Goal: Task Accomplishment & Management: Manage account settings

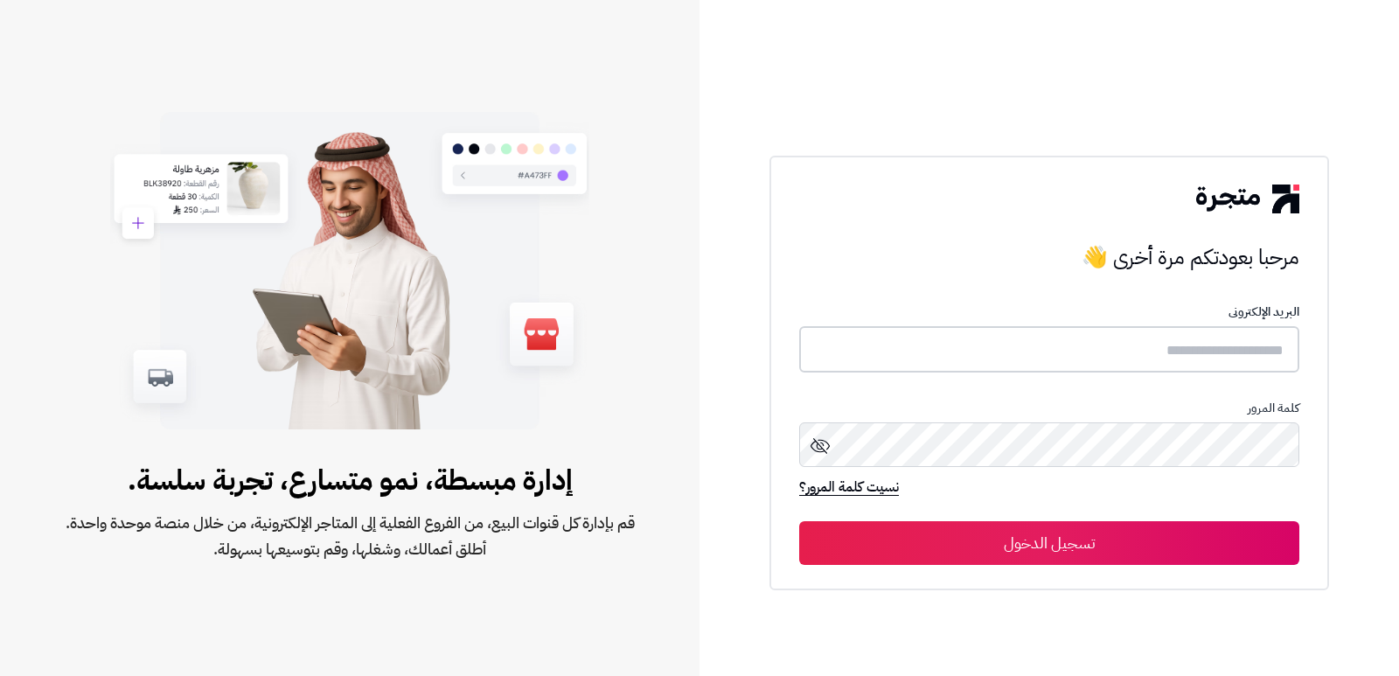
click at [1139, 354] on input "text" at bounding box center [1049, 349] width 500 height 46
type input "*"
type input "****"
click at [799, 521] on button "تسجيل الدخول" at bounding box center [1049, 543] width 500 height 44
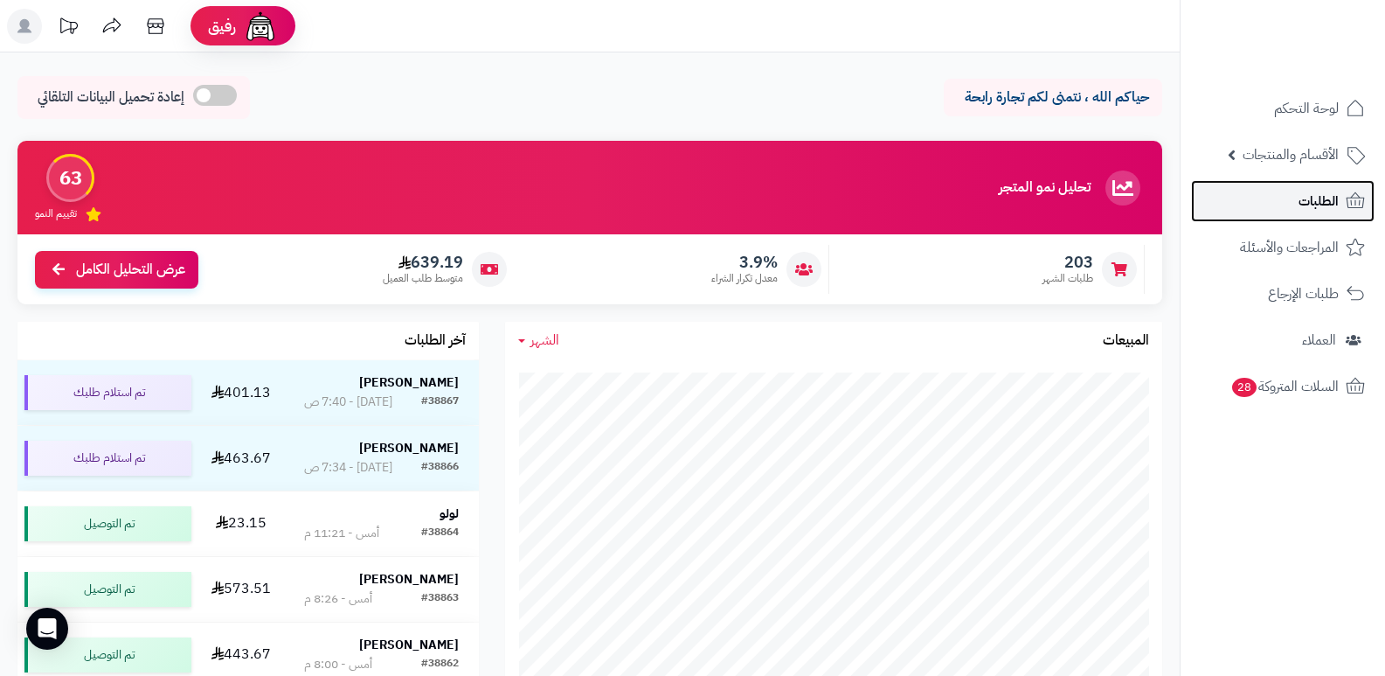
click at [1346, 186] on link "الطلبات" at bounding box center [1283, 201] width 184 height 42
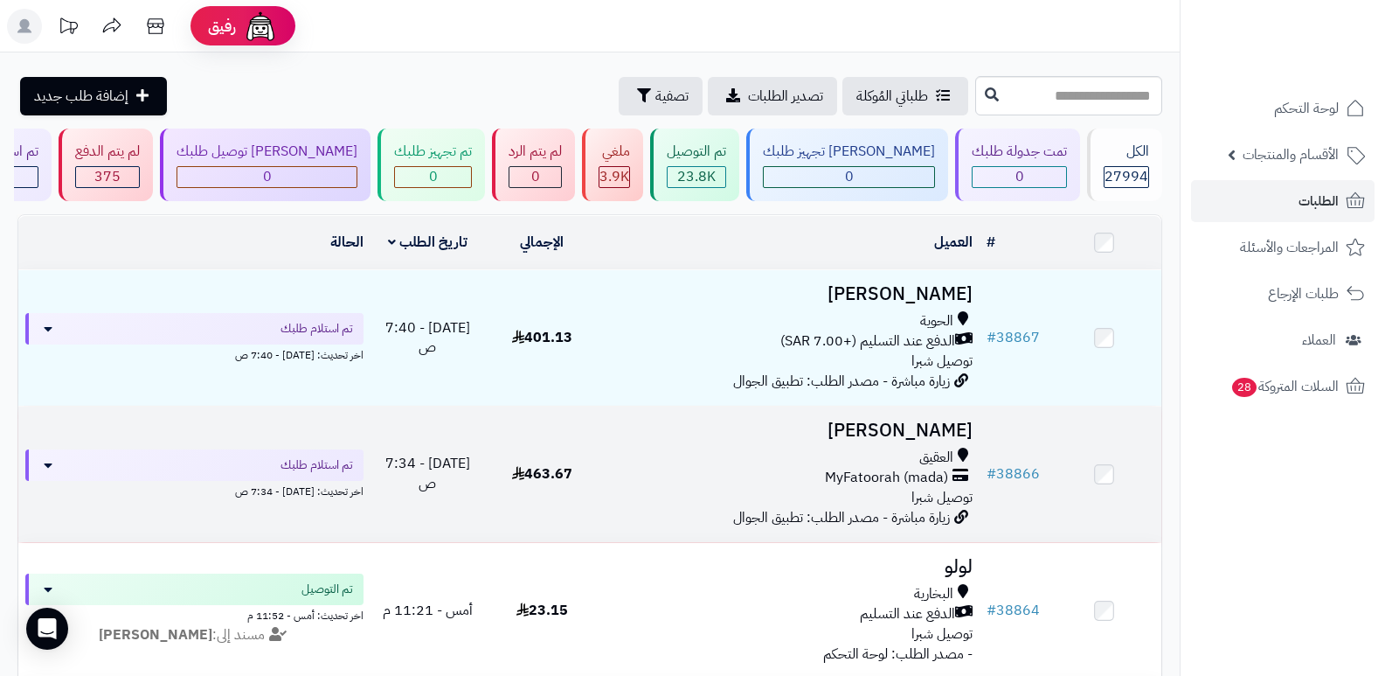
click at [954, 424] on h3 "[PERSON_NAME]" at bounding box center [790, 430] width 367 height 20
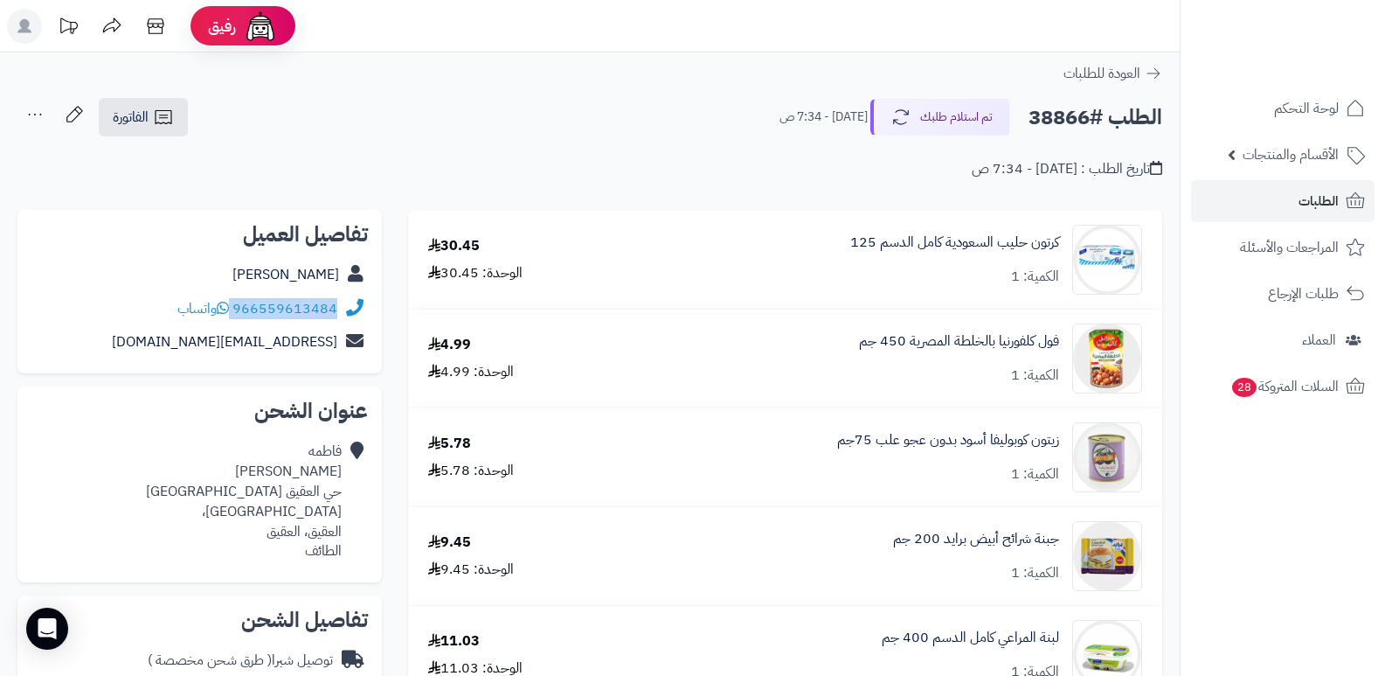
drag, startPoint x: 234, startPoint y: 308, endPoint x: 389, endPoint y: 323, distance: 155.4
copy div "966559613484"
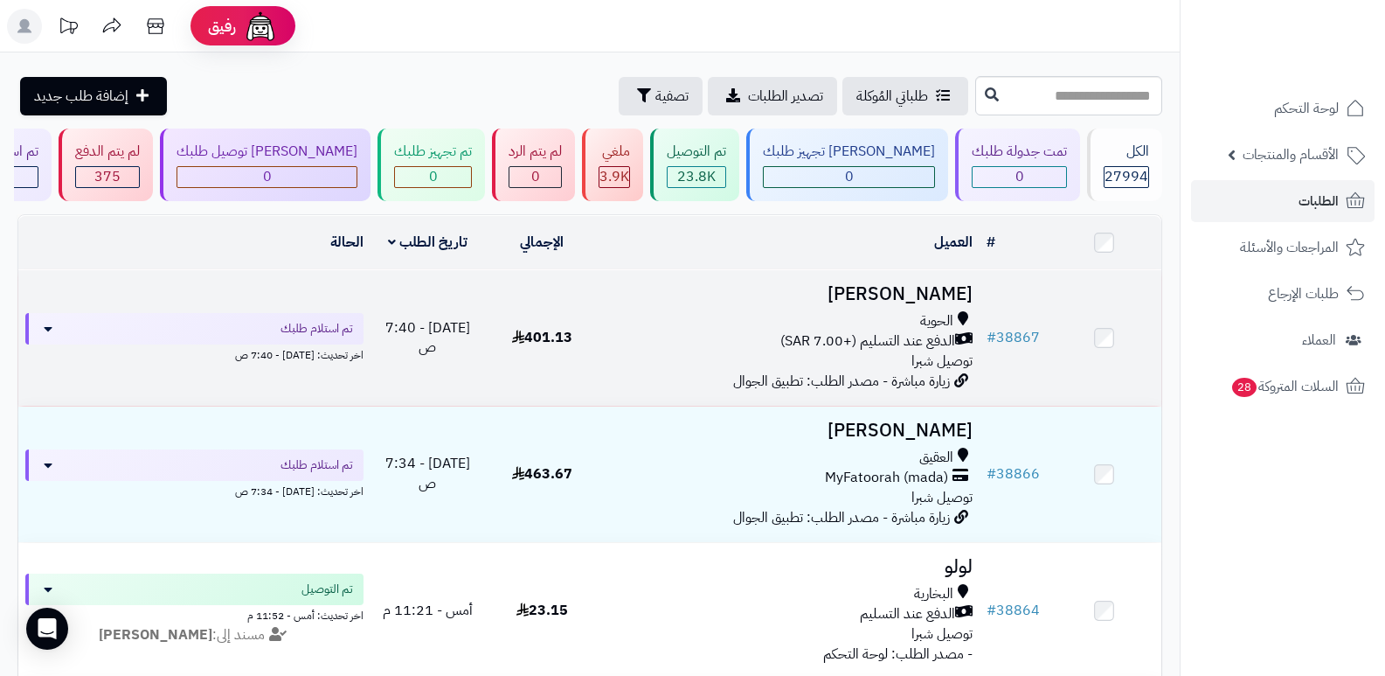
click at [923, 300] on h3 "[PERSON_NAME]" at bounding box center [790, 294] width 367 height 20
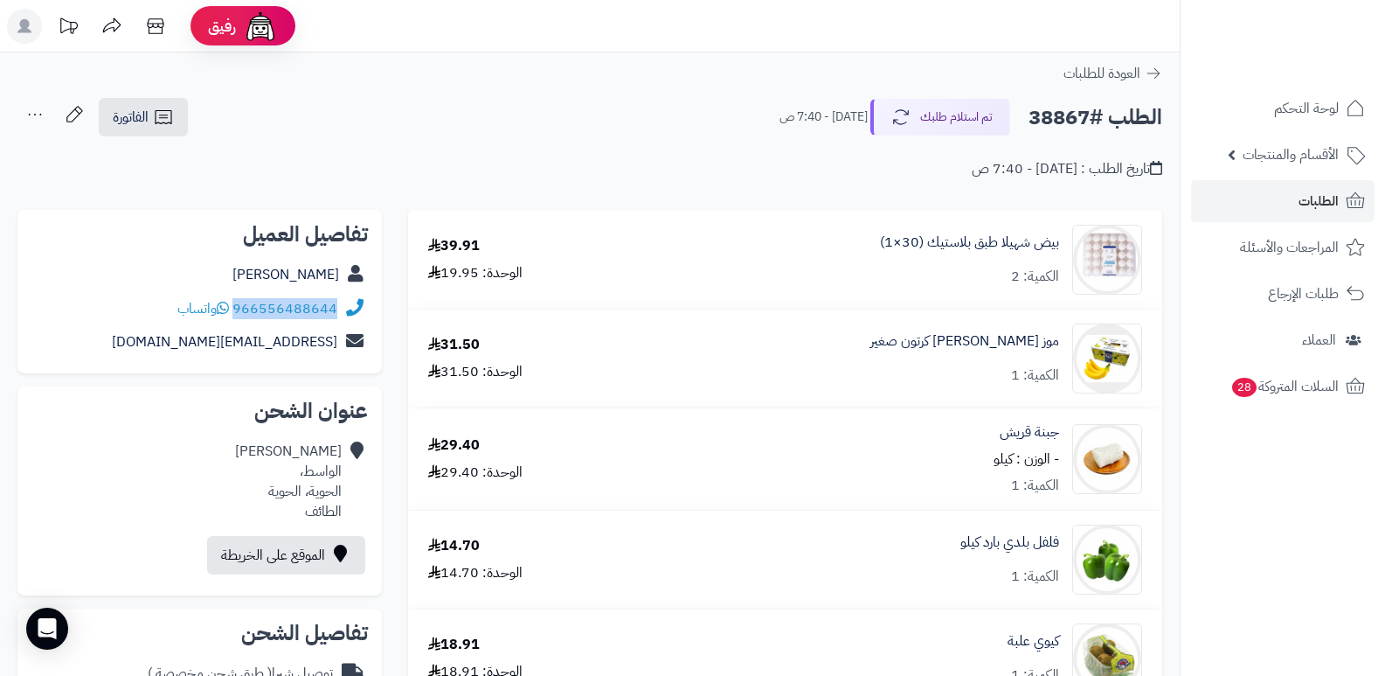
drag, startPoint x: 235, startPoint y: 308, endPoint x: 337, endPoint y: 315, distance: 102.5
click at [337, 315] on div "966556488644 واتساب" at bounding box center [199, 309] width 337 height 34
copy link "966556488644"
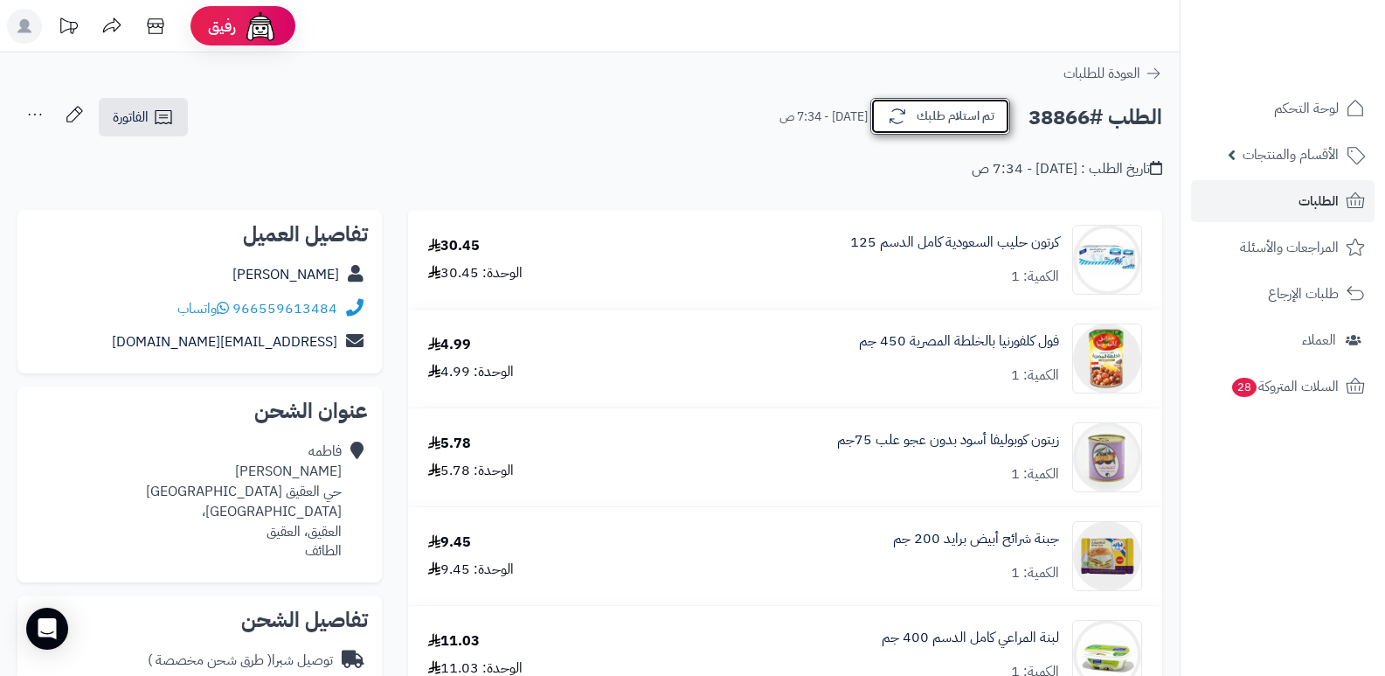
click at [948, 123] on button "تم استلام طلبك" at bounding box center [941, 116] width 140 height 37
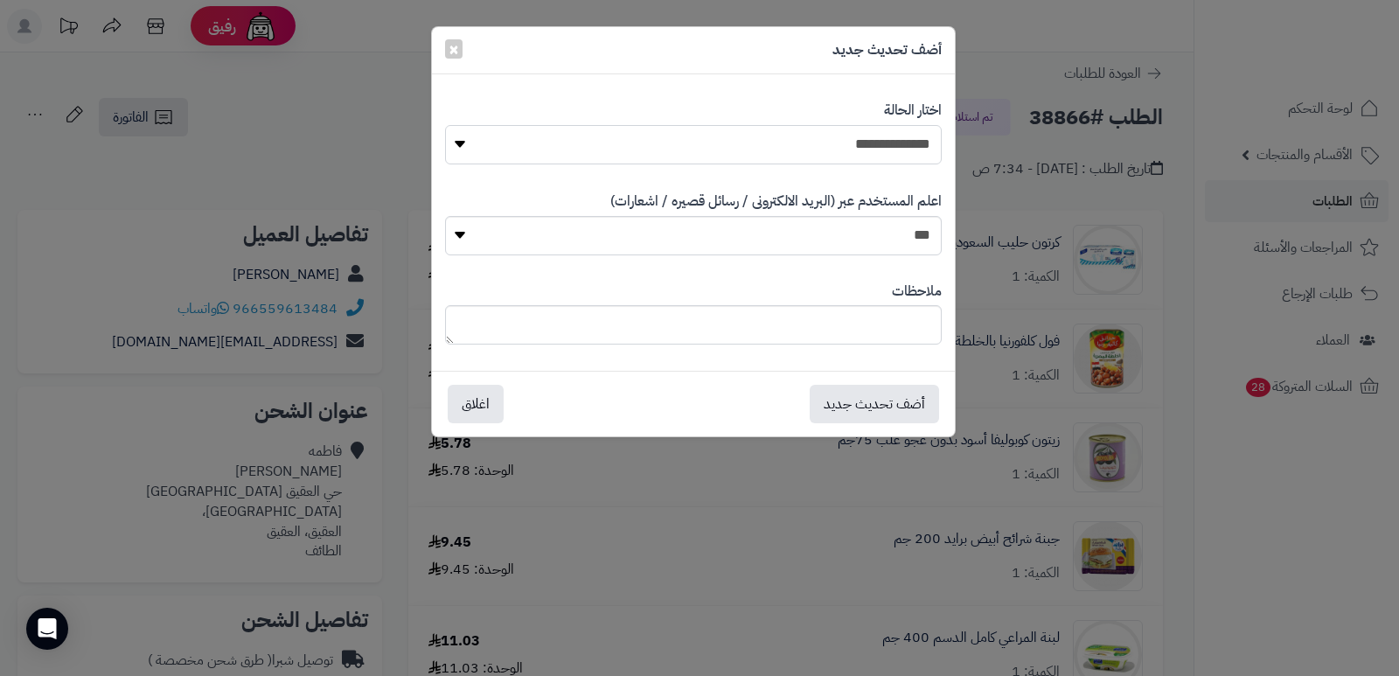
click at [835, 149] on select "**********" at bounding box center [693, 144] width 496 height 39
select select "*"
click at [445, 125] on select "**********" at bounding box center [693, 144] width 496 height 39
click at [873, 328] on textarea at bounding box center [693, 324] width 496 height 39
type textarea "****"
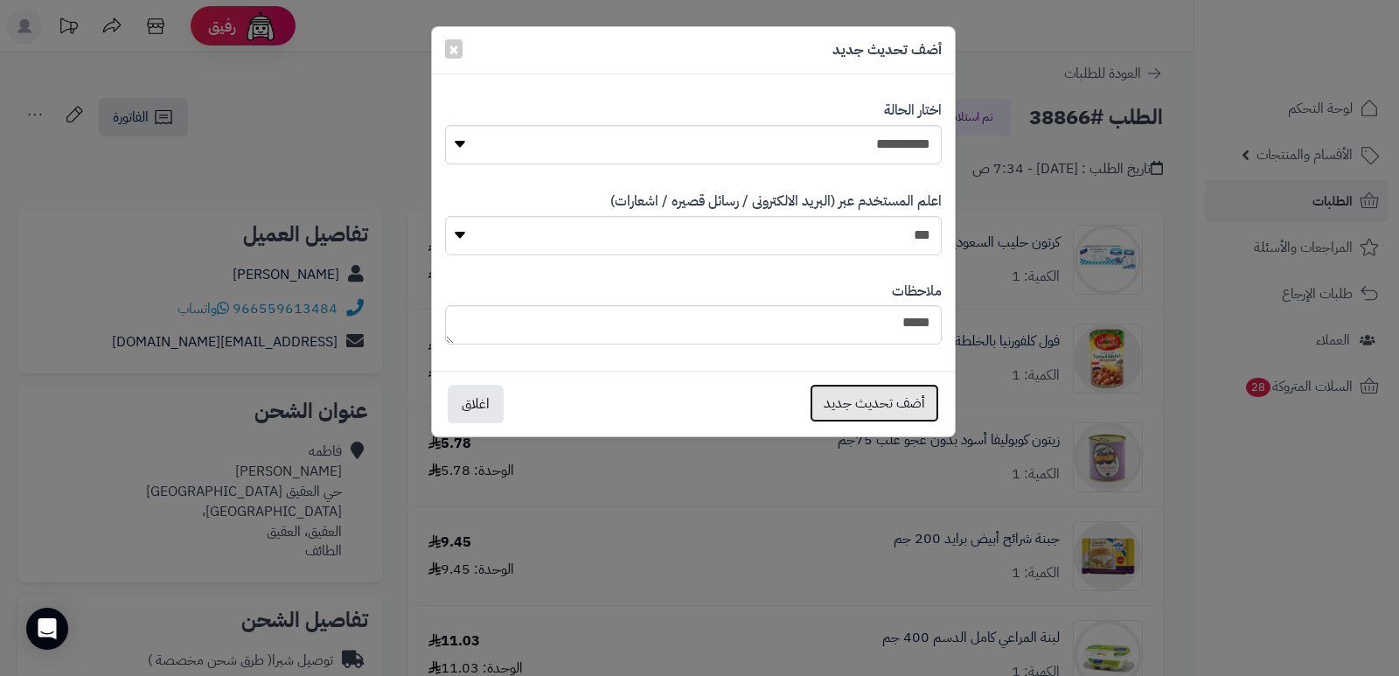
click at [881, 407] on button "أضف تحديث جديد" at bounding box center [873, 403] width 129 height 38
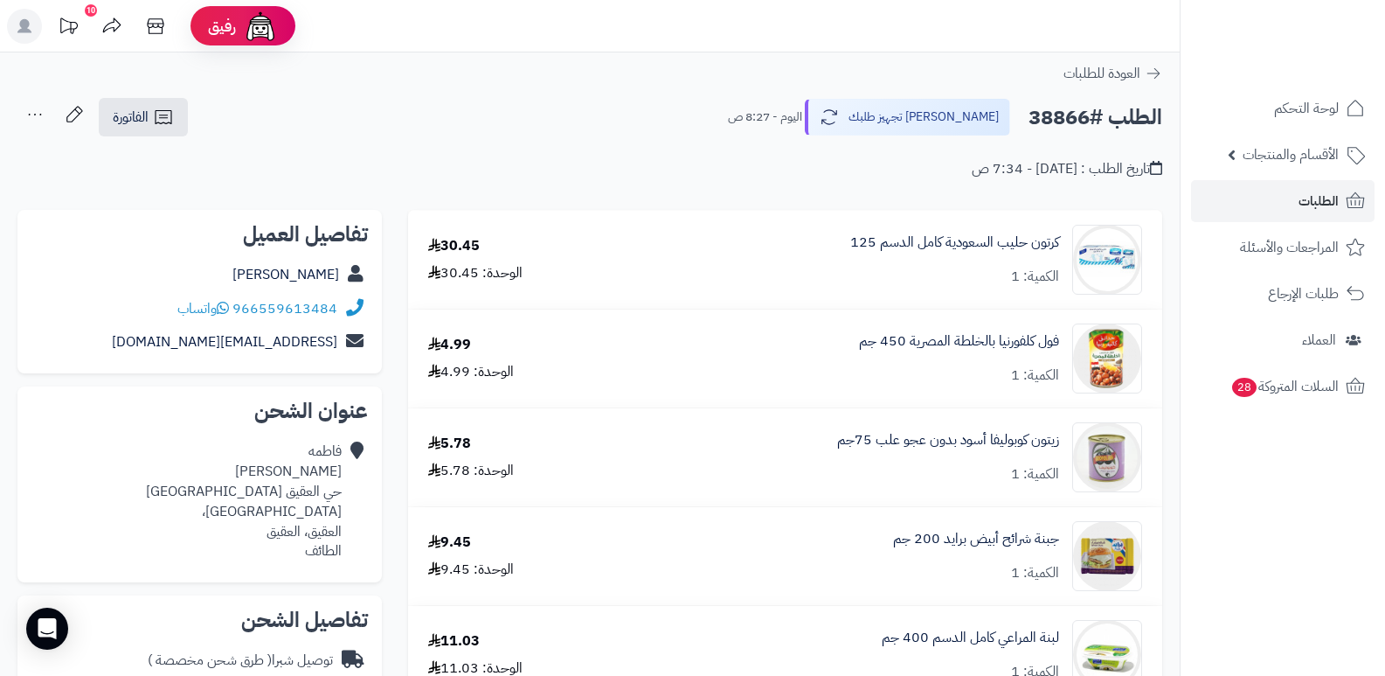
click at [26, 102] on icon at bounding box center [34, 114] width 35 height 35
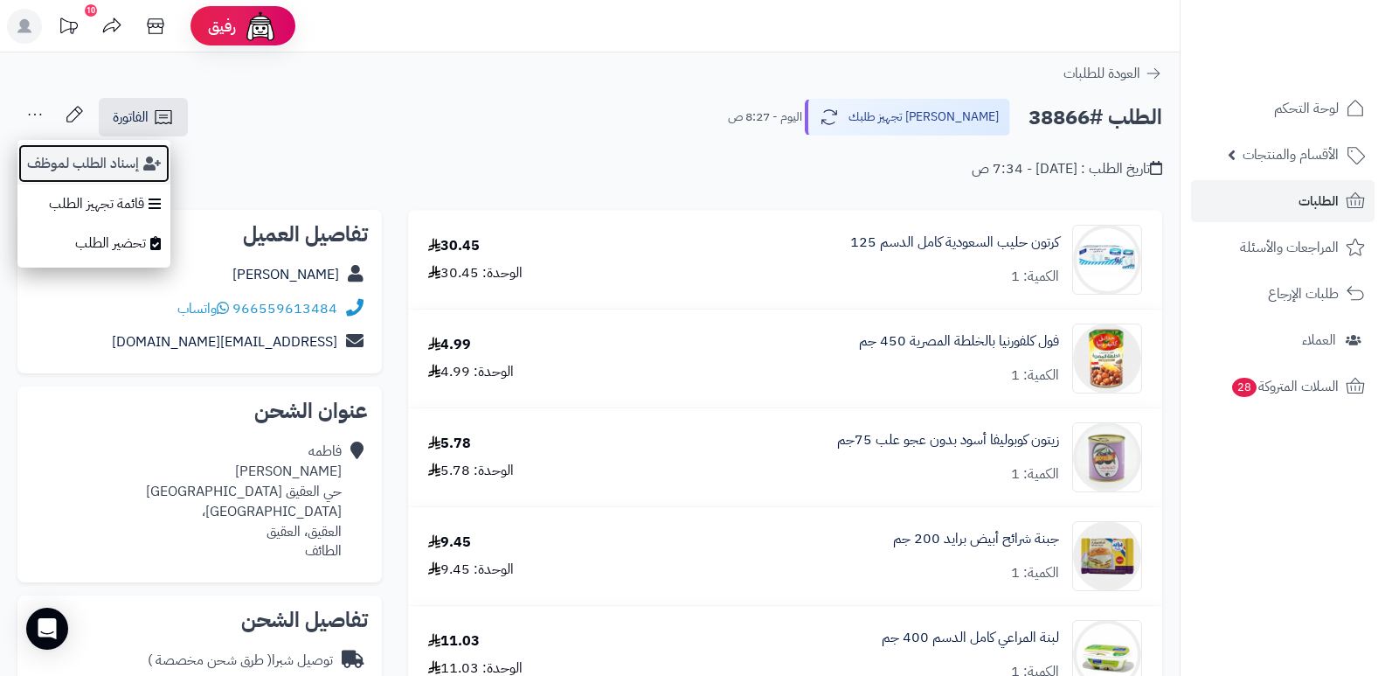
click at [51, 164] on button "إسناد الطلب لموظف" at bounding box center [93, 163] width 153 height 40
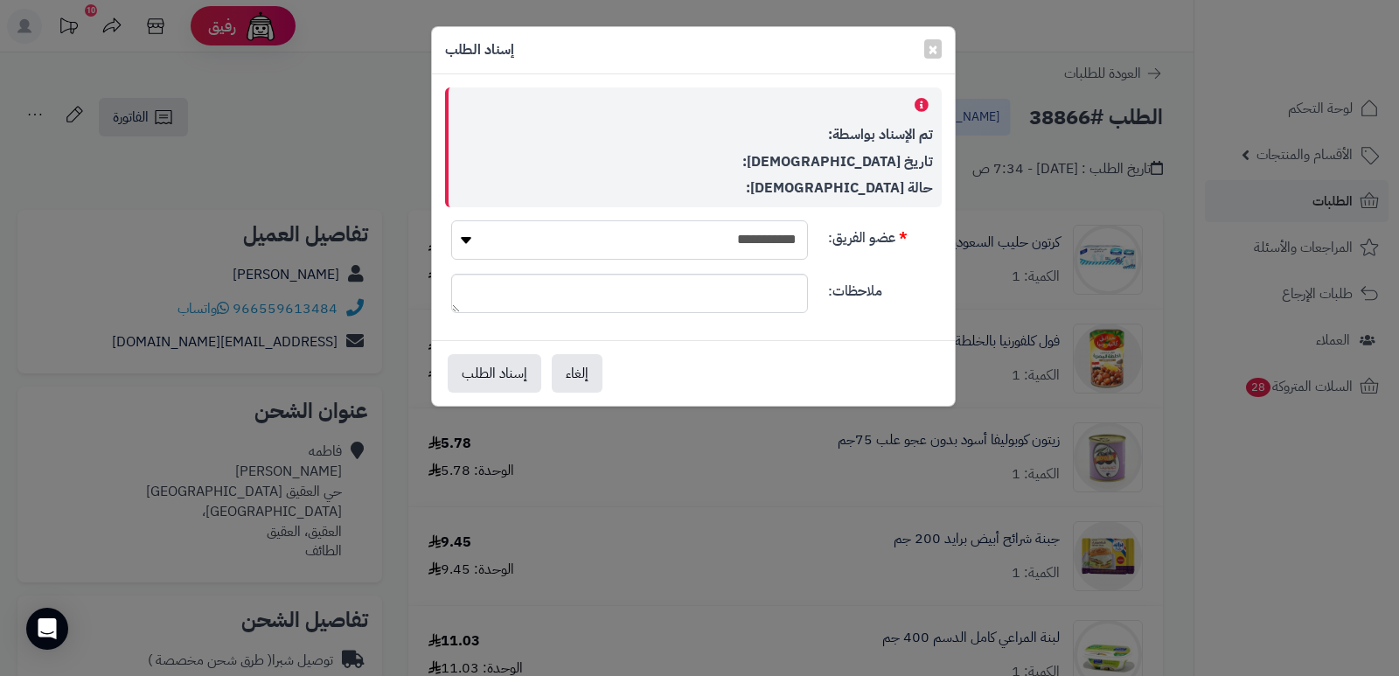
click at [637, 252] on select "**********" at bounding box center [629, 239] width 357 height 39
select select "**"
click at [451, 220] on select "**********" at bounding box center [629, 239] width 357 height 39
click at [510, 382] on button "إسناد الطلب" at bounding box center [495, 372] width 94 height 38
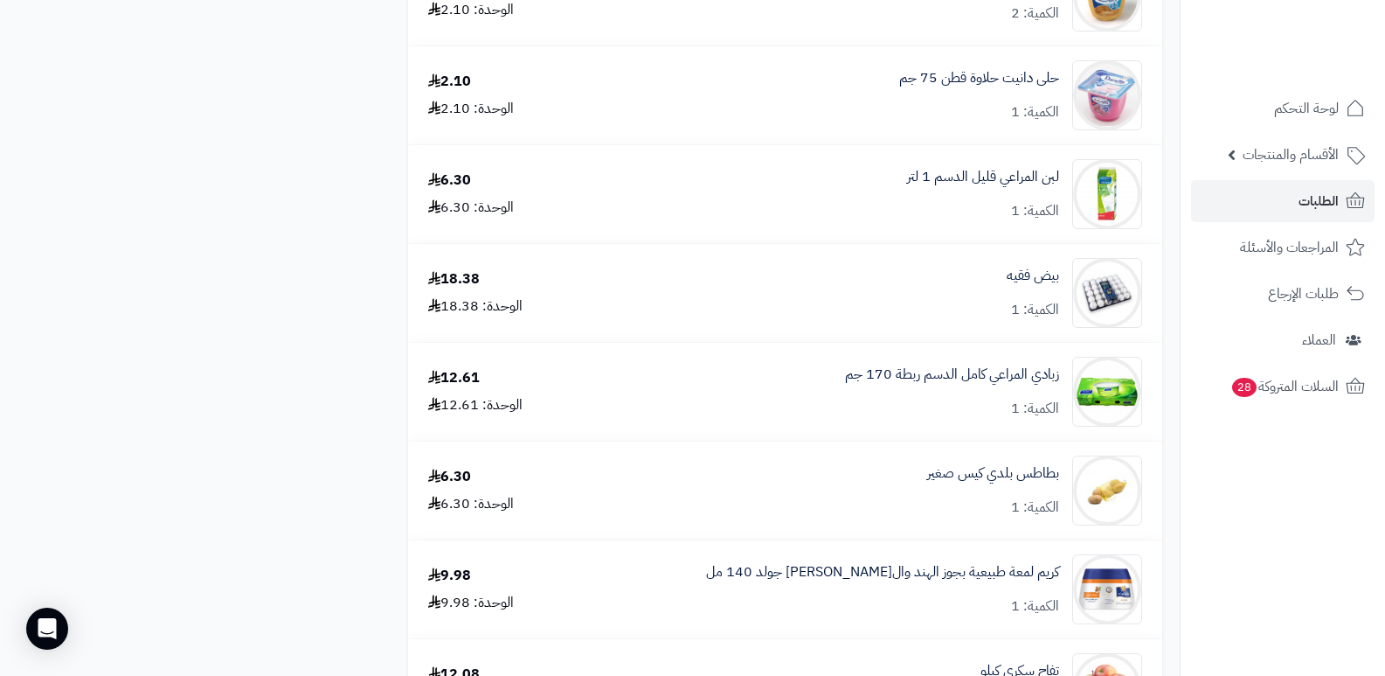
scroll to position [2972, 0]
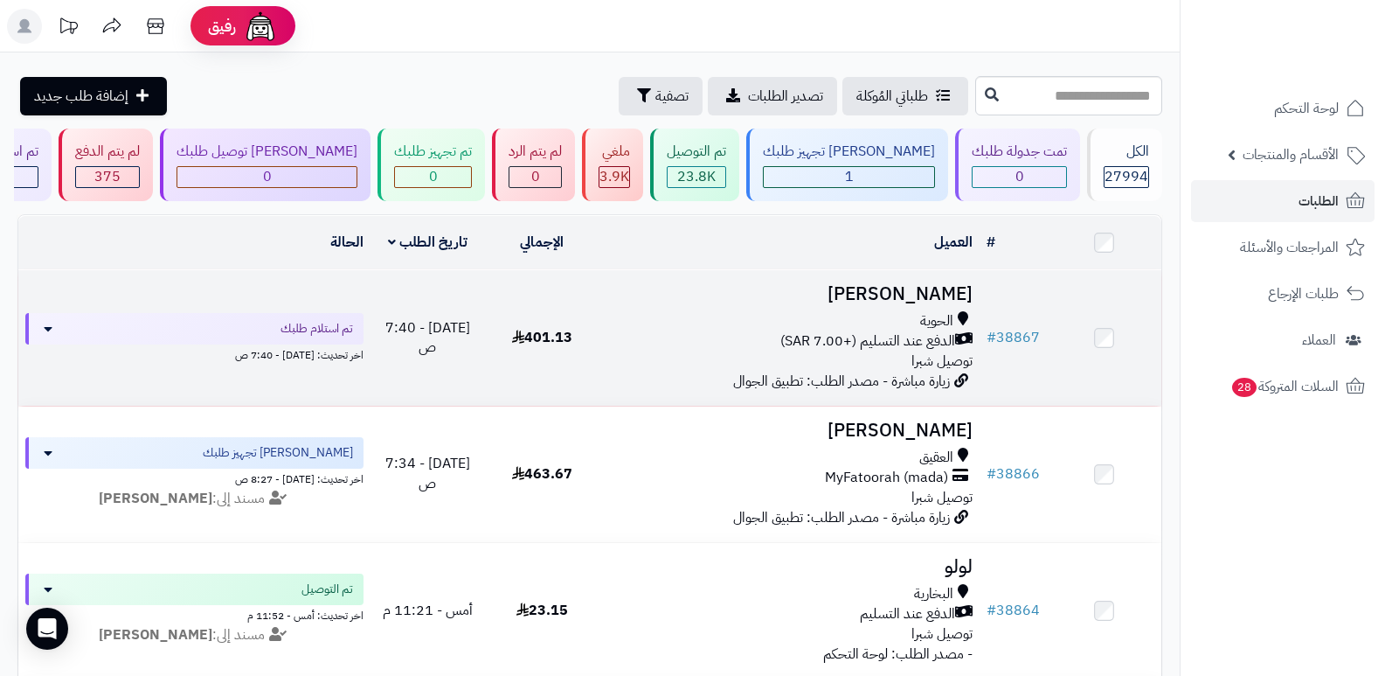
click at [913, 288] on h3 "[PERSON_NAME]" at bounding box center [790, 294] width 367 height 20
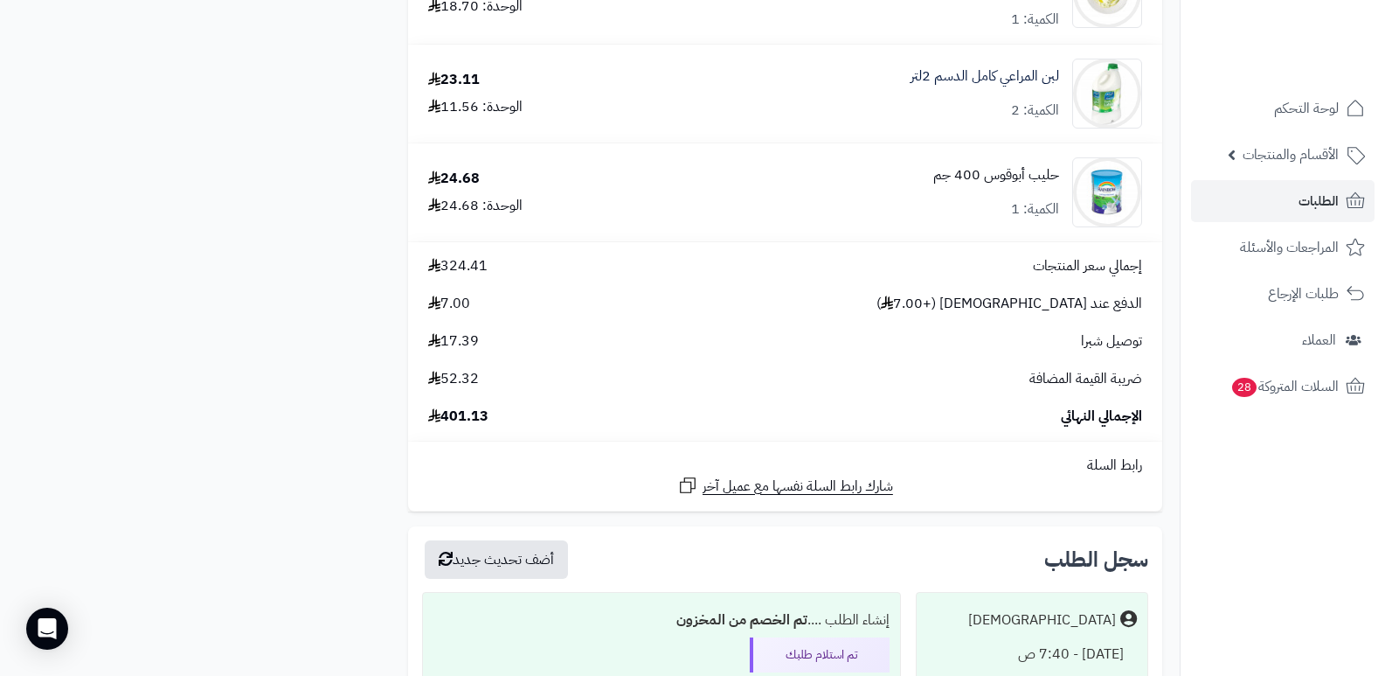
scroll to position [2131, 0]
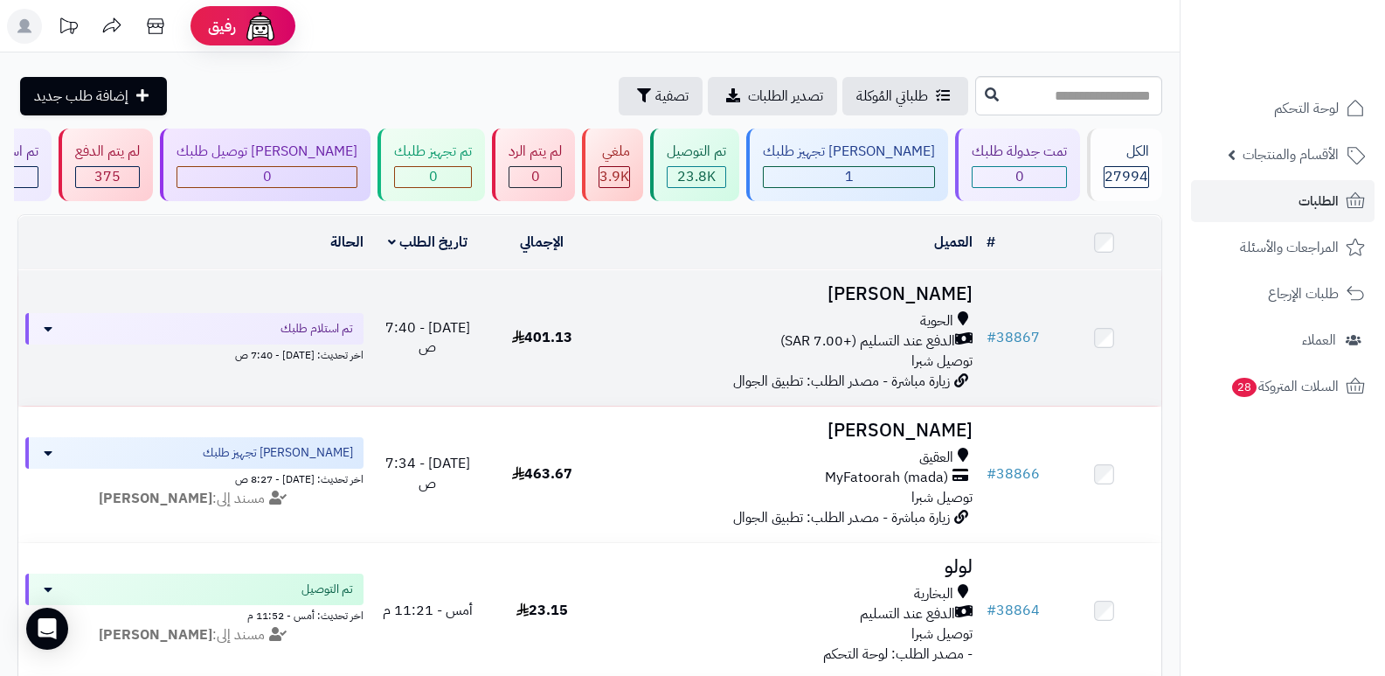
click at [941, 291] on h3 "[PERSON_NAME]" at bounding box center [790, 294] width 367 height 20
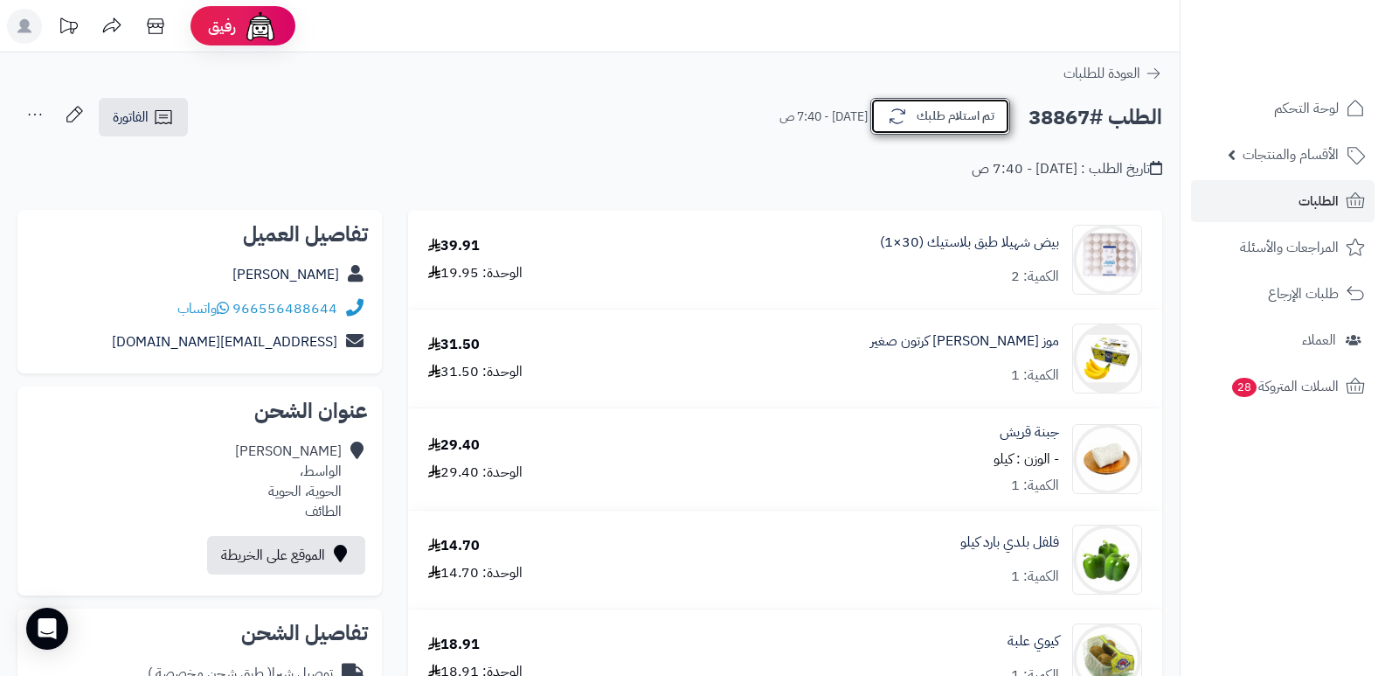
click at [964, 120] on button "تم استلام طلبك" at bounding box center [941, 116] width 140 height 37
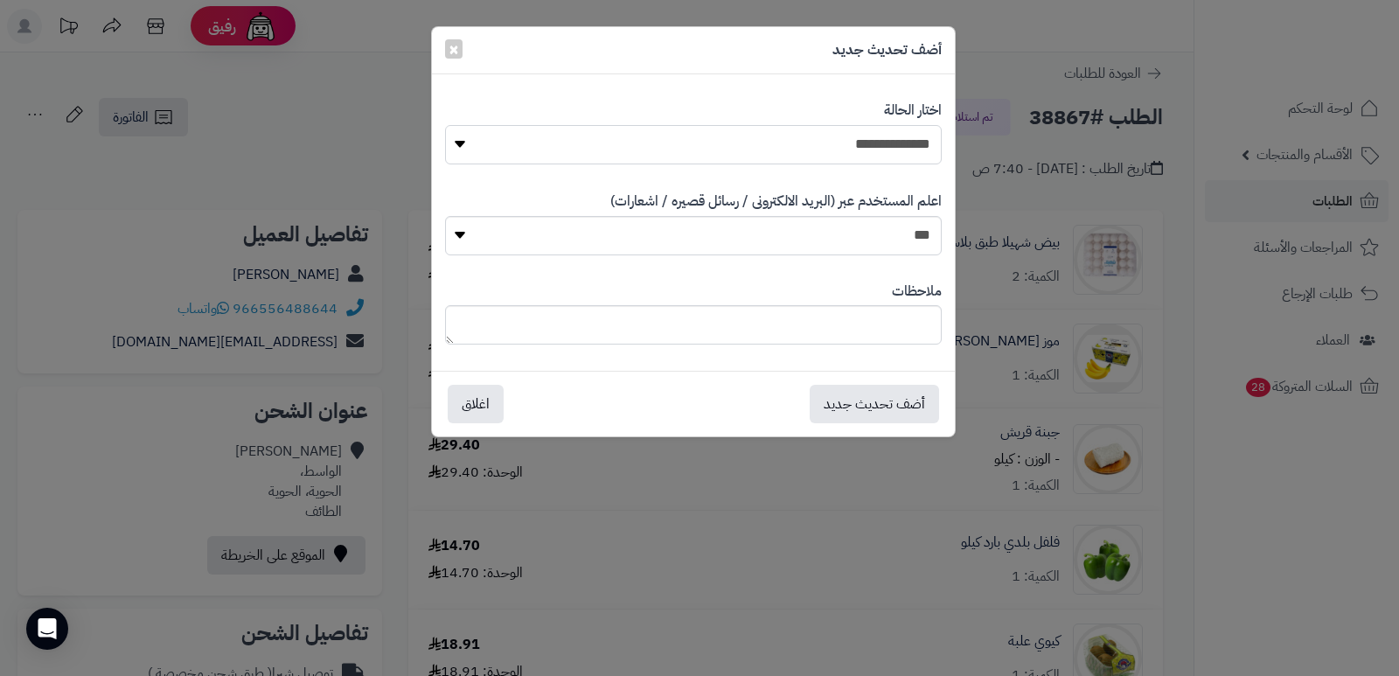
click at [909, 141] on select "**********" at bounding box center [693, 144] width 496 height 39
select select "*"
click at [445, 125] on select "**********" at bounding box center [693, 144] width 496 height 39
click at [891, 319] on textarea at bounding box center [693, 324] width 496 height 39
type textarea "****"
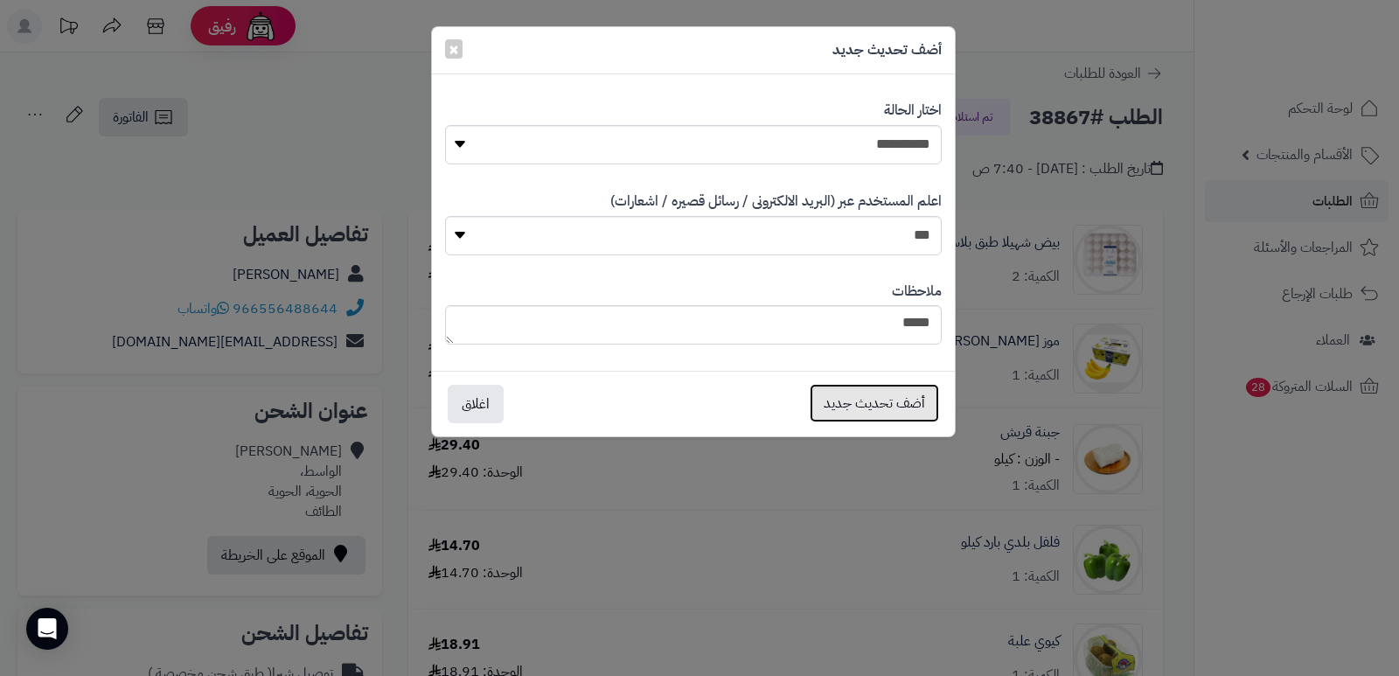
click at [872, 399] on button "أضف تحديث جديد" at bounding box center [873, 403] width 129 height 38
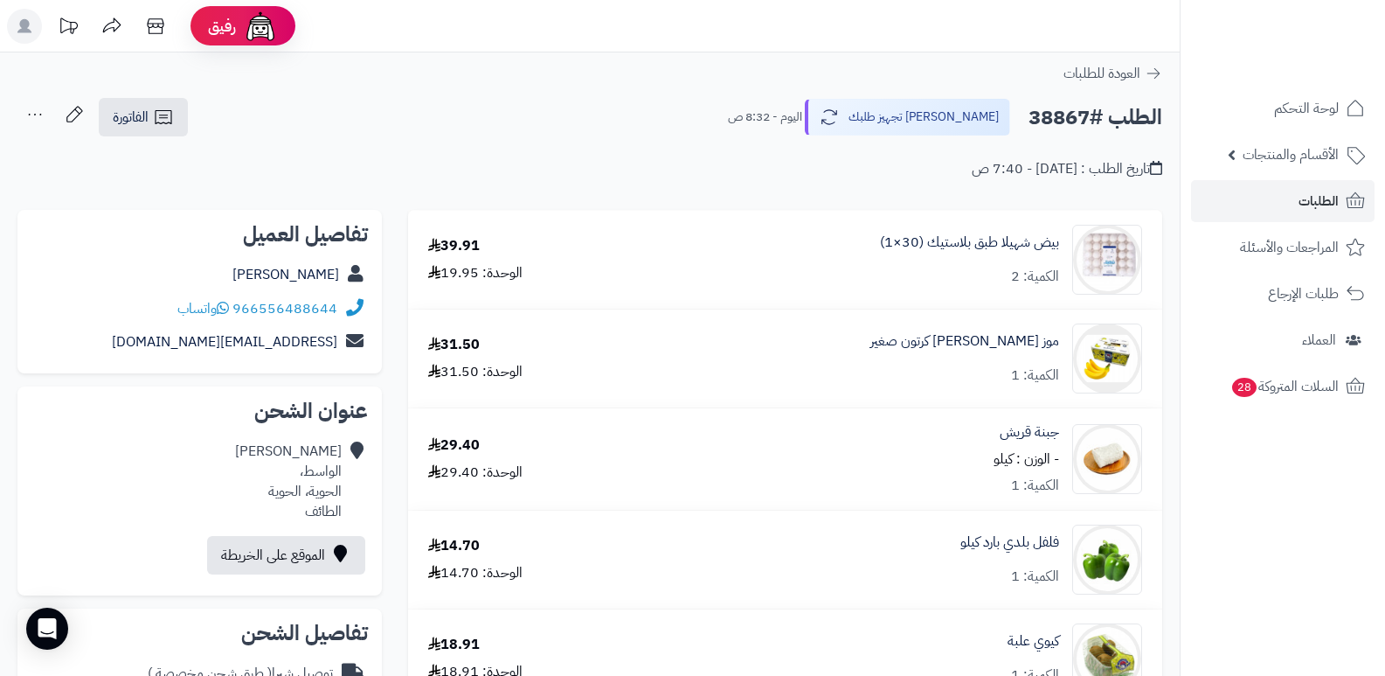
click at [44, 122] on icon at bounding box center [34, 114] width 35 height 35
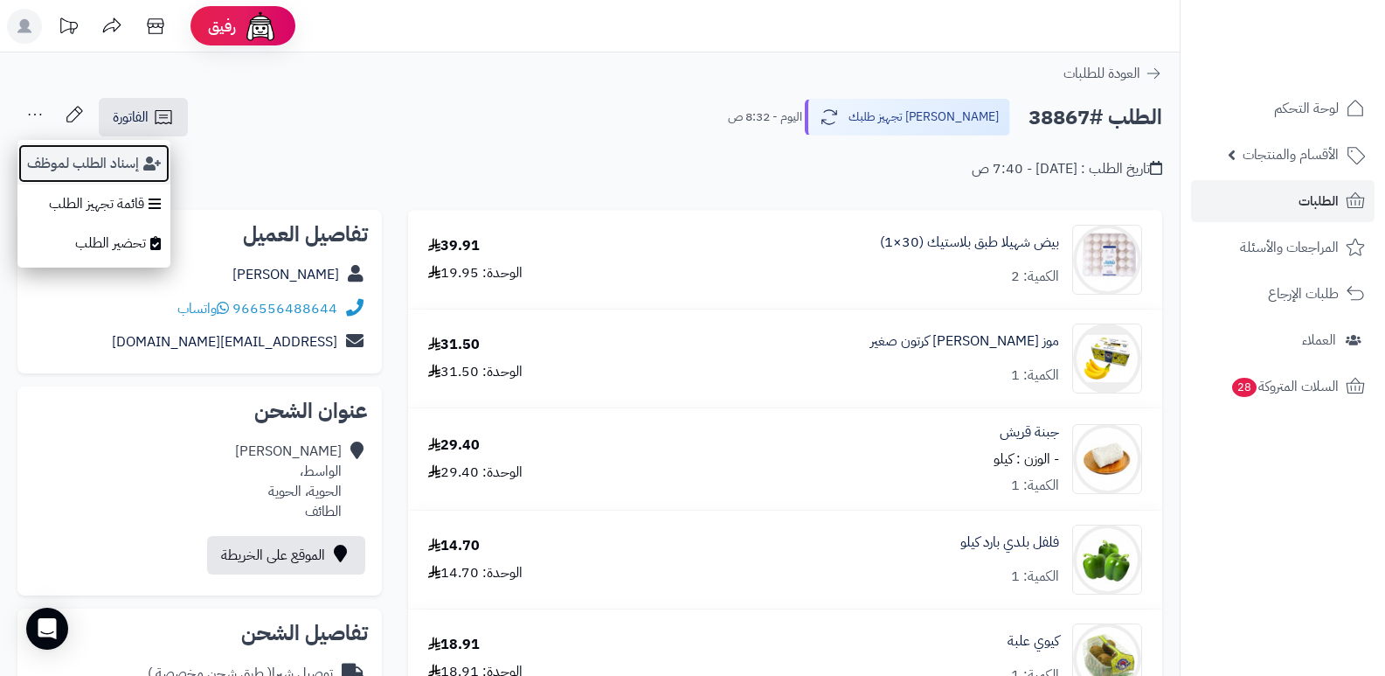
click at [51, 158] on button "إسناد الطلب لموظف" at bounding box center [93, 163] width 153 height 40
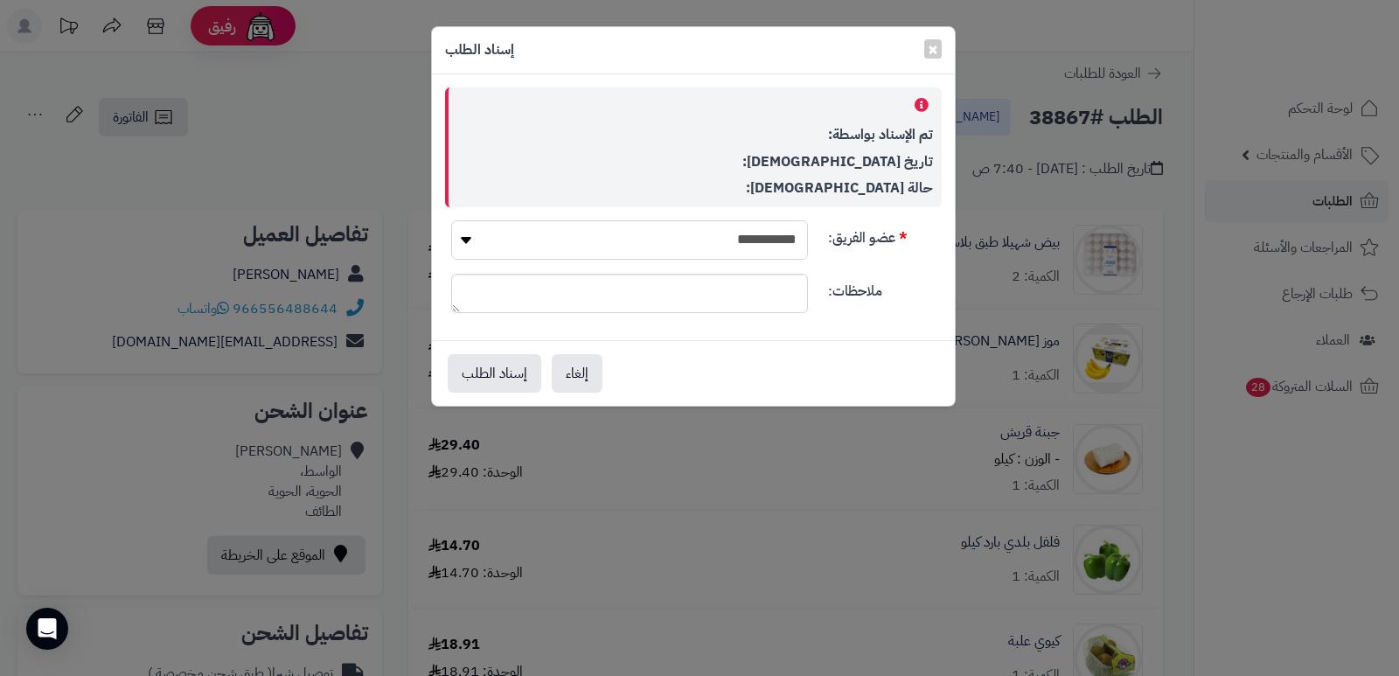
click at [737, 220] on select "**********" at bounding box center [629, 239] width 357 height 39
select select "**"
click at [451, 220] on select "**********" at bounding box center [629, 239] width 357 height 39
click at [485, 369] on button "إسناد الطلب" at bounding box center [495, 372] width 94 height 38
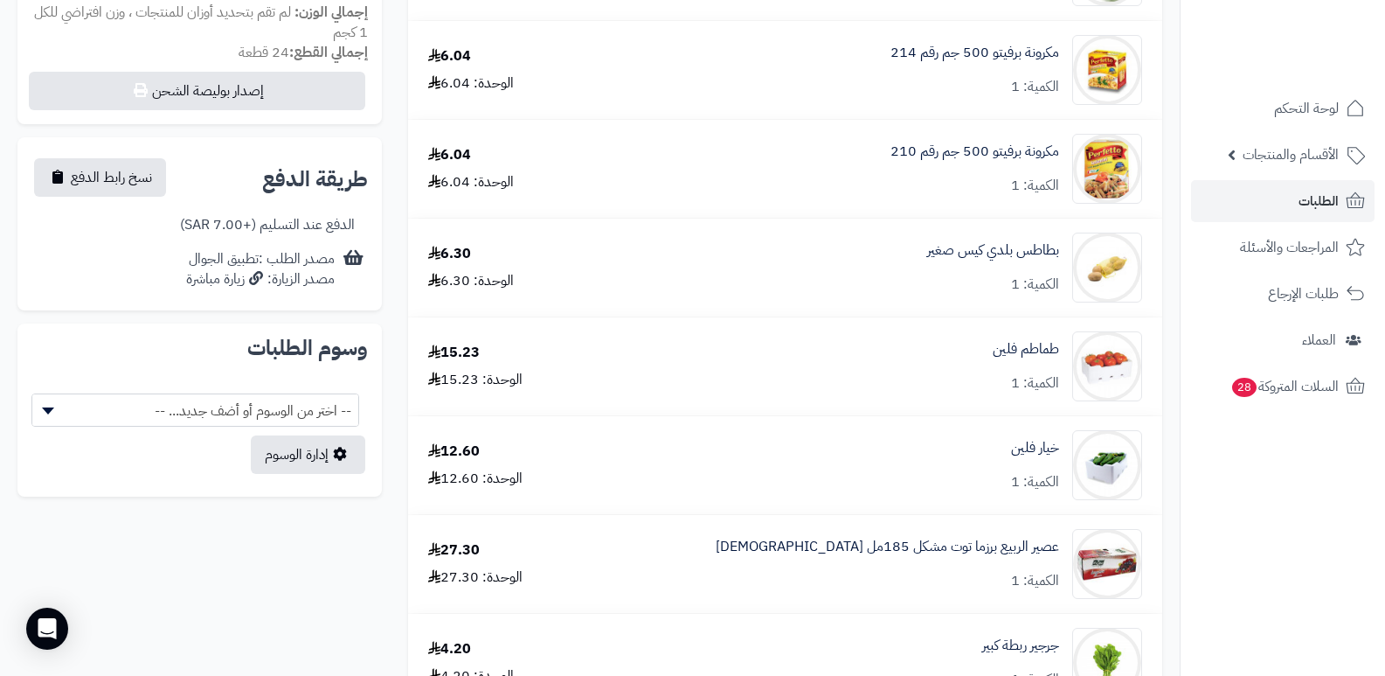
scroll to position [961, 0]
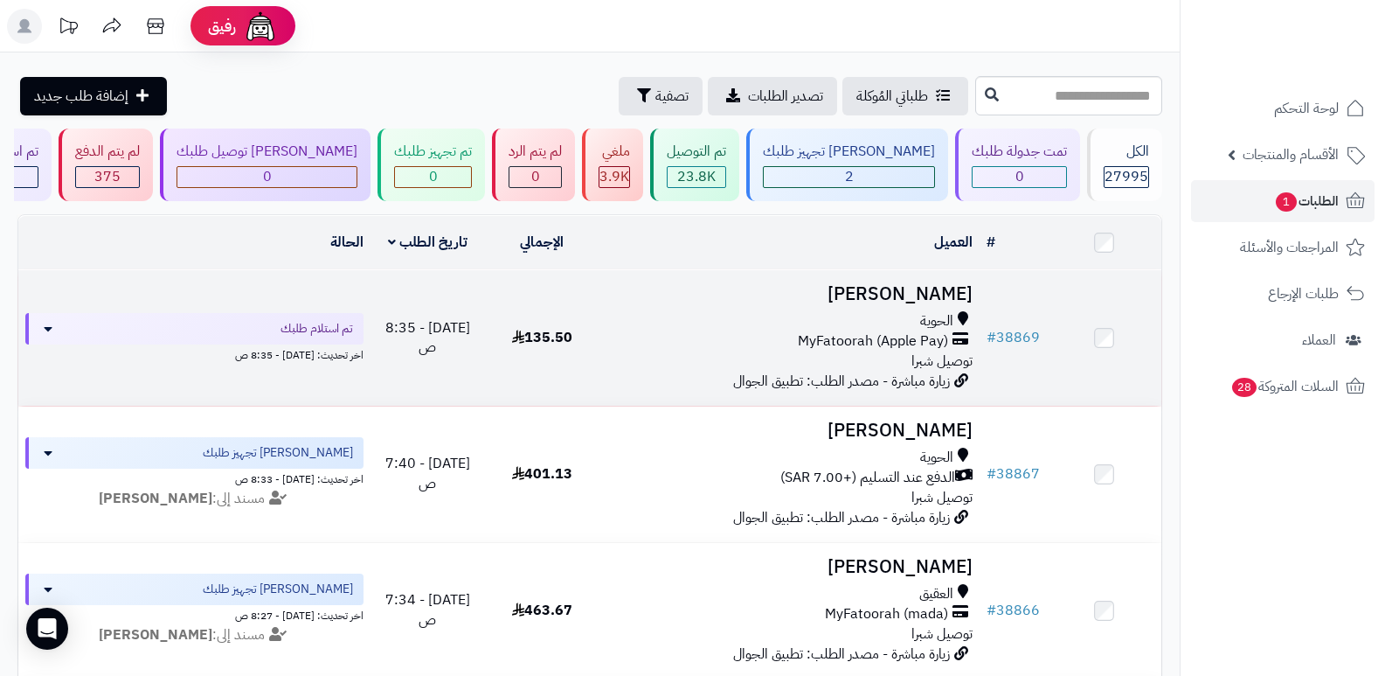
click at [952, 288] on h3 "[PERSON_NAME]" at bounding box center [790, 294] width 367 height 20
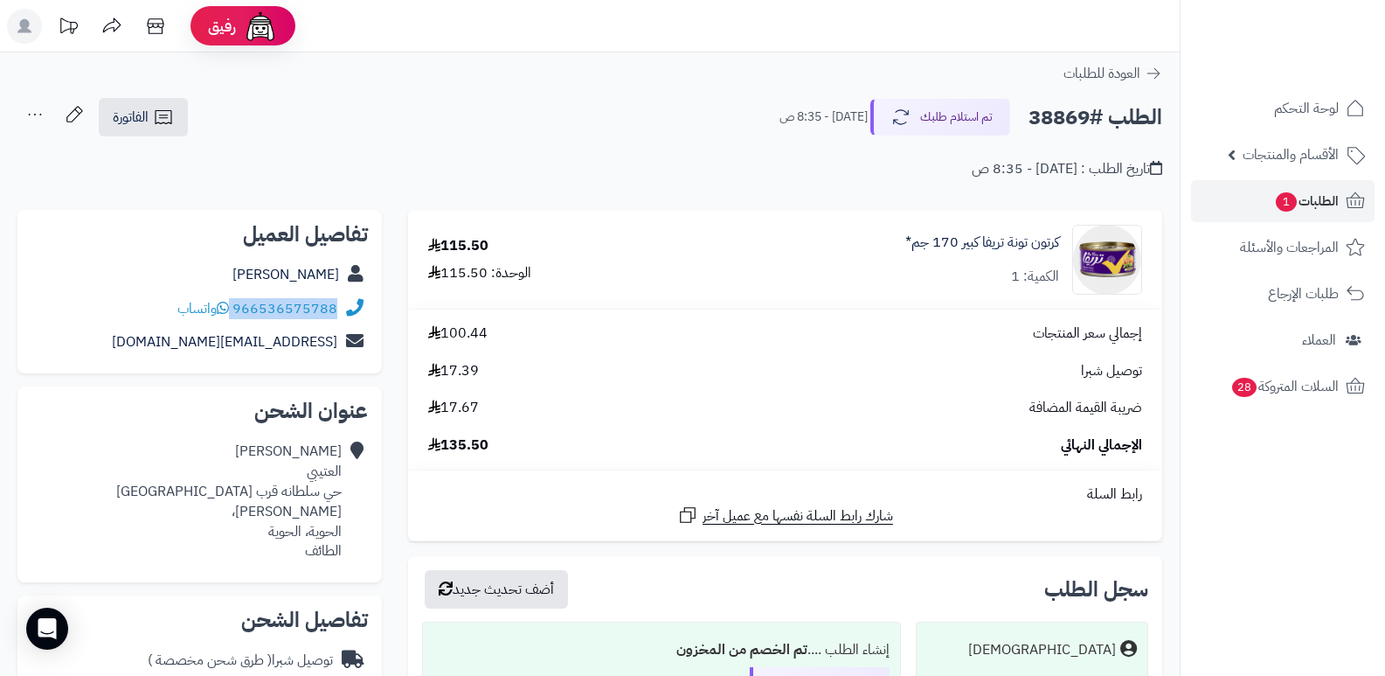
drag, startPoint x: 233, startPoint y: 306, endPoint x: 352, endPoint y: 304, distance: 118.9
click at [352, 304] on div "966536575788 واتساب" at bounding box center [199, 309] width 337 height 34
copy div "966536575788"
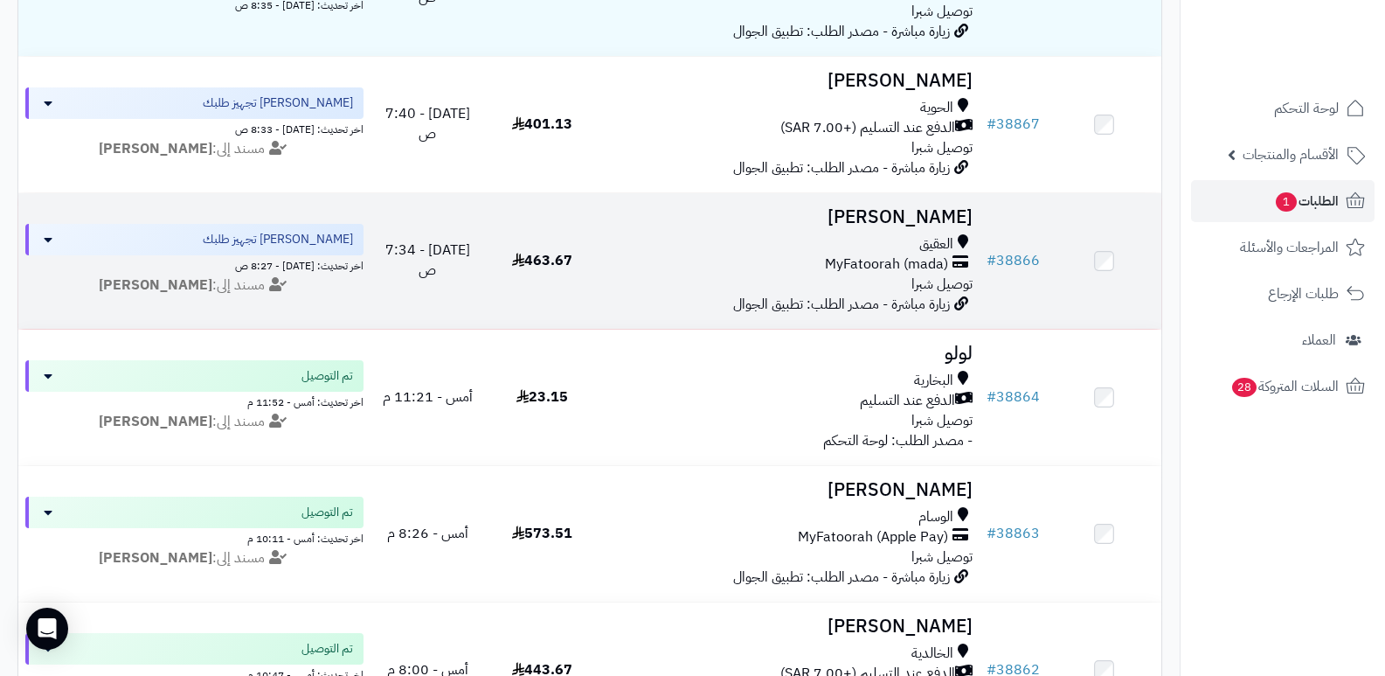
scroll to position [437, 0]
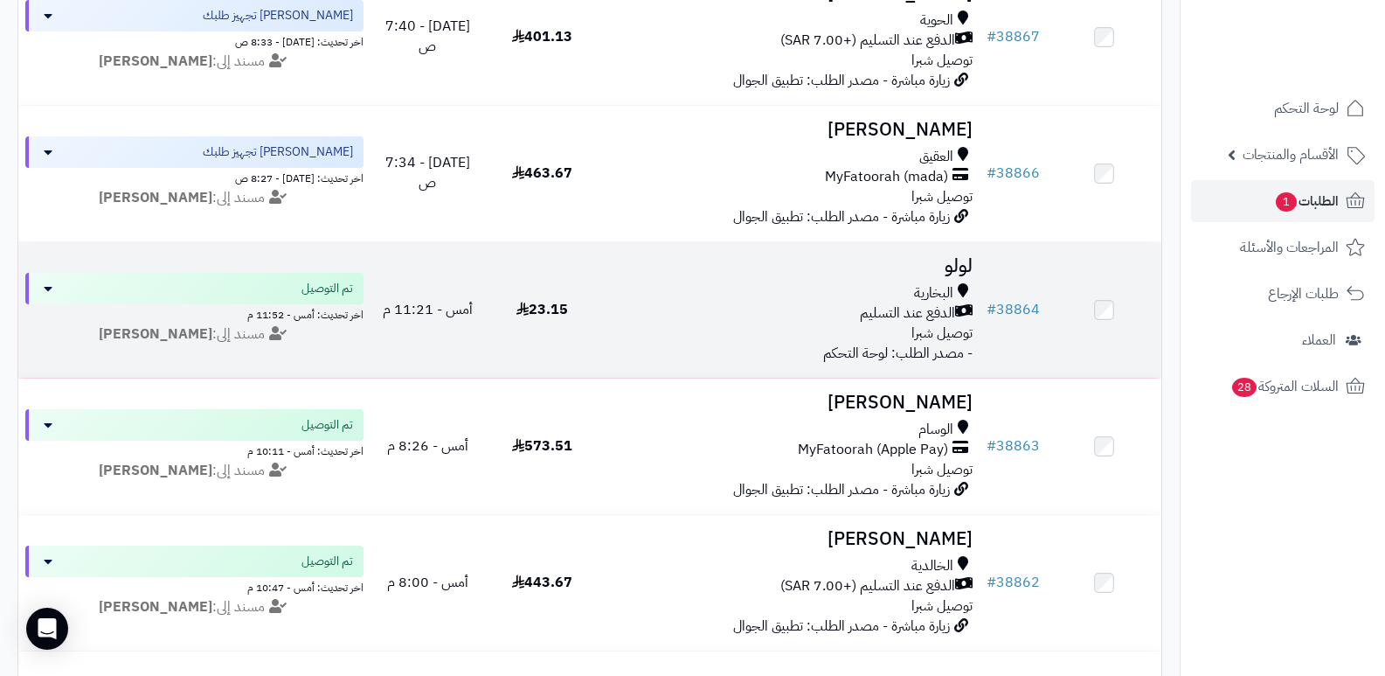
click at [963, 256] on h3 "لولو" at bounding box center [790, 266] width 367 height 20
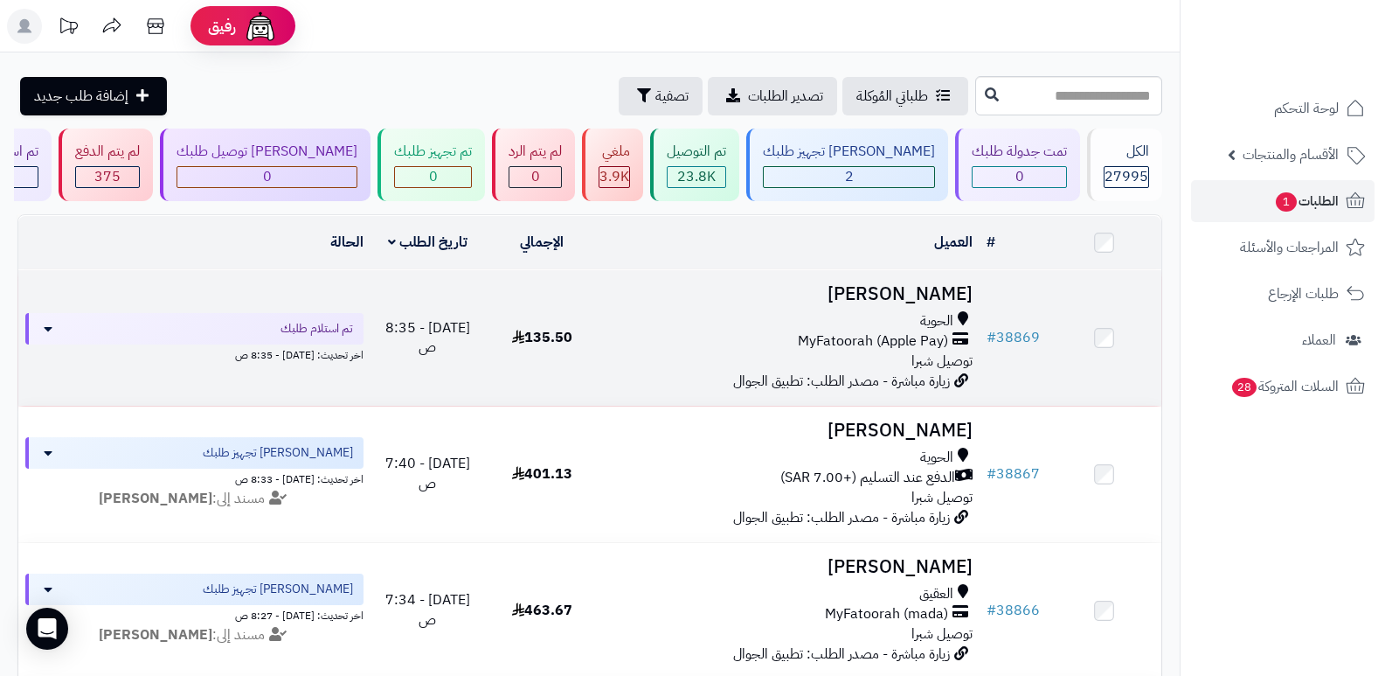
click at [944, 290] on h3 "فيصل العتيبي" at bounding box center [790, 294] width 367 height 20
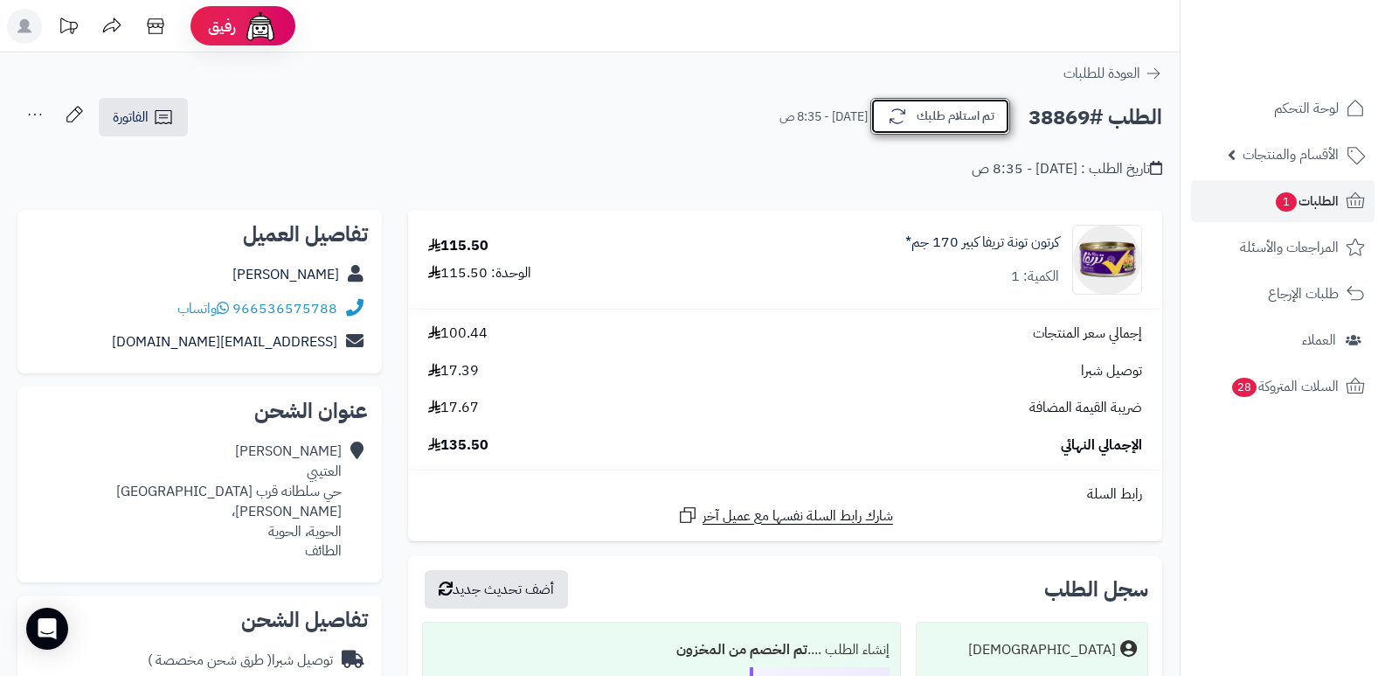
click at [952, 116] on button "تم استلام طلبك" at bounding box center [941, 116] width 140 height 37
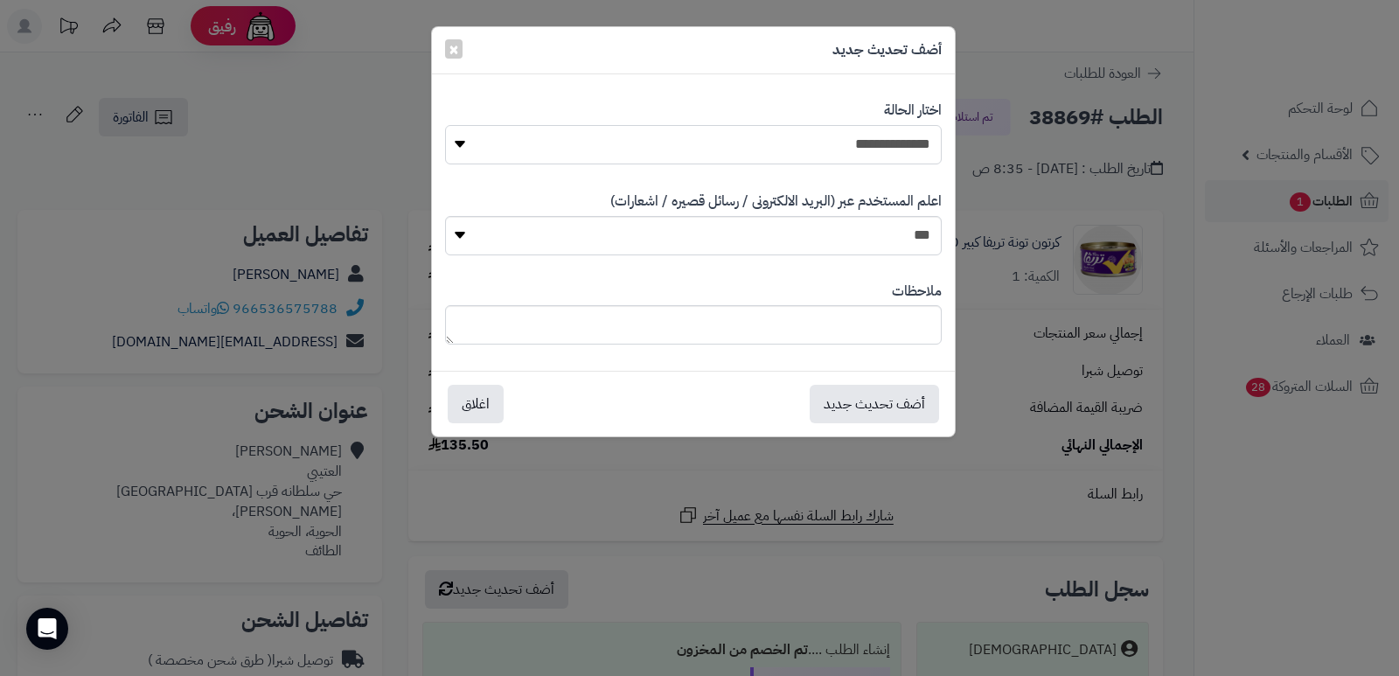
click at [890, 147] on select "**********" at bounding box center [693, 144] width 496 height 39
select select "*"
click at [445, 125] on select "**********" at bounding box center [693, 144] width 496 height 39
click at [893, 323] on textarea at bounding box center [693, 324] width 496 height 39
type textarea "****"
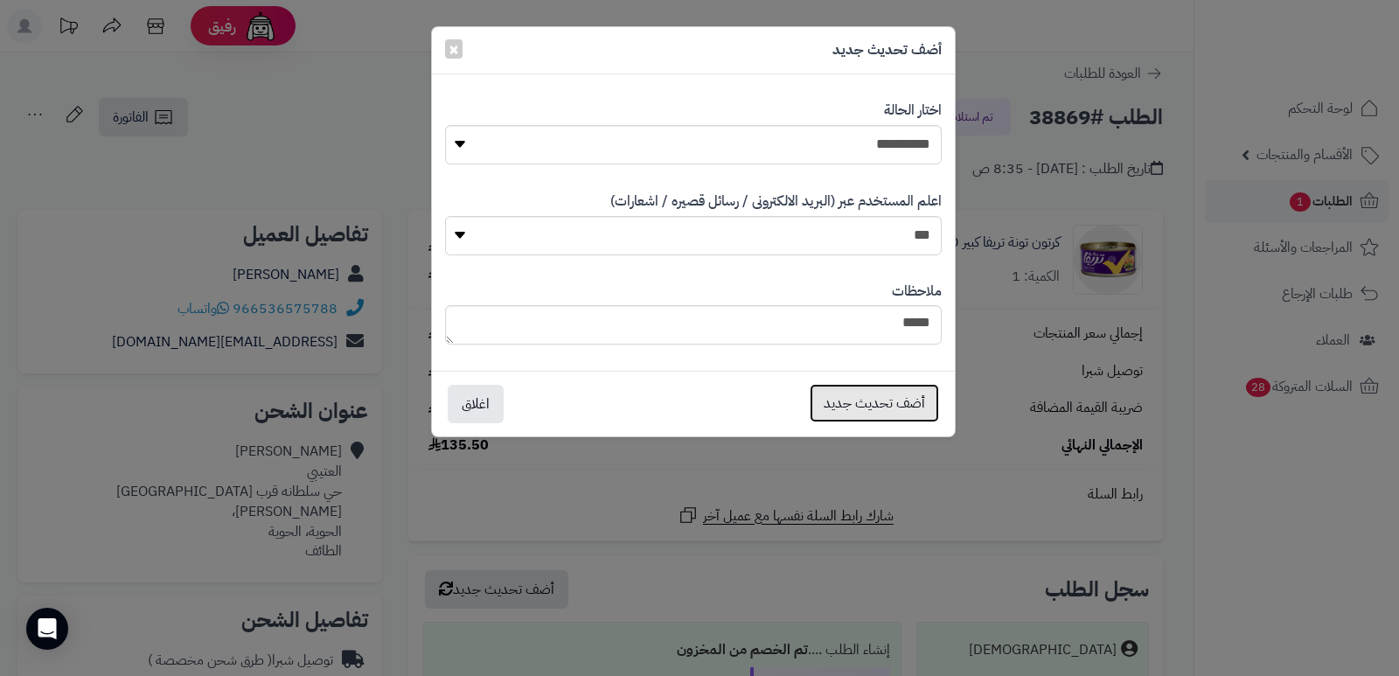
click at [890, 408] on button "أضف تحديث جديد" at bounding box center [873, 403] width 129 height 38
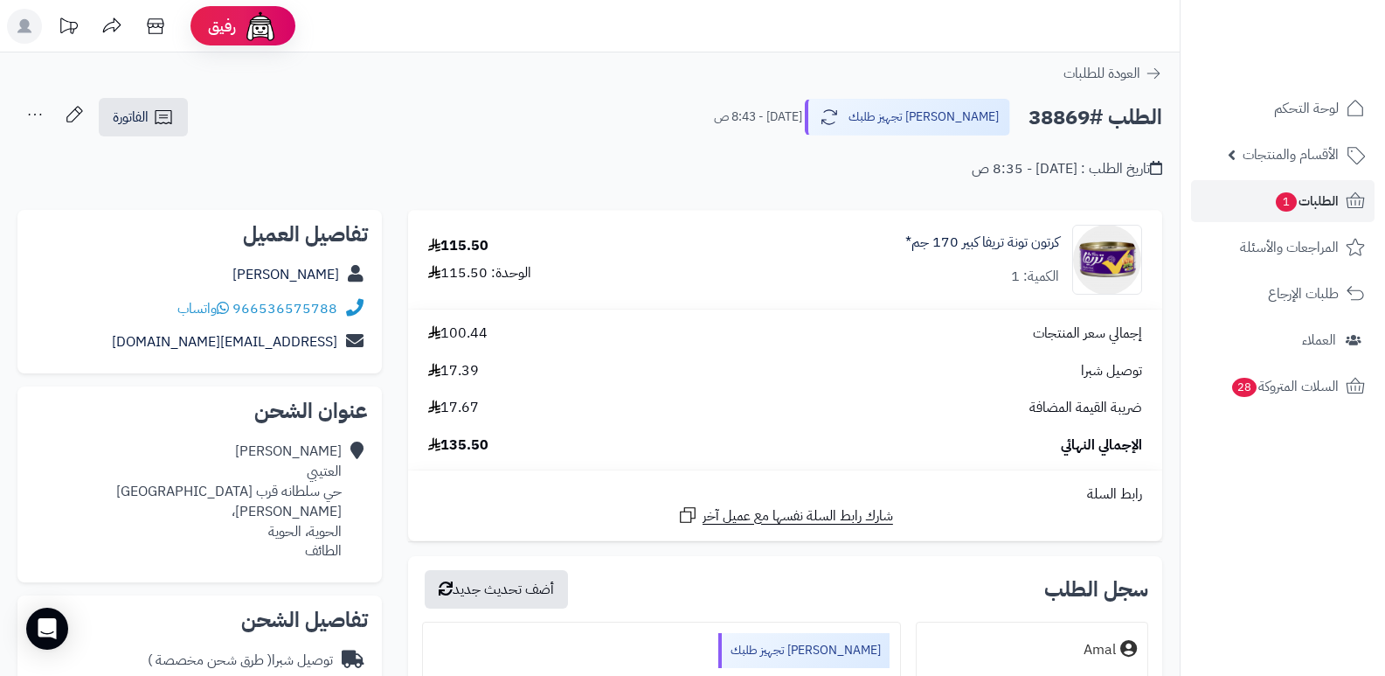
click at [27, 117] on icon at bounding box center [34, 114] width 35 height 35
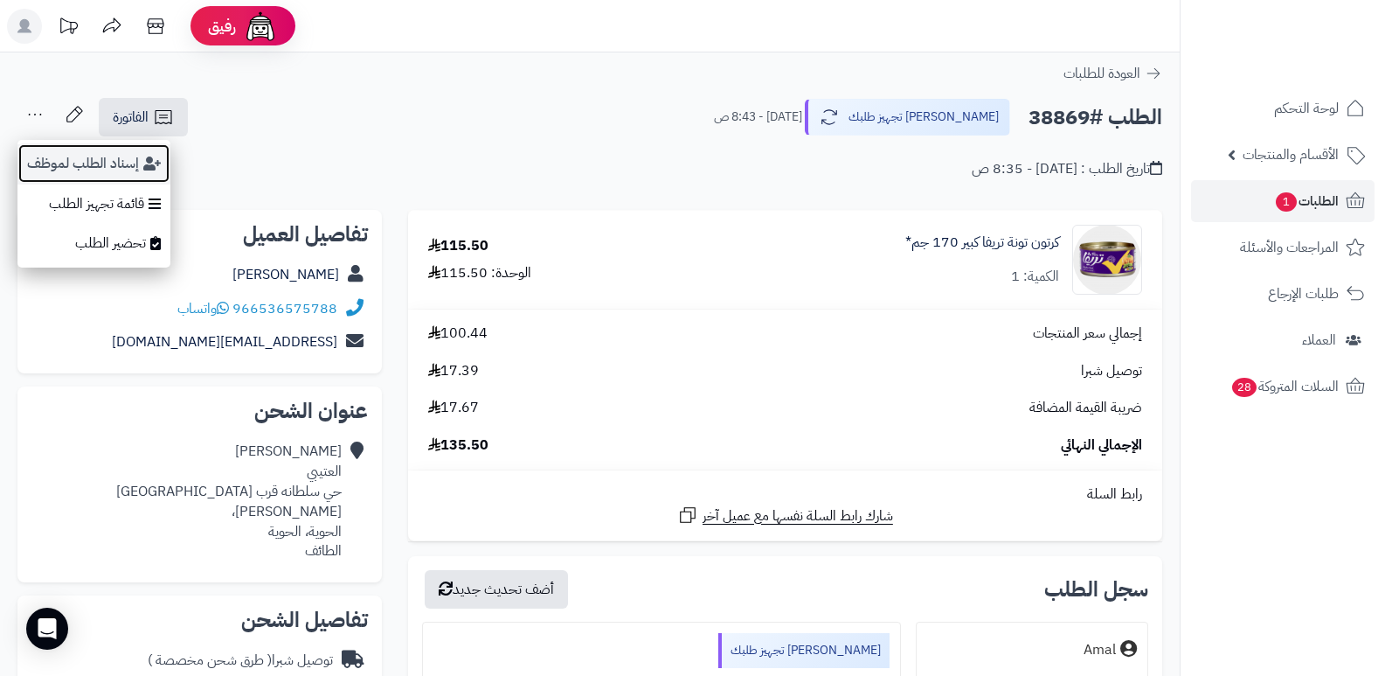
click at [61, 154] on button "إسناد الطلب لموظف" at bounding box center [93, 163] width 153 height 40
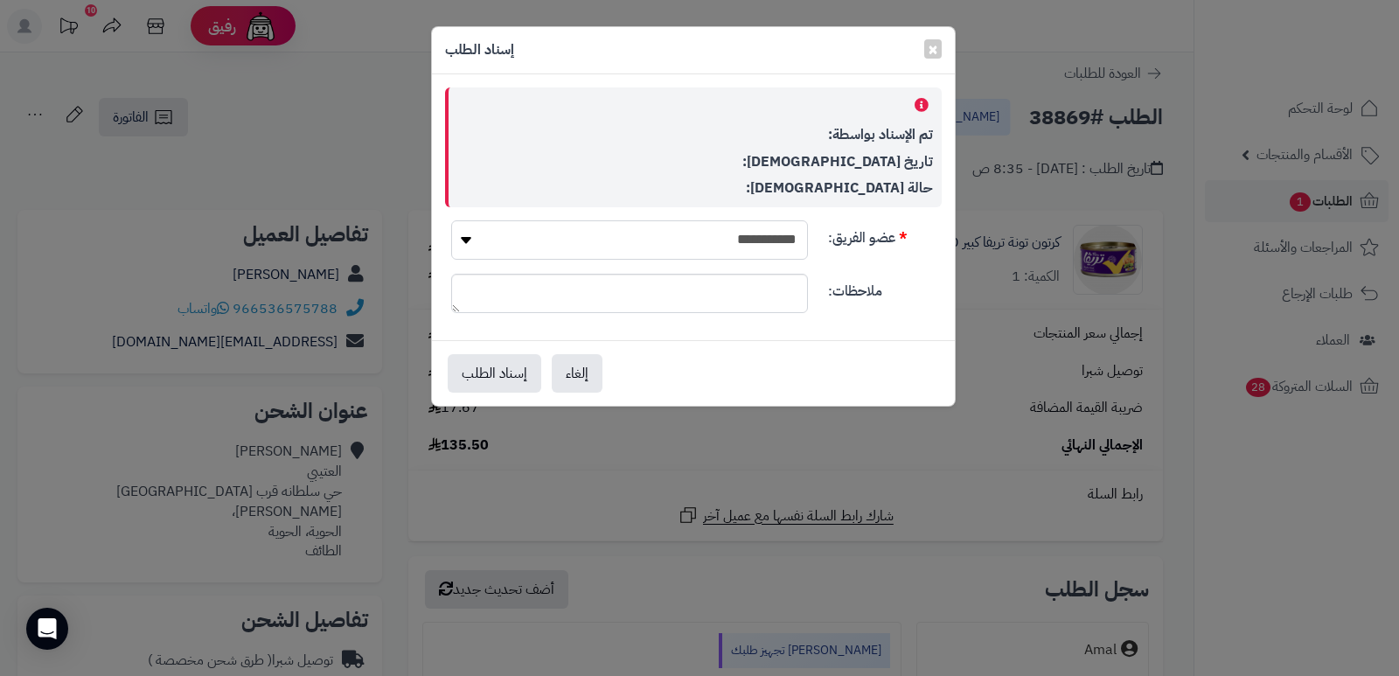
click at [761, 237] on select "**********" at bounding box center [629, 239] width 357 height 39
select select "**"
click at [451, 220] on select "**********" at bounding box center [629, 239] width 357 height 39
click at [512, 379] on button "إسناد الطلب" at bounding box center [495, 372] width 94 height 38
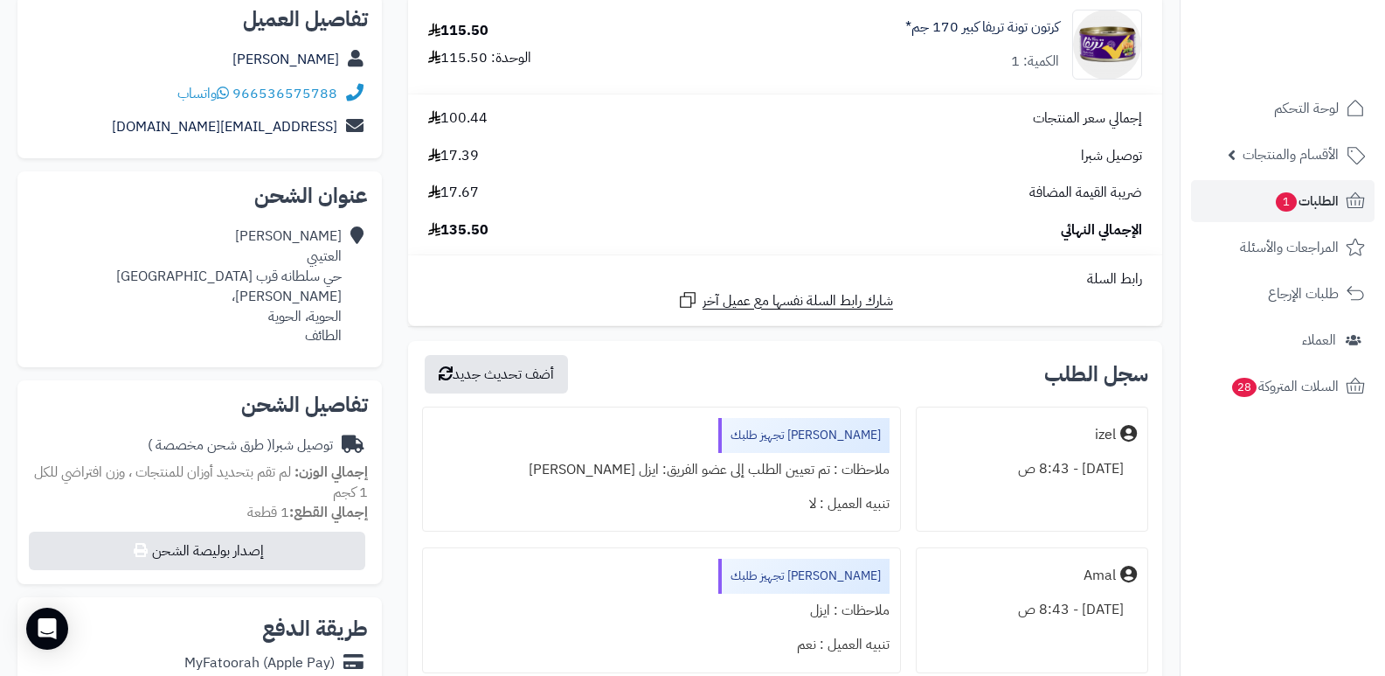
scroll to position [87, 0]
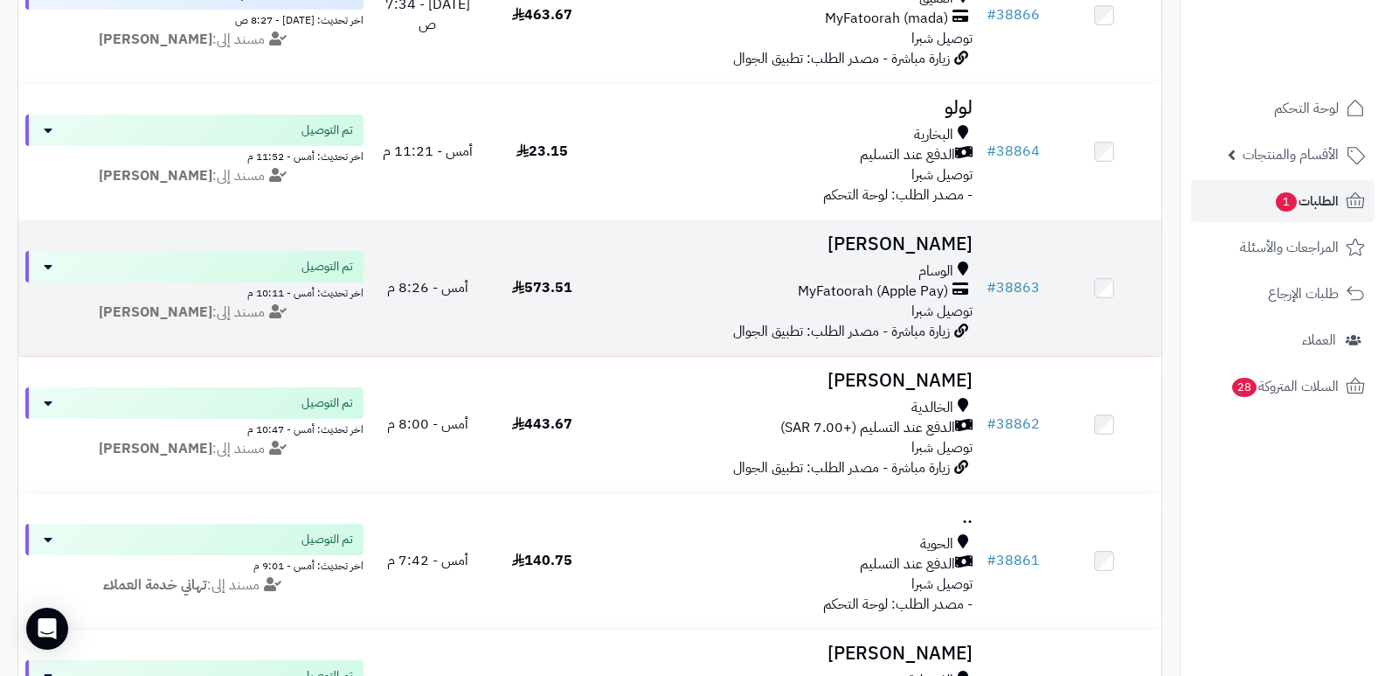
scroll to position [612, 0]
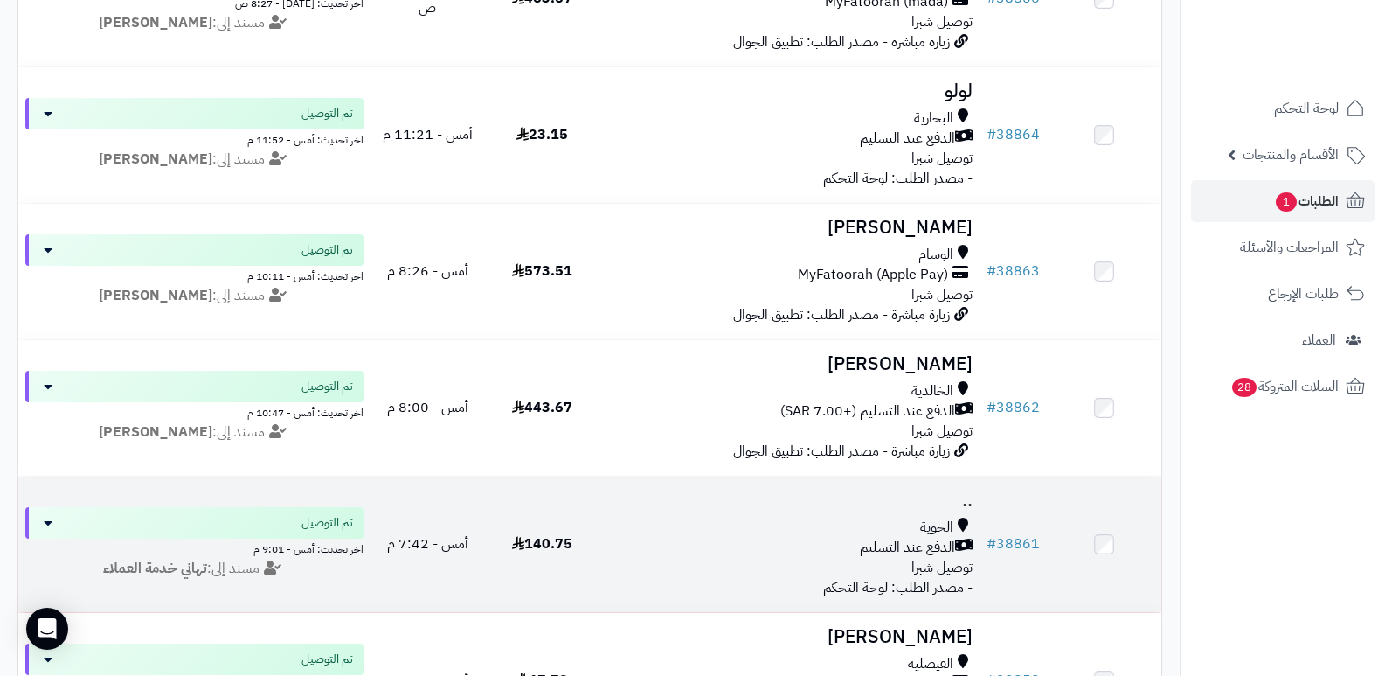
click at [958, 505] on h3 ".." at bounding box center [790, 500] width 367 height 20
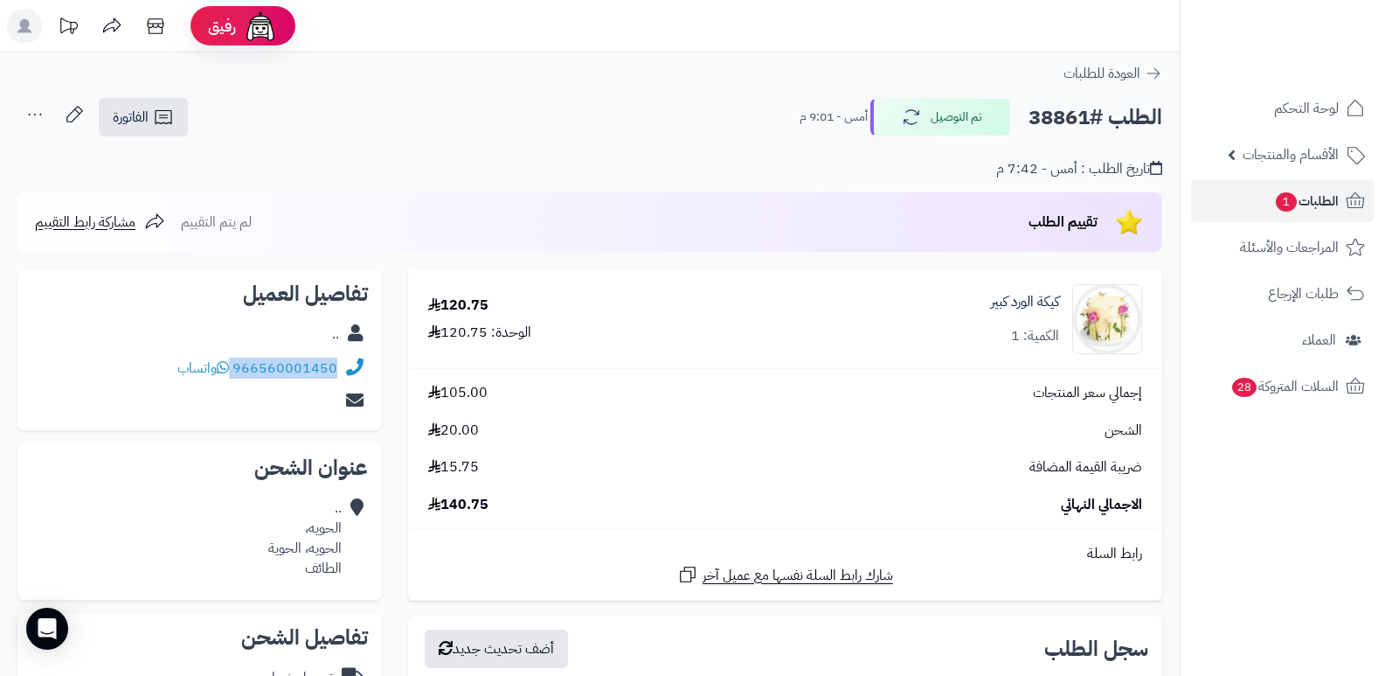
drag, startPoint x: 233, startPoint y: 361, endPoint x: 344, endPoint y: 365, distance: 110.2
click at [344, 365] on div "966560001450 واتساب" at bounding box center [199, 368] width 337 height 34
copy div "966560001450"
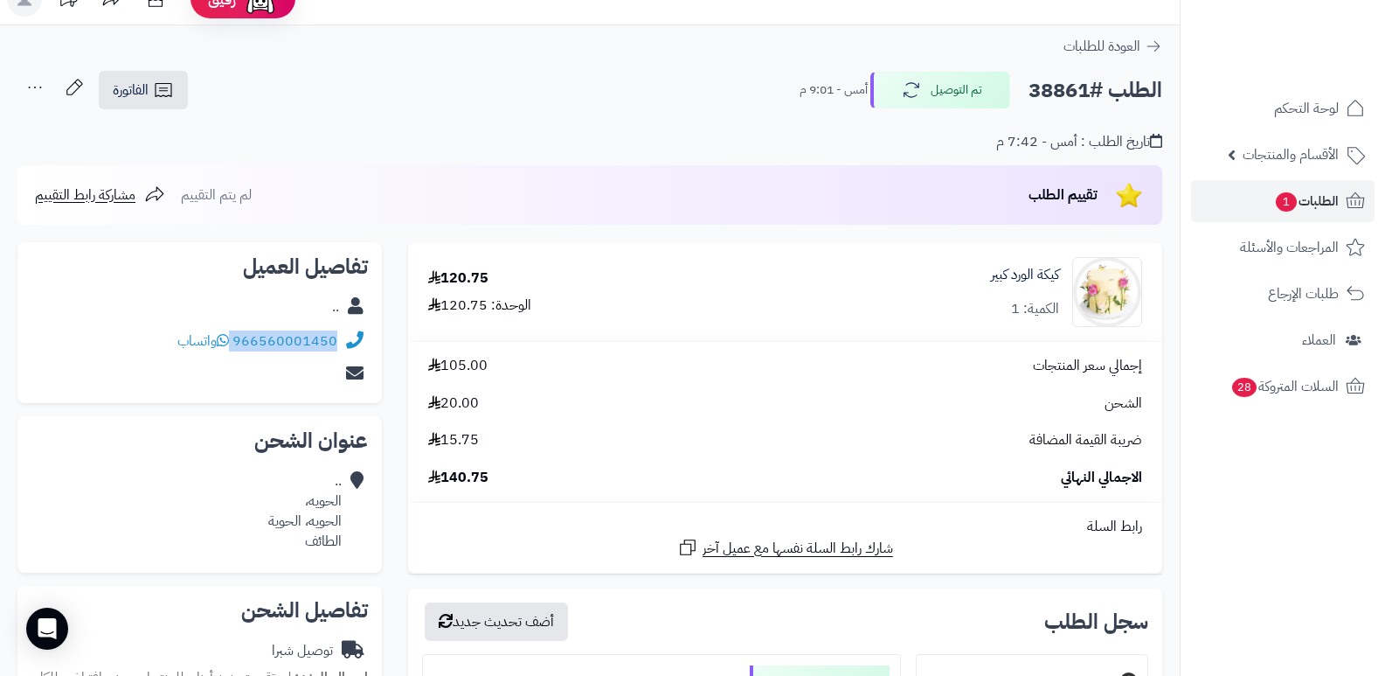
scroll to position [13, 0]
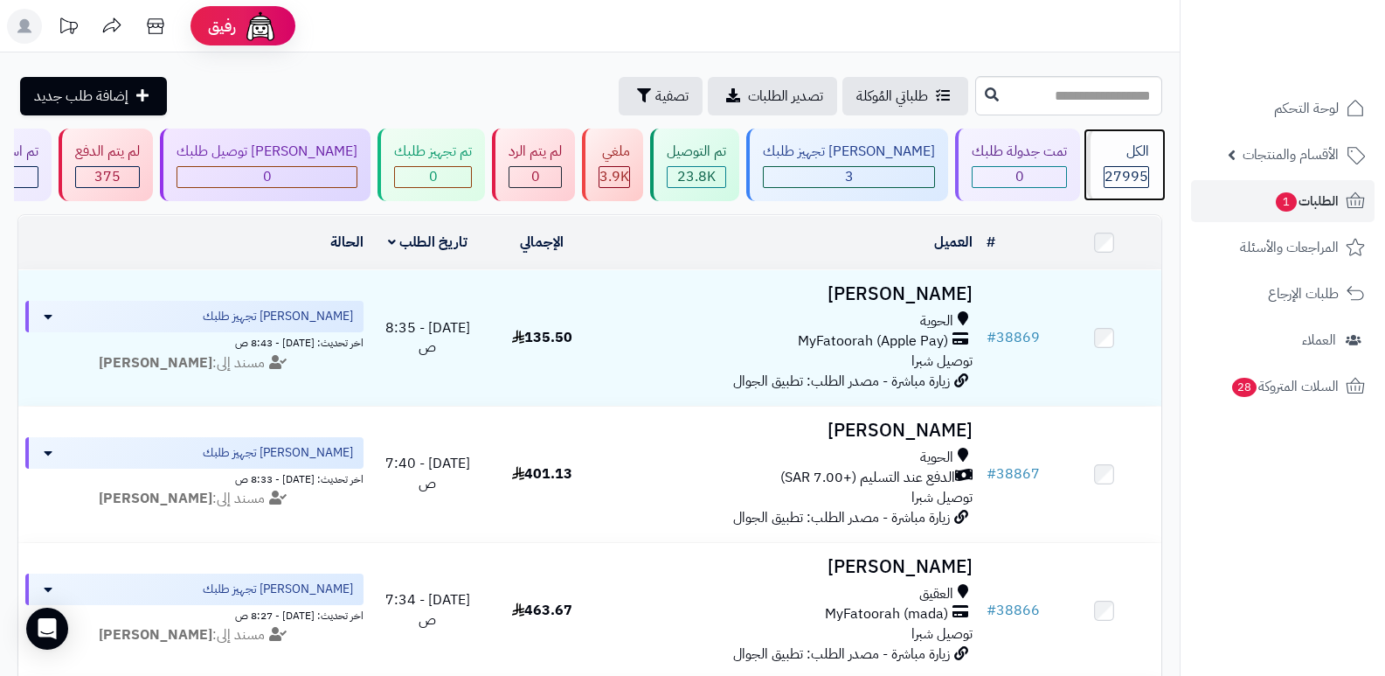
click at [1105, 178] on span "27995" at bounding box center [1127, 176] width 44 height 21
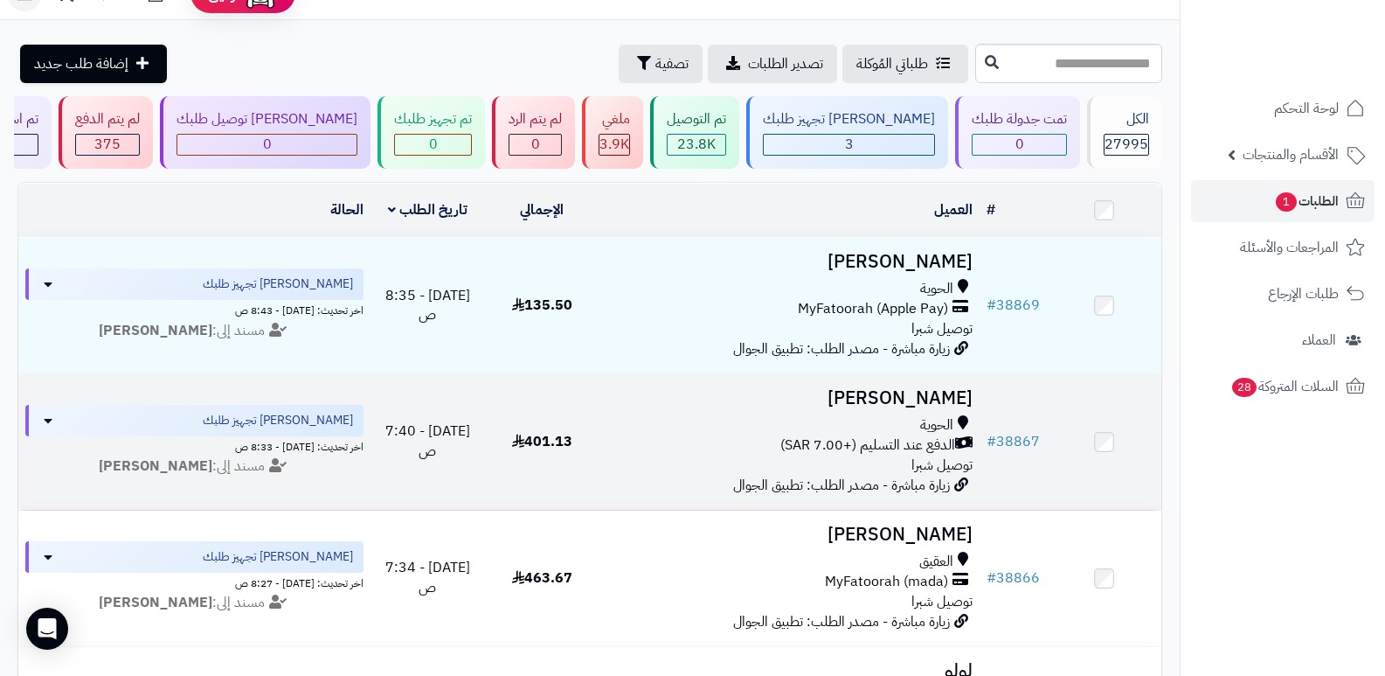
scroll to position [524, 0]
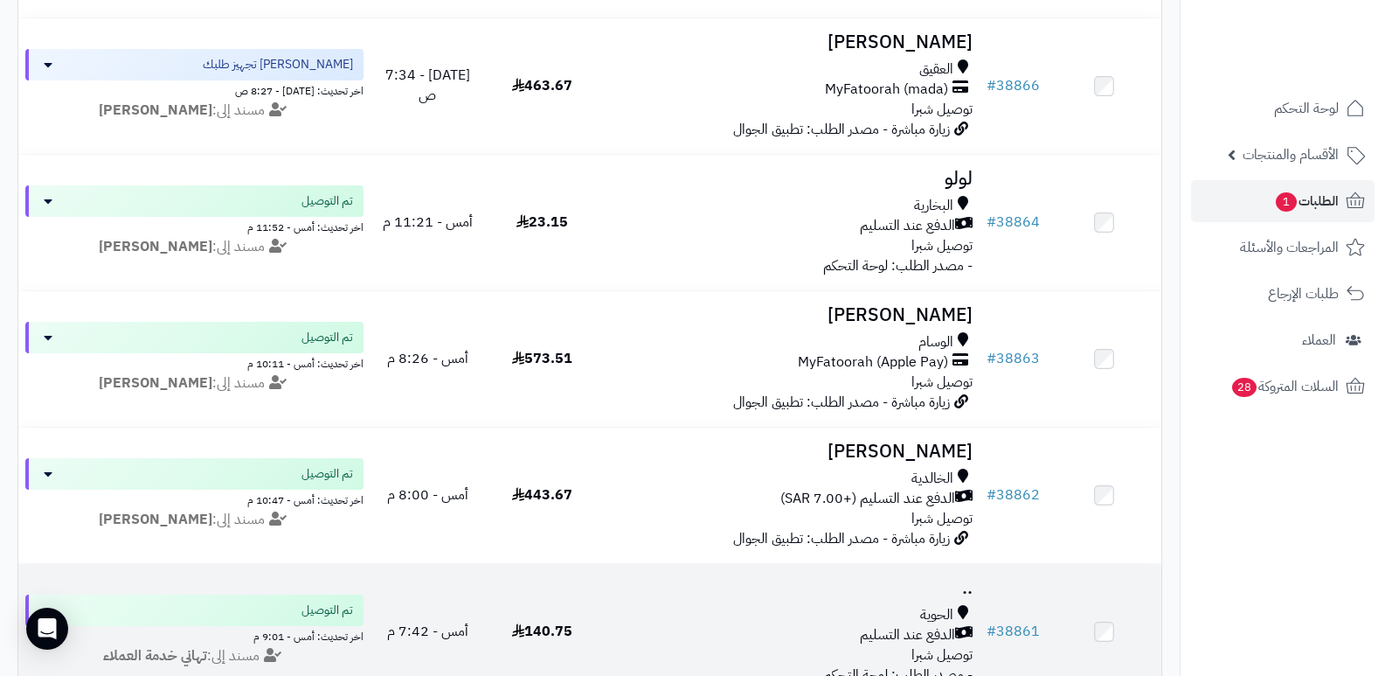
click at [974, 586] on h3 ".." at bounding box center [790, 588] width 367 height 20
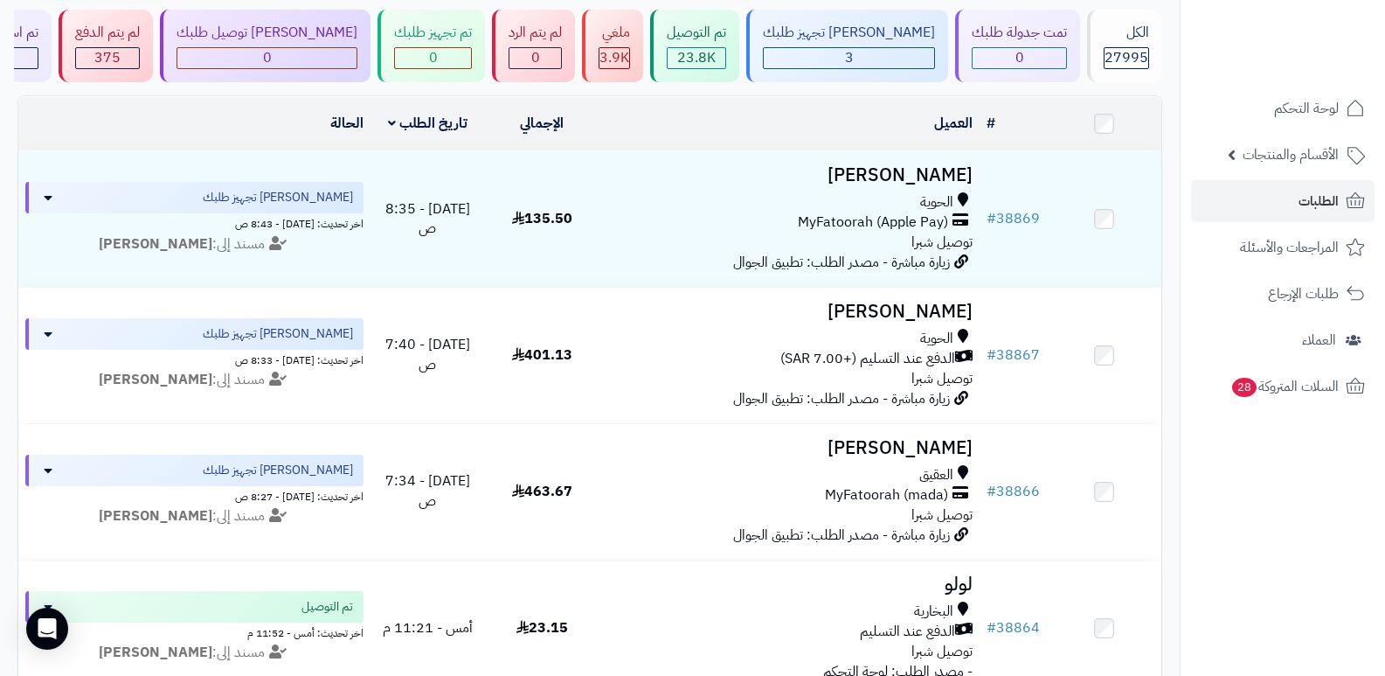
scroll to position [87, 0]
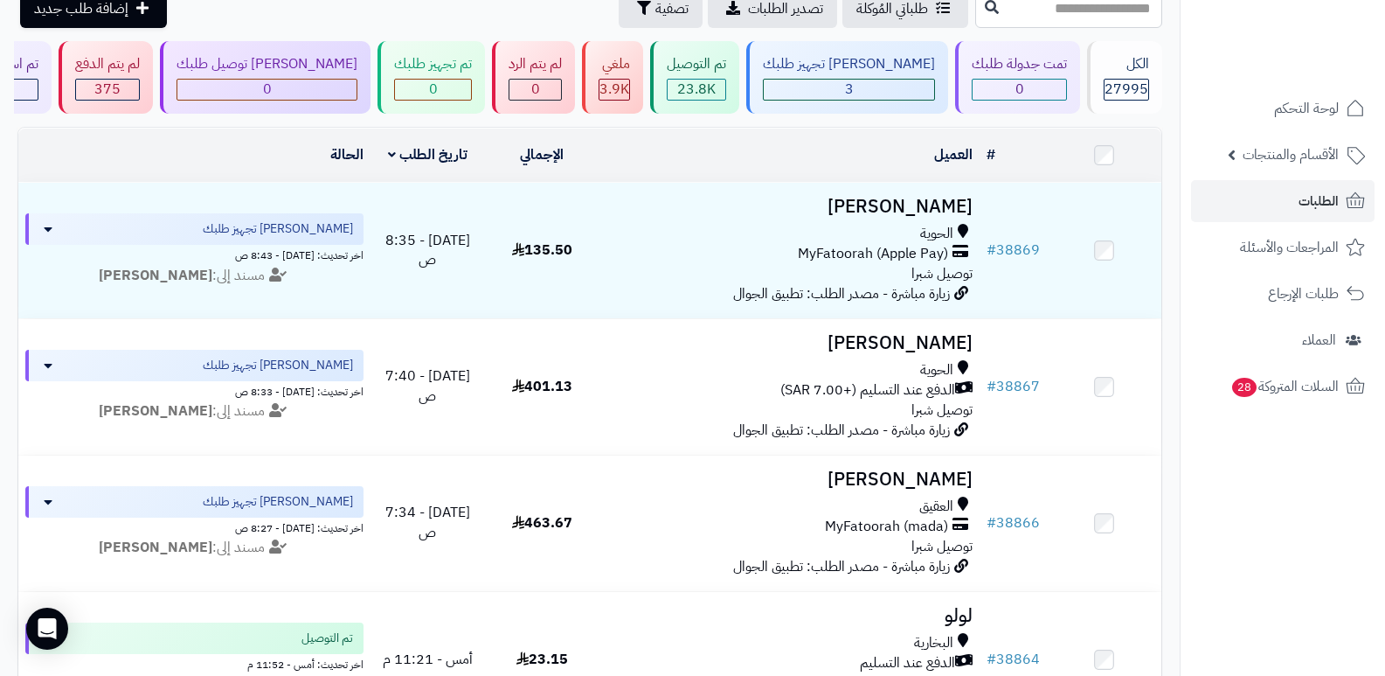
click at [1240, 531] on nav "لوحة التحكم الأقسام والمنتجات المنتجات الأقسام الماركات مواصفات المنتجات مواصفا…" at bounding box center [1282, 360] width 205 height 676
click at [1119, 68] on div "الكل" at bounding box center [1126, 64] width 45 height 20
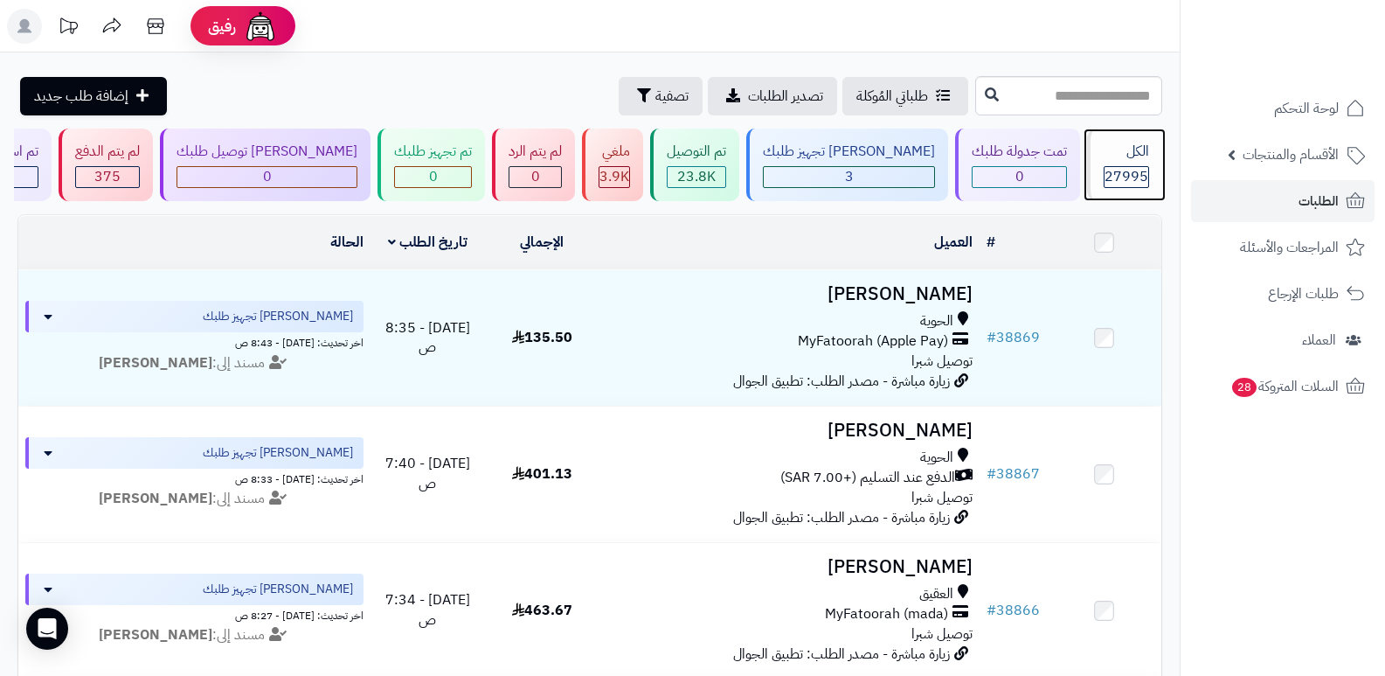
click at [1115, 177] on span "27995" at bounding box center [1127, 176] width 44 height 21
click at [1149, 178] on div "27995" at bounding box center [1126, 177] width 45 height 22
click at [1114, 147] on div "الكل" at bounding box center [1126, 152] width 45 height 20
click at [1127, 161] on div "الكل" at bounding box center [1126, 152] width 45 height 20
click at [1121, 156] on div "الكل" at bounding box center [1126, 152] width 45 height 20
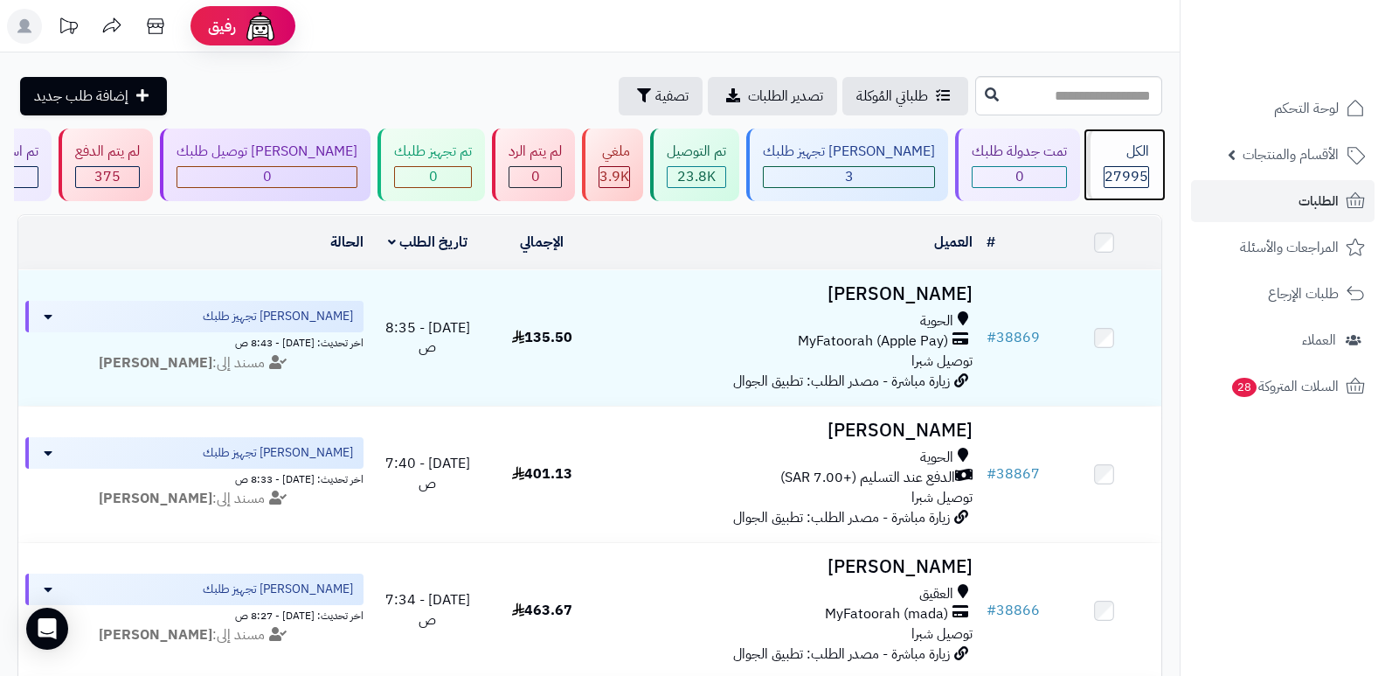
click at [1128, 186] on span "27995" at bounding box center [1127, 176] width 44 height 21
click at [1108, 166] on span "27995" at bounding box center [1127, 176] width 44 height 21
click at [1137, 172] on span "27995" at bounding box center [1127, 176] width 44 height 21
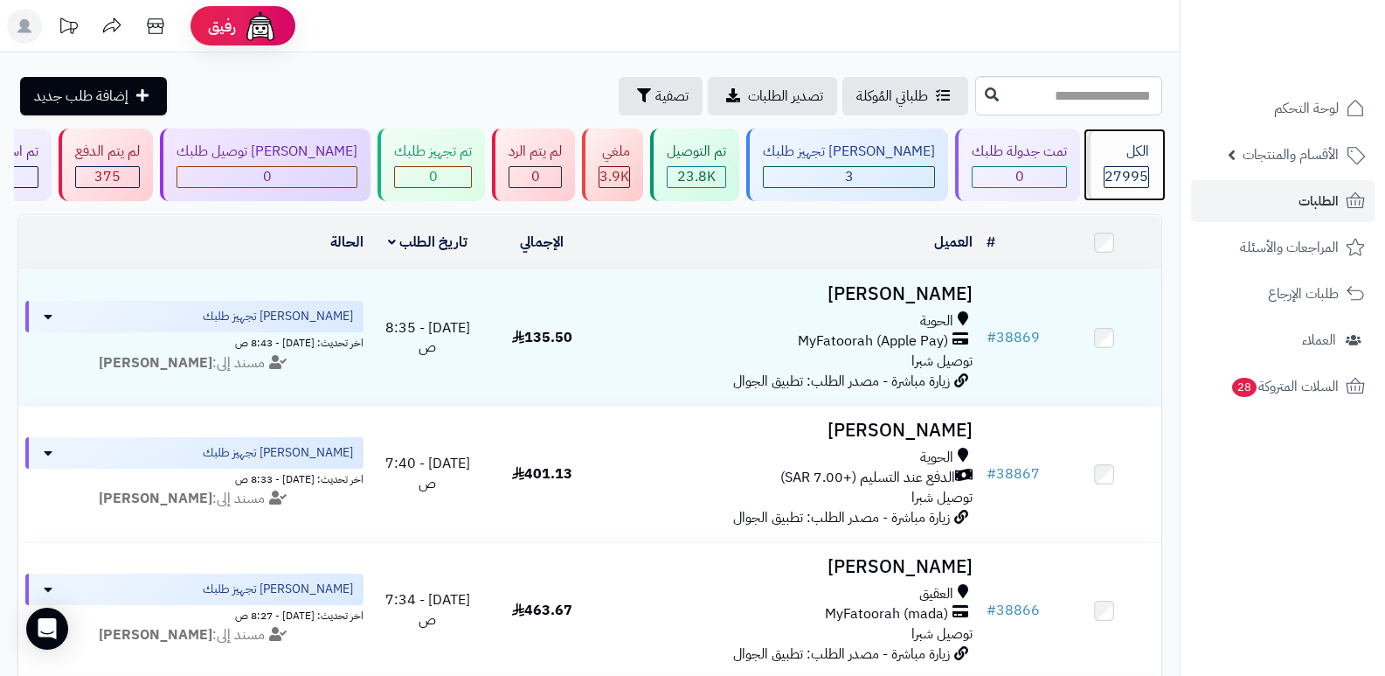
click at [1137, 172] on span "27995" at bounding box center [1127, 176] width 44 height 21
click at [1135, 149] on div "الكل" at bounding box center [1126, 152] width 45 height 20
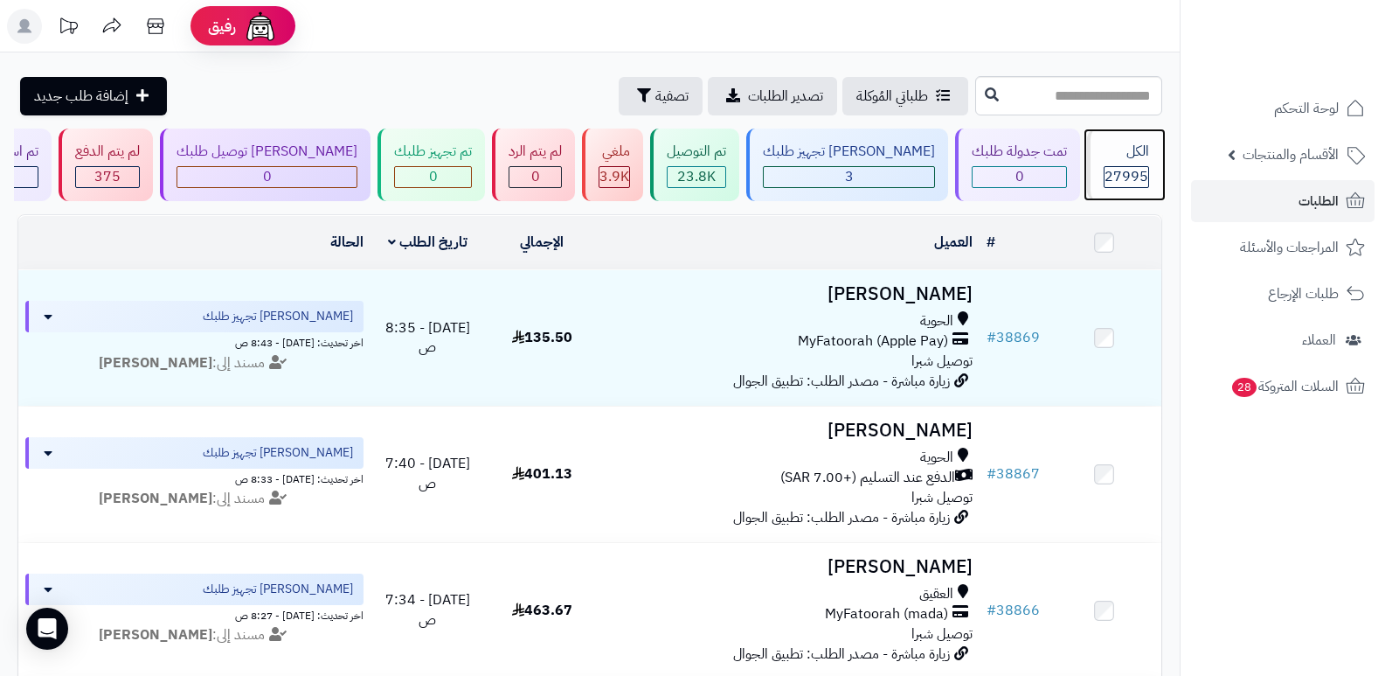
click at [1121, 161] on div "الكل" at bounding box center [1126, 152] width 45 height 20
click at [1126, 170] on span "27995" at bounding box center [1127, 176] width 44 height 21
click at [1124, 170] on span "27995" at bounding box center [1127, 176] width 44 height 21
click at [1122, 156] on div "الكل" at bounding box center [1126, 152] width 45 height 20
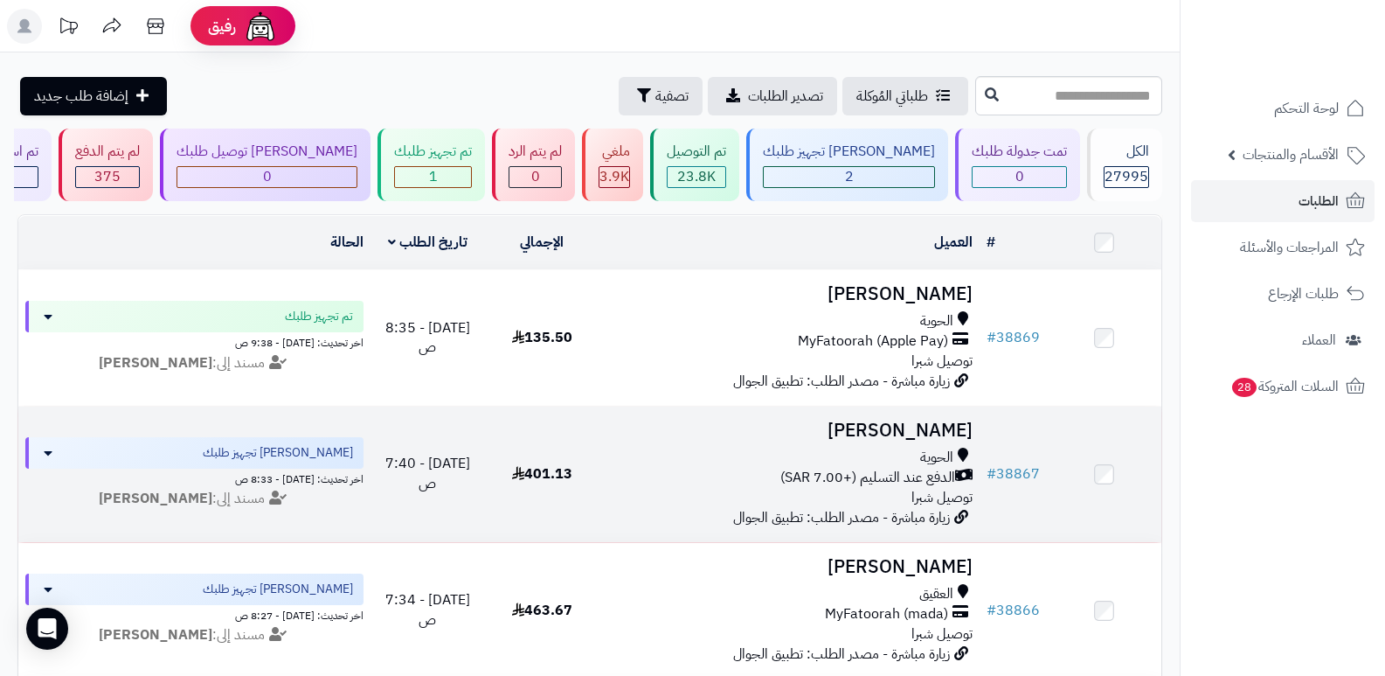
click at [921, 411] on td "هند المطيري الحوية الدفع عند التسليم (+7.00 SAR) توصيل شبرا زيارة مباشرة - مصدر…" at bounding box center [790, 473] width 381 height 135
click at [918, 428] on h3 "[PERSON_NAME]" at bounding box center [790, 430] width 367 height 20
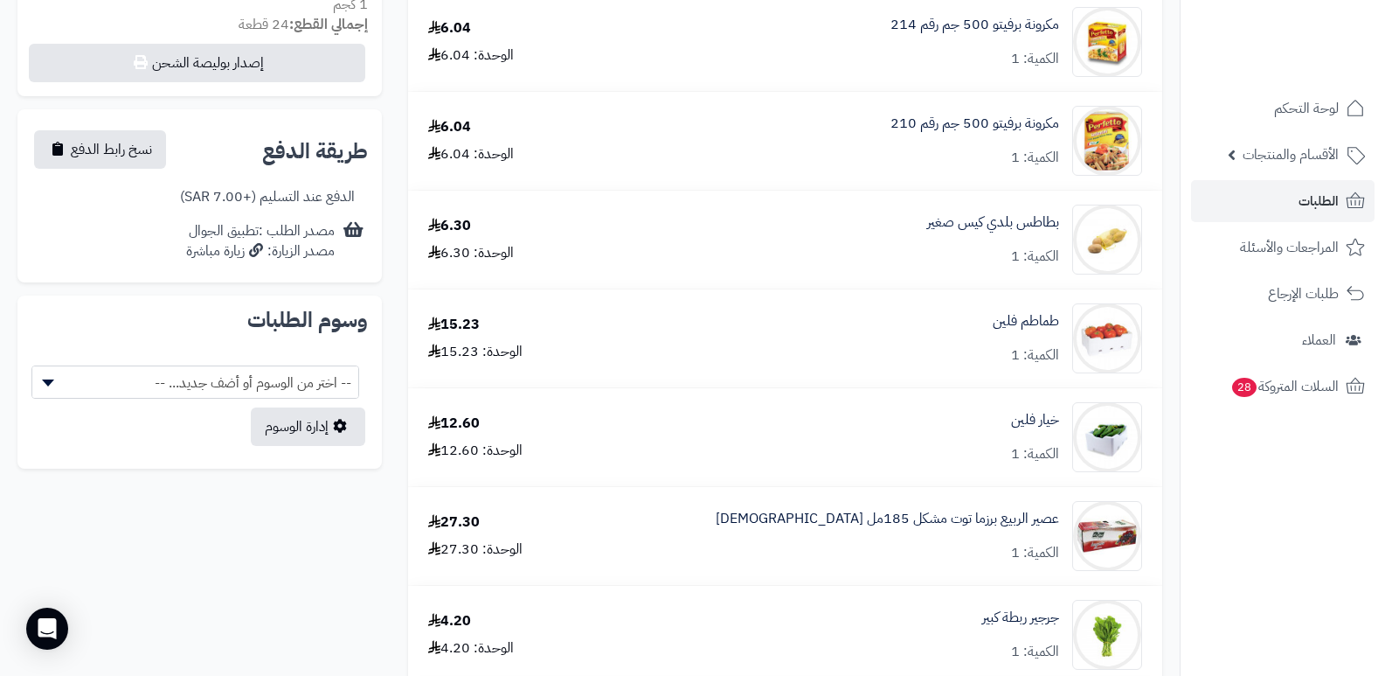
scroll to position [524, 0]
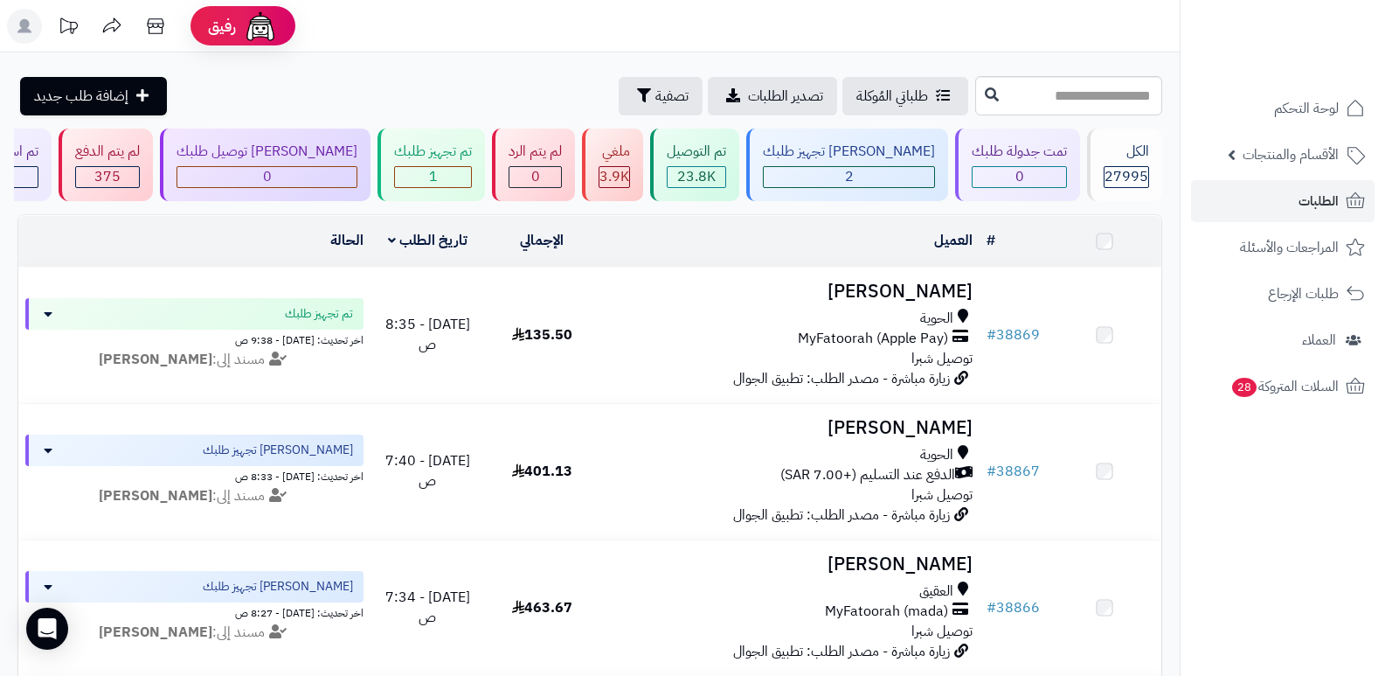
click at [930, 566] on h3 "[PERSON_NAME]" at bounding box center [790, 564] width 367 height 20
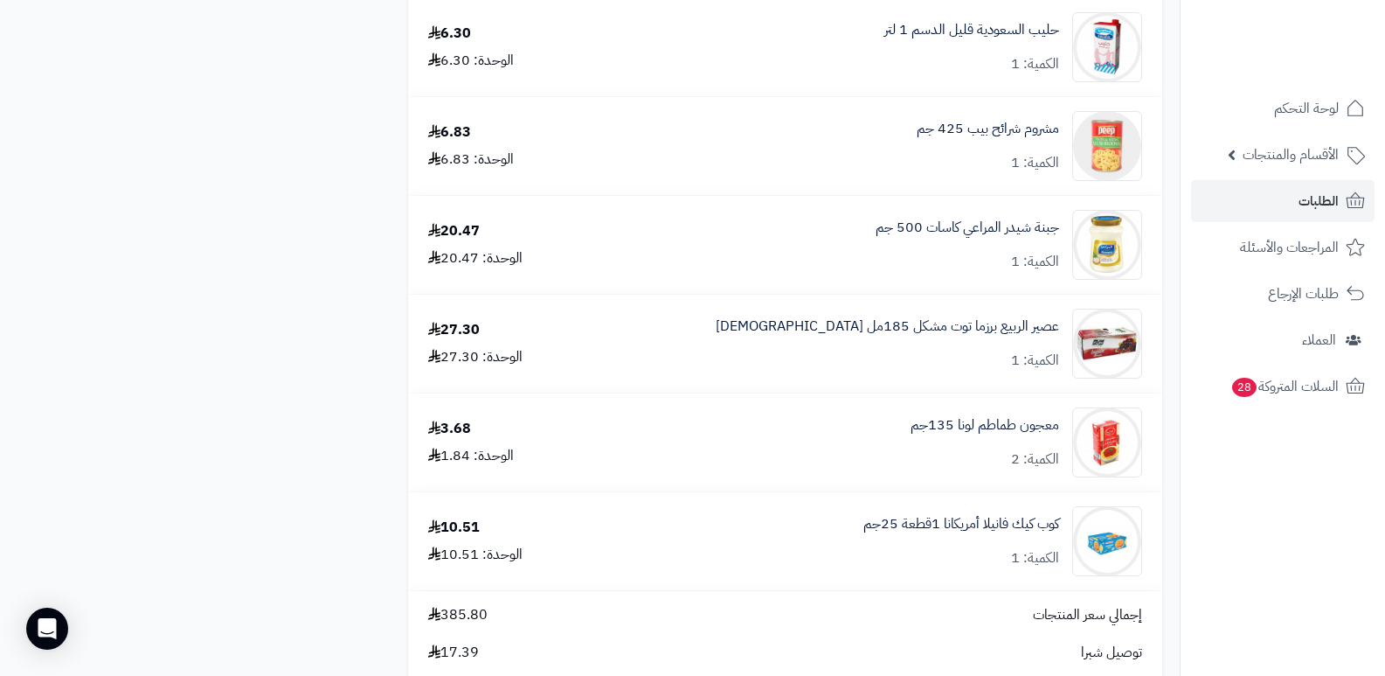
scroll to position [3671, 0]
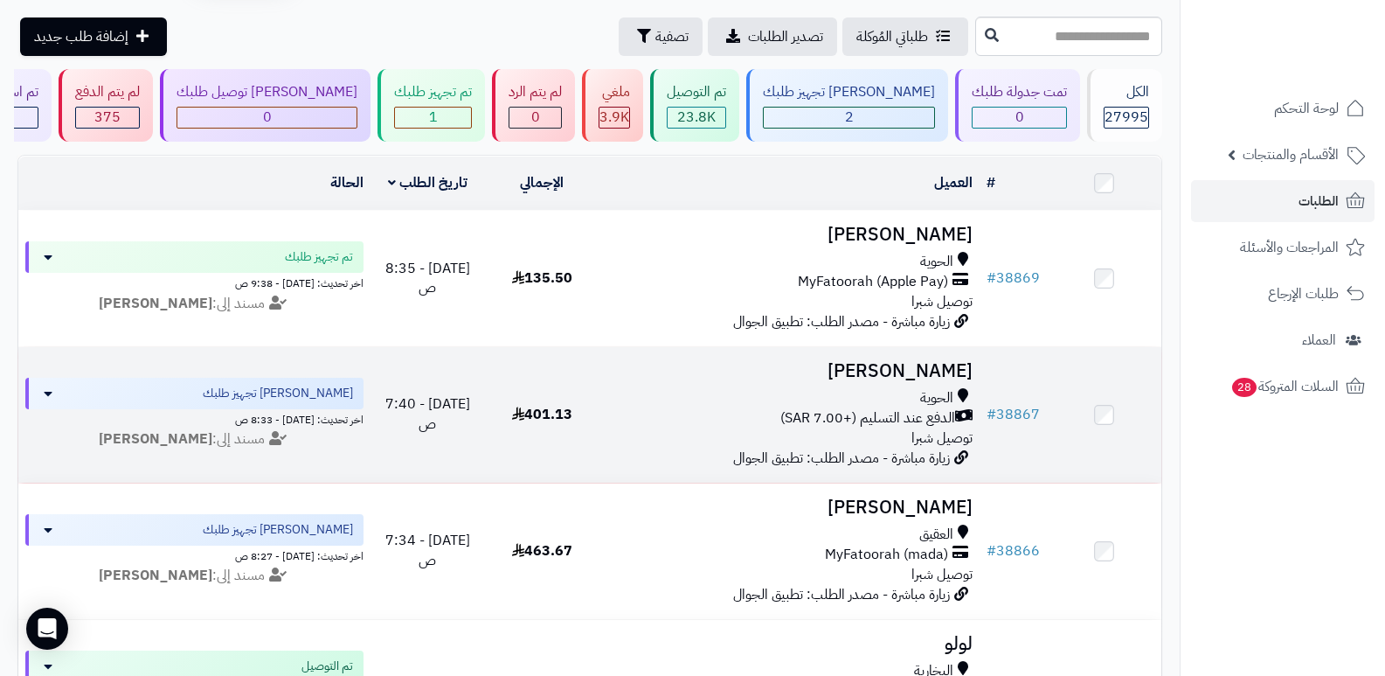
scroll to position [175, 0]
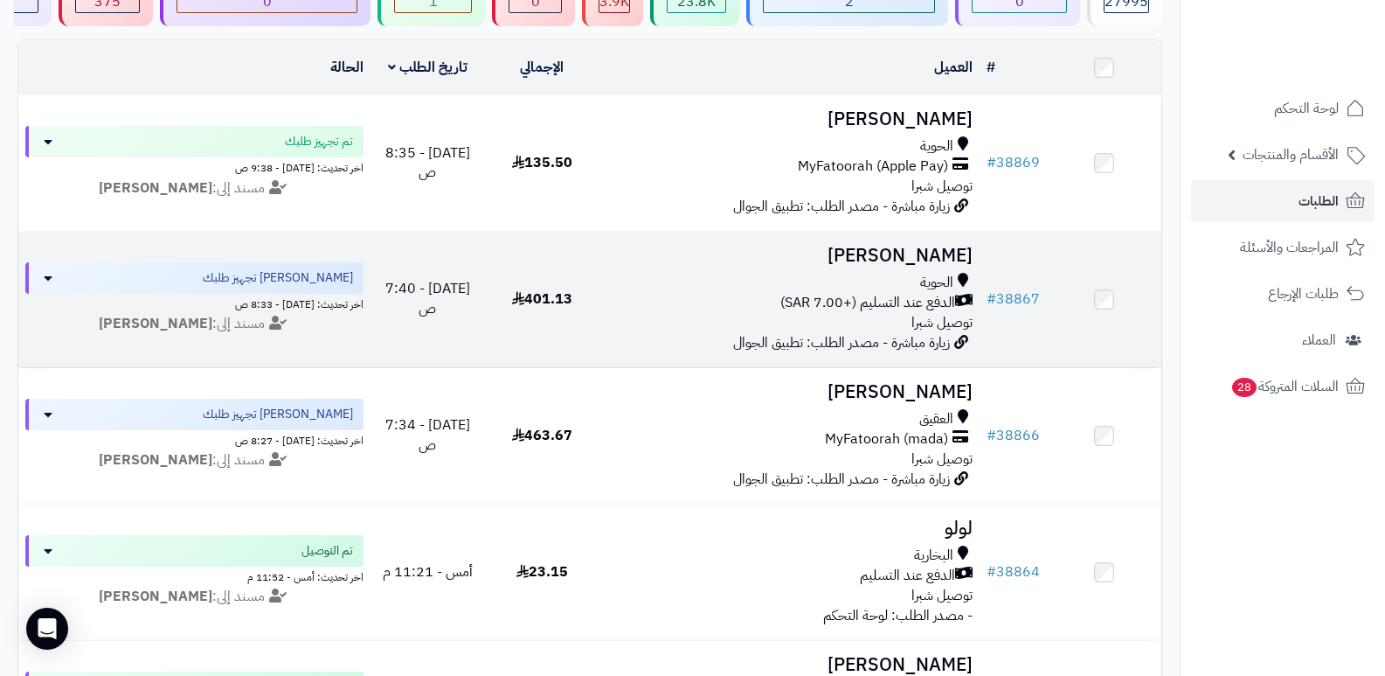
click at [925, 260] on h3 "[PERSON_NAME]" at bounding box center [790, 256] width 367 height 20
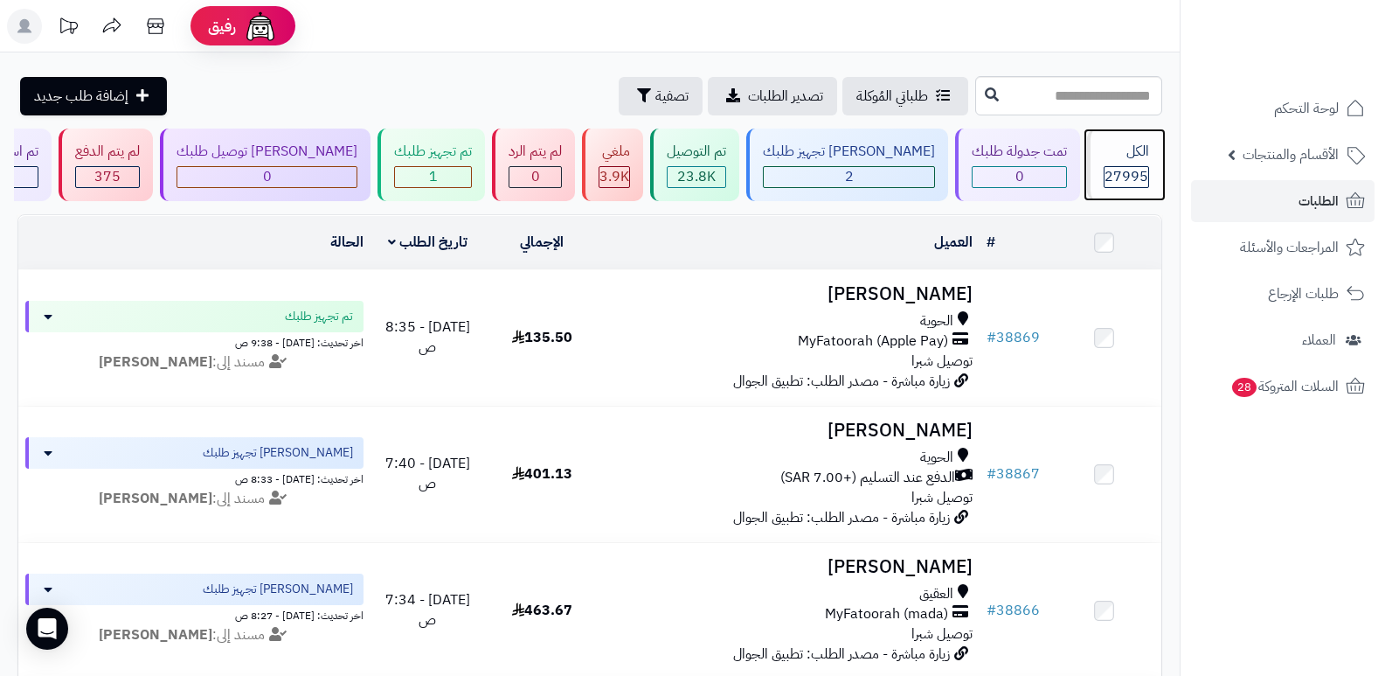
click at [1114, 184] on span "27995" at bounding box center [1127, 176] width 44 height 21
click at [1126, 168] on span "27995" at bounding box center [1127, 176] width 44 height 21
click at [1126, 169] on span "27995" at bounding box center [1127, 176] width 44 height 21
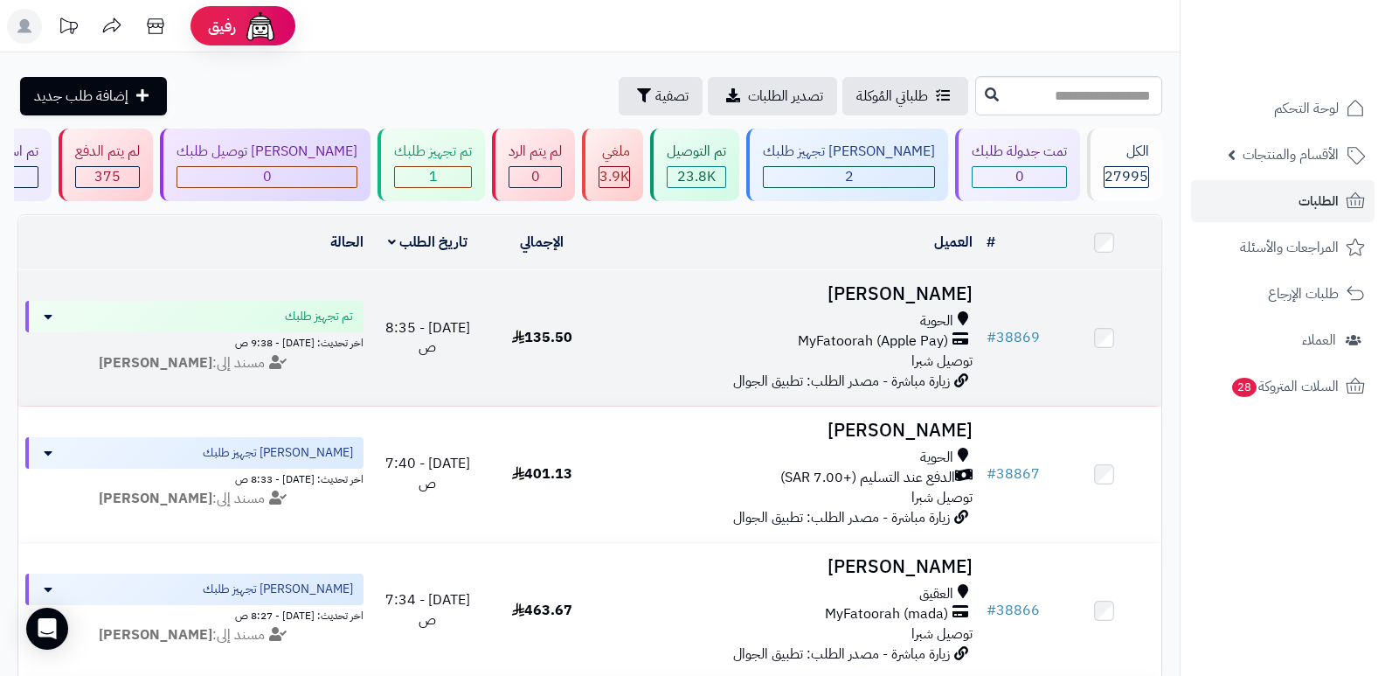
click at [947, 284] on h3 "[PERSON_NAME]" at bounding box center [790, 294] width 367 height 20
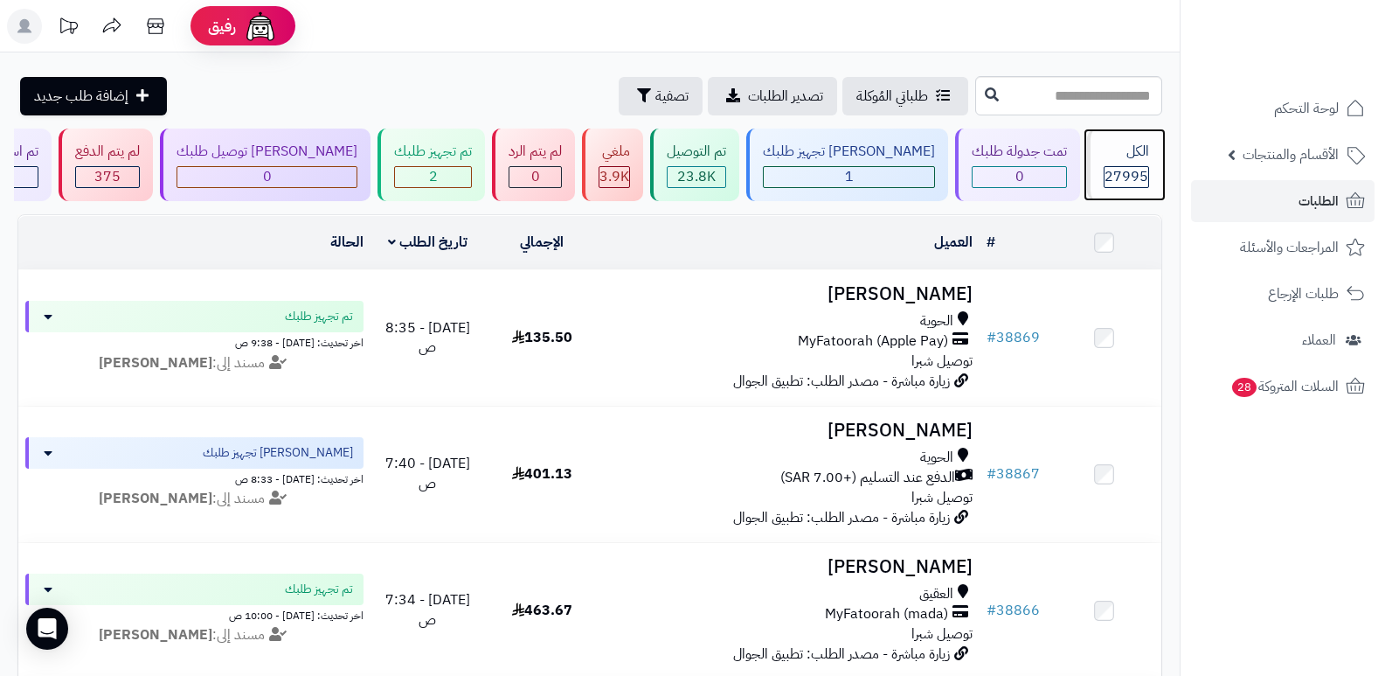
click at [1121, 142] on div "الكل" at bounding box center [1126, 152] width 45 height 20
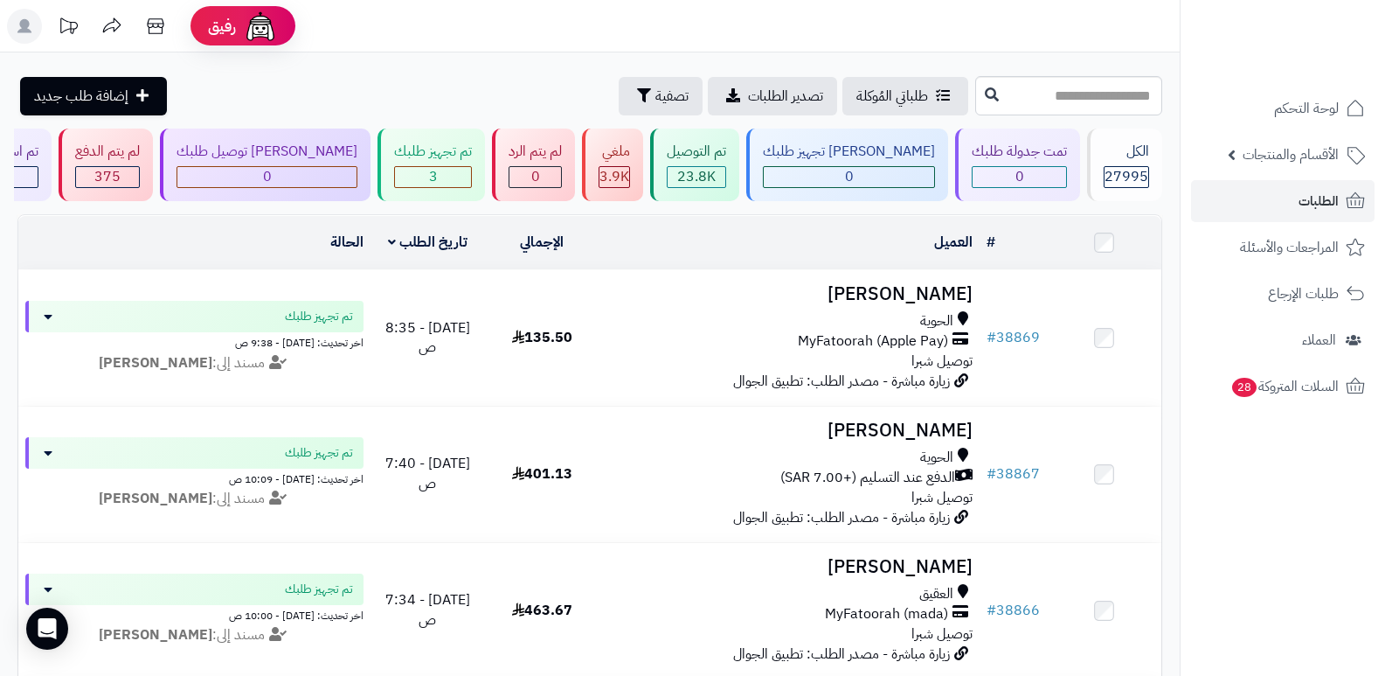
click at [909, 15] on header "رفيق ! الطلبات معالجة مكتمل إرجاع المنتجات العملاء المتواجدون الان 28704 عملاء …" at bounding box center [692, 26] width 1385 height 52
click at [1124, 168] on span "27995" at bounding box center [1127, 176] width 44 height 21
click at [1128, 173] on span "27995" at bounding box center [1127, 176] width 44 height 21
click at [1133, 160] on div "الكل" at bounding box center [1126, 152] width 45 height 20
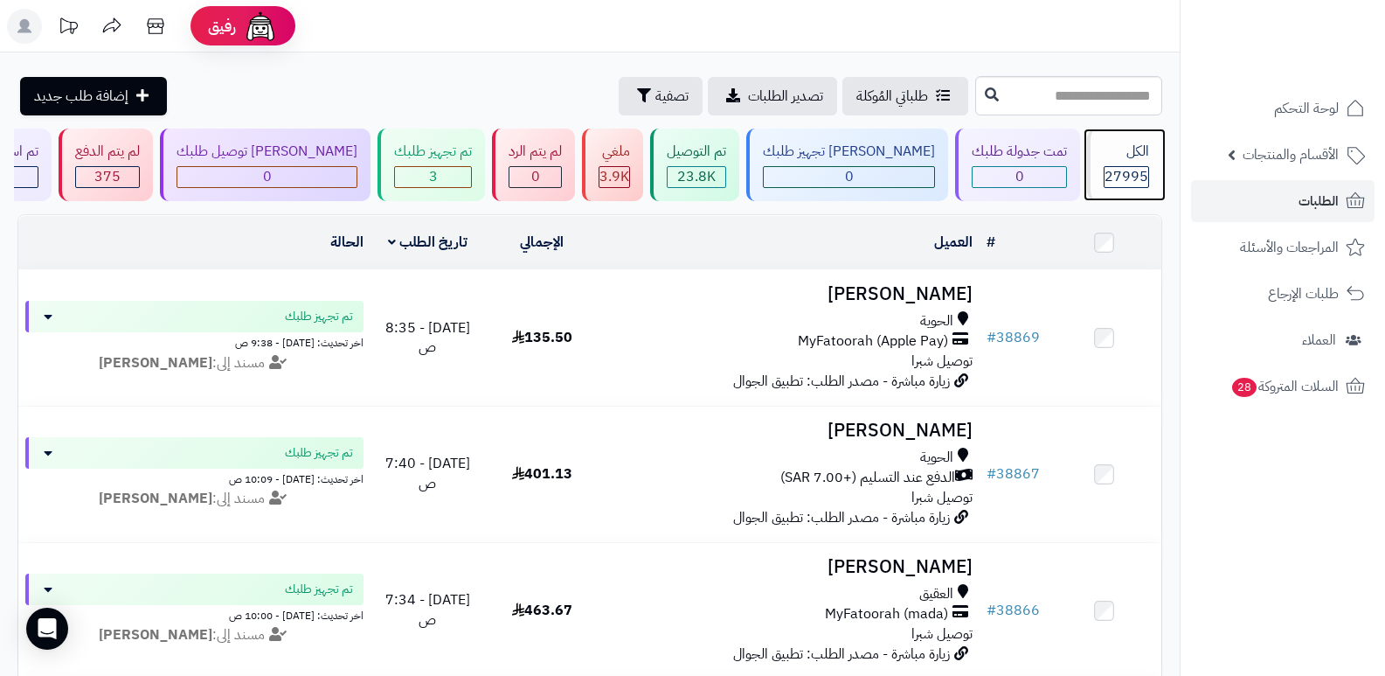
click at [1105, 167] on div "27995" at bounding box center [1127, 177] width 44 height 20
click at [1128, 155] on div "الكل" at bounding box center [1126, 152] width 45 height 20
click at [767, 25] on header "رفيق ! الطلبات معالجة مكتمل إرجاع المنتجات العملاء المتواجدون الان 28704 عملاء …" at bounding box center [692, 26] width 1385 height 52
click at [1131, 147] on div "الكل" at bounding box center [1126, 152] width 45 height 20
click at [1122, 138] on div "الكل 27995" at bounding box center [1124, 164] width 75 height 73
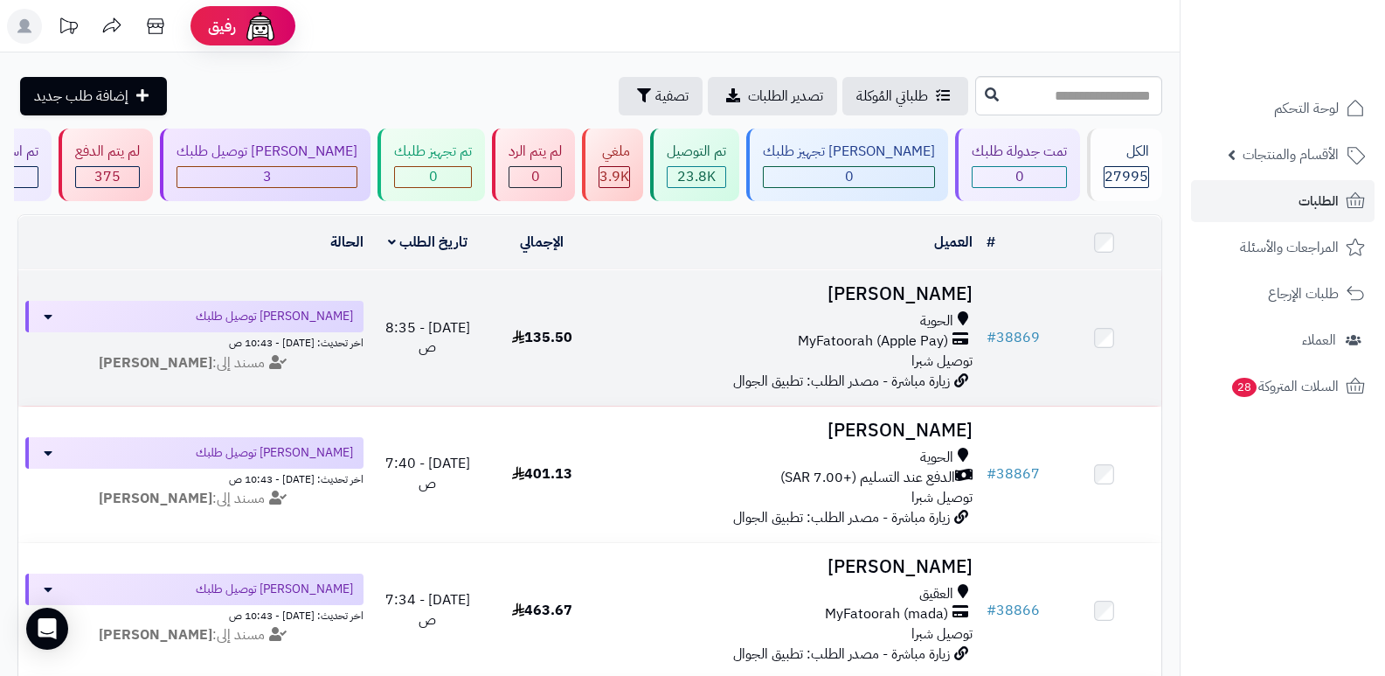
click at [920, 299] on h3 "فيصل العتيبي" at bounding box center [790, 294] width 367 height 20
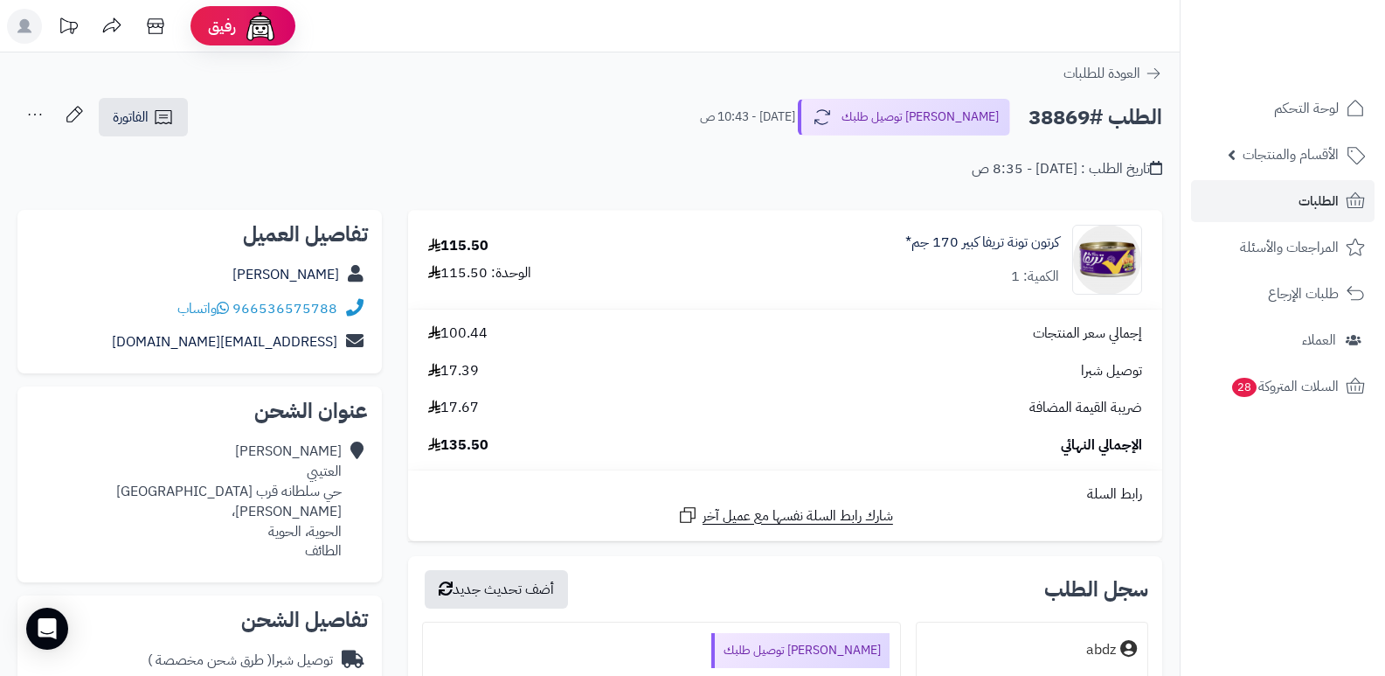
scroll to position [524, 0]
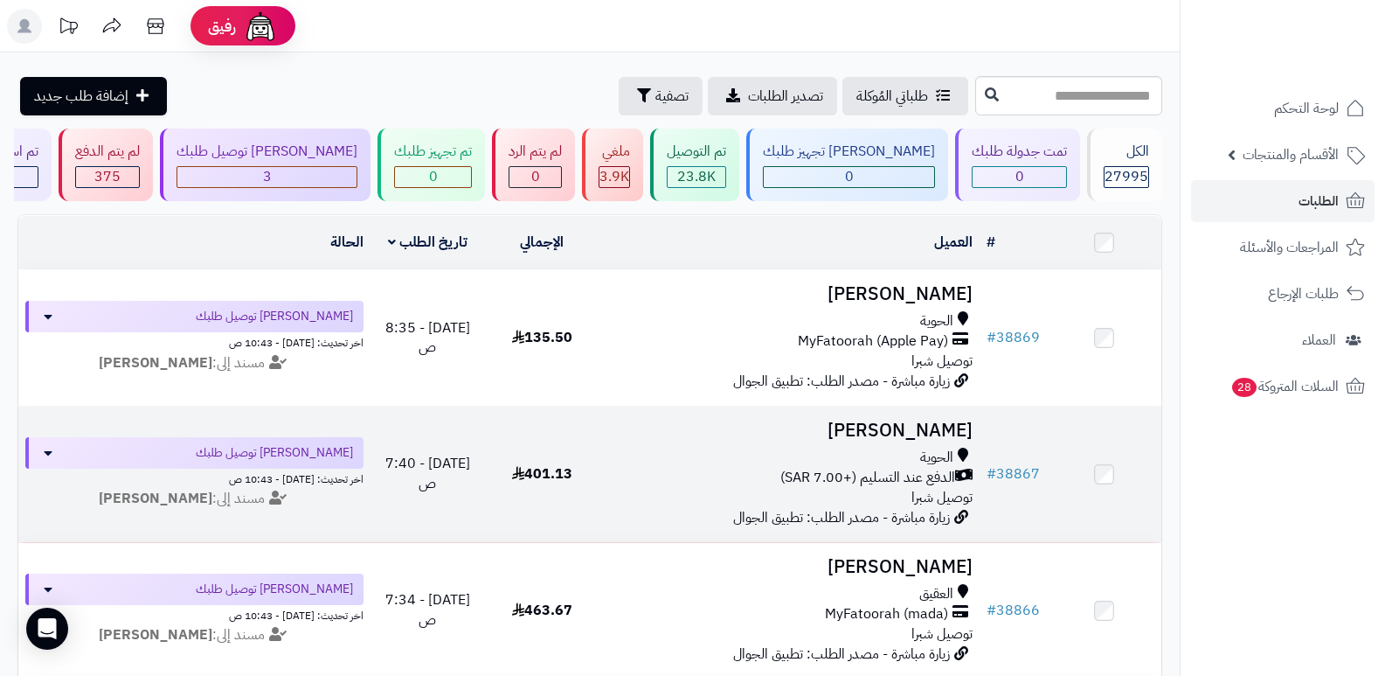
click at [920, 433] on h3 "[PERSON_NAME]" at bounding box center [790, 430] width 367 height 20
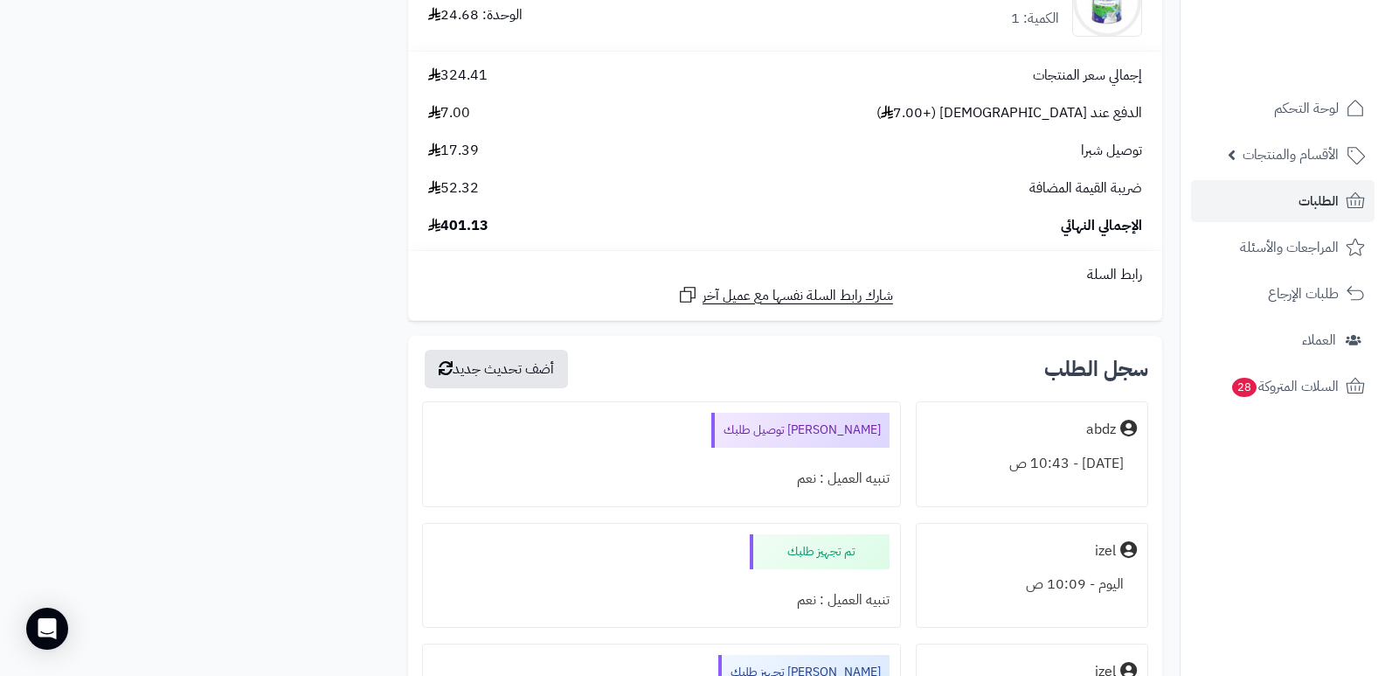
scroll to position [2535, 0]
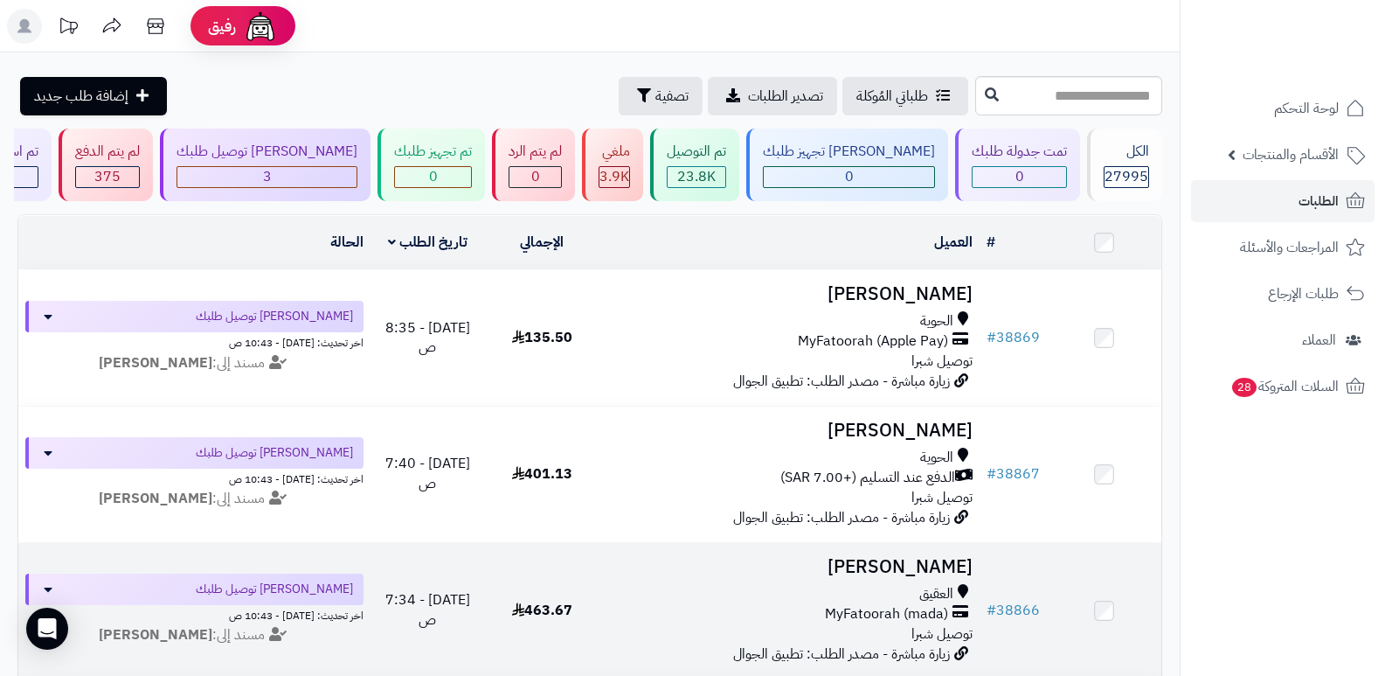
click at [903, 559] on h3 "فاطمه الفيفي" at bounding box center [790, 567] width 367 height 20
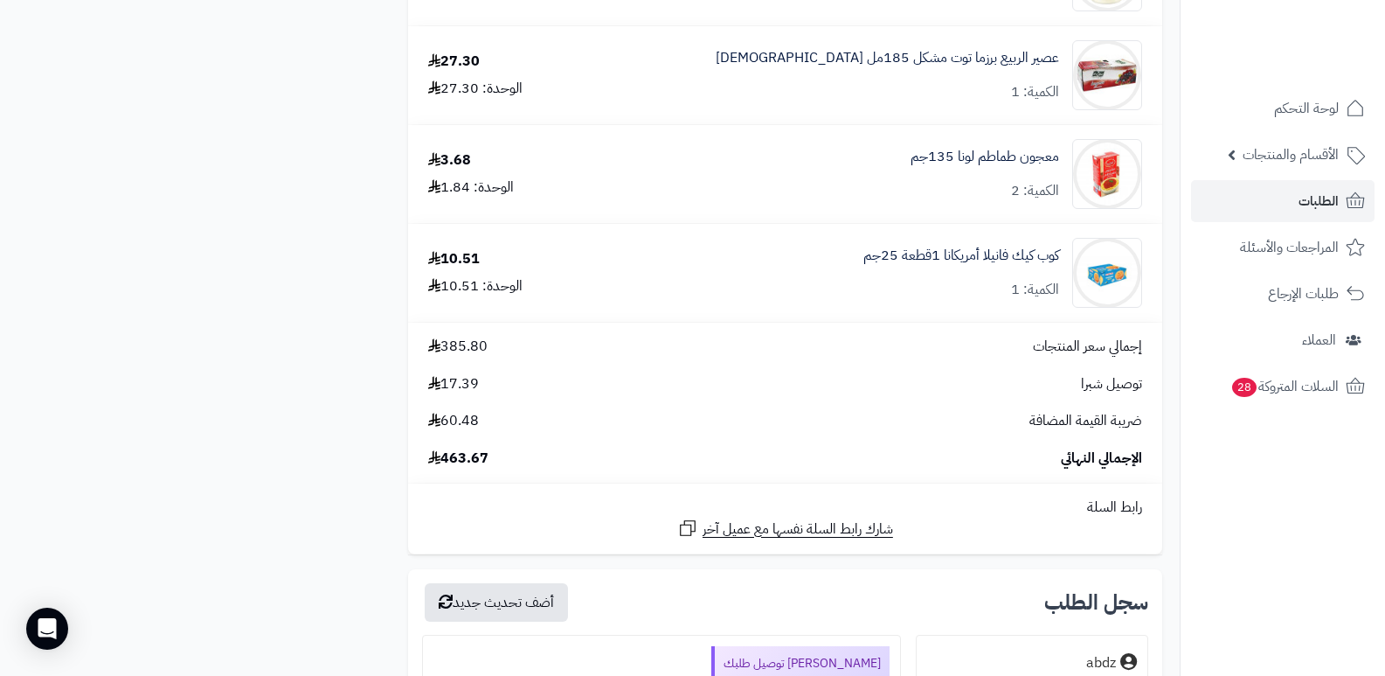
scroll to position [4283, 0]
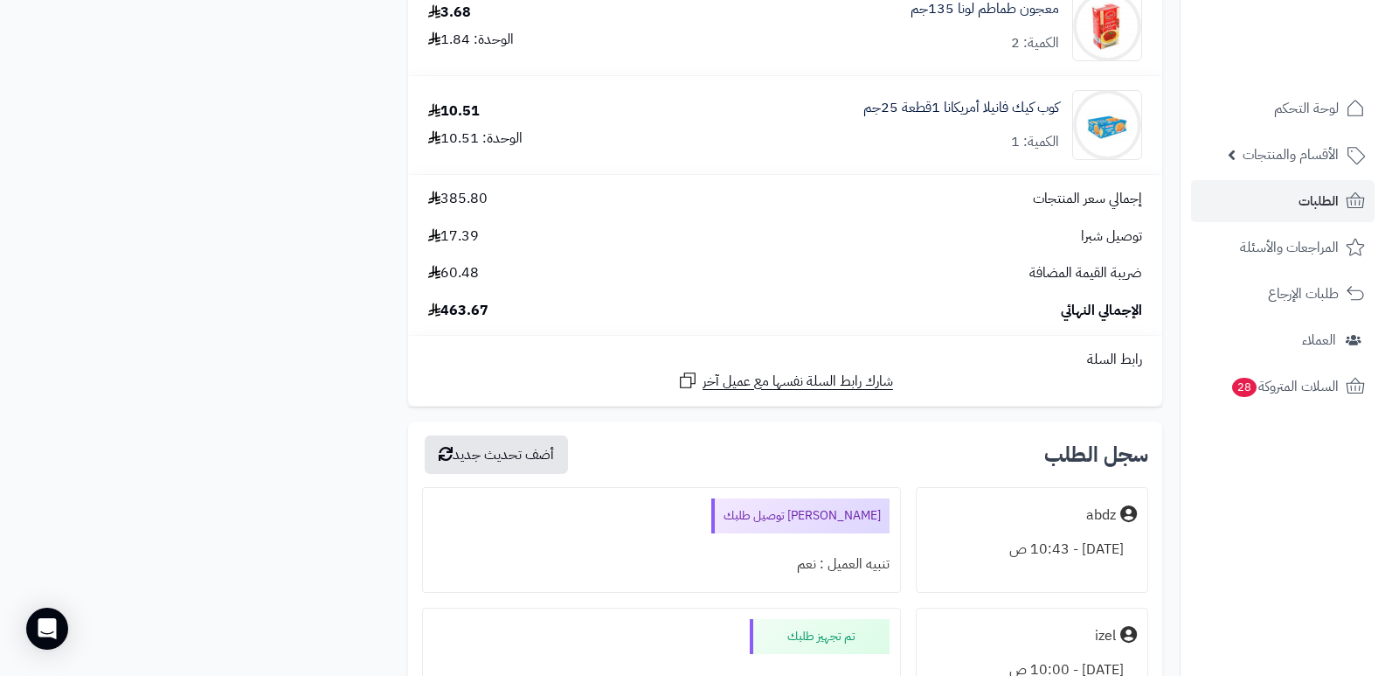
click at [1286, 528] on nav "لوحة التحكم الأقسام والمنتجات المنتجات الأقسام الماركات مواصفات المنتجات مواصفا…" at bounding box center [1282, 360] width 205 height 676
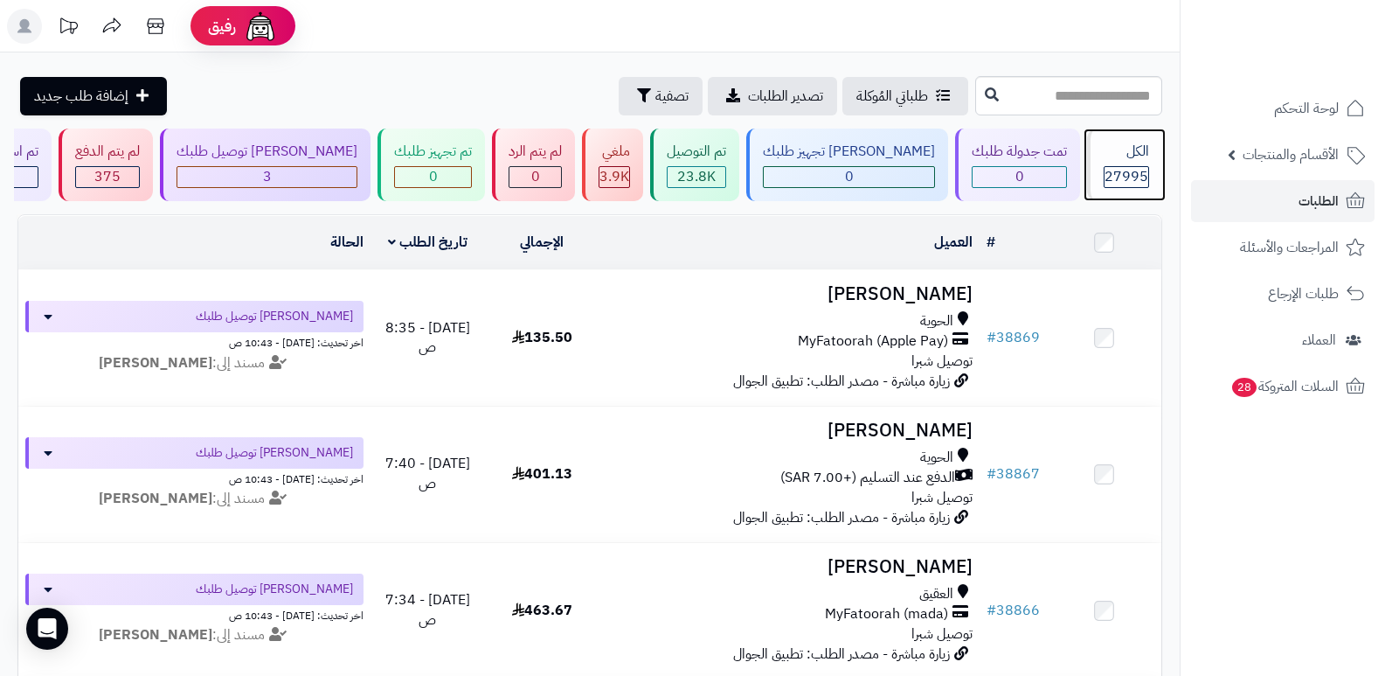
click at [1120, 174] on span "27995" at bounding box center [1127, 176] width 44 height 21
click at [1117, 170] on span "27995" at bounding box center [1127, 176] width 44 height 21
click at [1136, 159] on div "الكل" at bounding box center [1126, 152] width 45 height 20
click at [1142, 156] on div "الكل" at bounding box center [1126, 152] width 45 height 20
click at [1127, 157] on div "الكل" at bounding box center [1126, 152] width 45 height 20
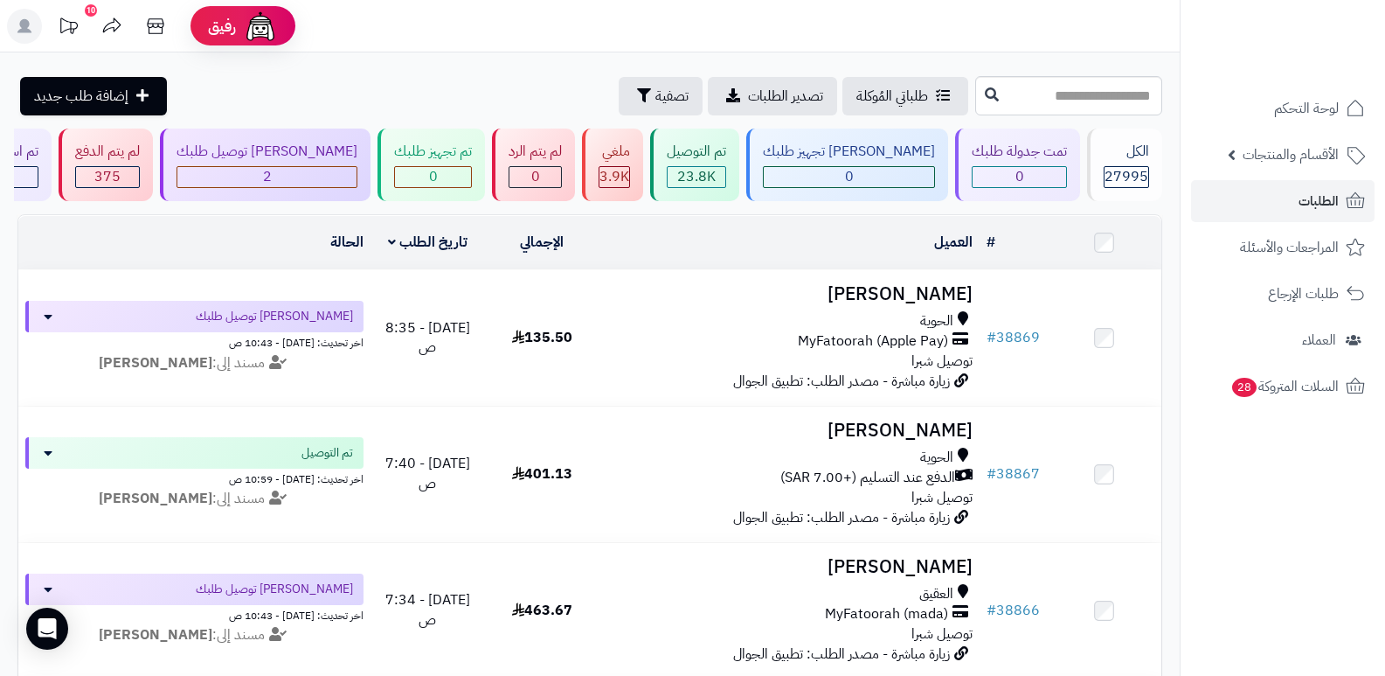
click at [934, 43] on header "رفيق ! 10 الطلبات معالجة مكتمل إرجاع المنتجات العملاء المتواجدون الان 28704 عمل…" at bounding box center [692, 26] width 1385 height 52
click at [1134, 175] on span "27995" at bounding box center [1127, 176] width 44 height 21
click at [1136, 175] on span "27995" at bounding box center [1127, 176] width 44 height 21
click at [1119, 178] on span "27995" at bounding box center [1127, 176] width 44 height 21
click at [1096, 170] on div "الكل 27995" at bounding box center [1124, 164] width 75 height 73
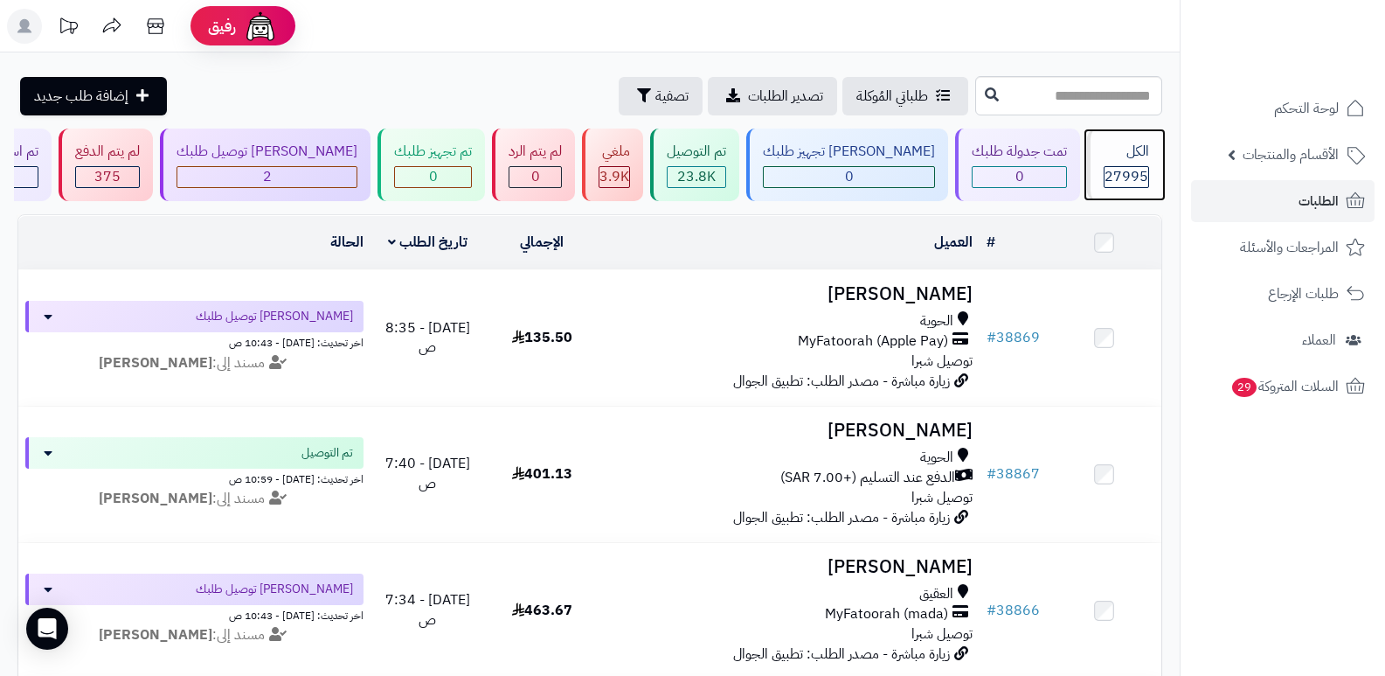
click at [1096, 170] on div "الكل 27995" at bounding box center [1124, 164] width 75 height 73
click at [1130, 167] on span "27995" at bounding box center [1127, 176] width 44 height 21
click at [1128, 168] on span "27995" at bounding box center [1127, 176] width 44 height 21
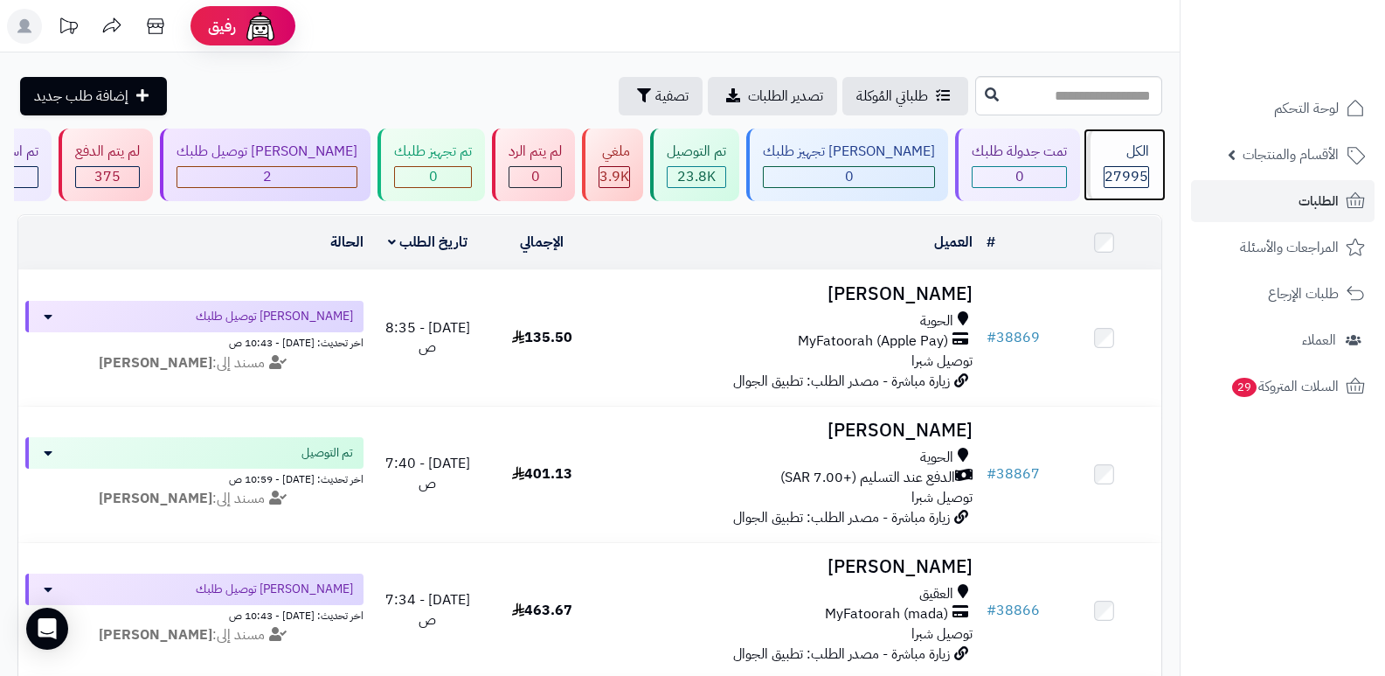
click at [1119, 166] on span "27995" at bounding box center [1127, 176] width 44 height 21
click at [1133, 170] on span "27995" at bounding box center [1127, 176] width 44 height 21
click at [1129, 166] on span "27995" at bounding box center [1127, 176] width 44 height 21
click at [1133, 150] on div "الكل" at bounding box center [1126, 152] width 45 height 20
click at [1116, 163] on div "الكل 27995" at bounding box center [1124, 164] width 75 height 73
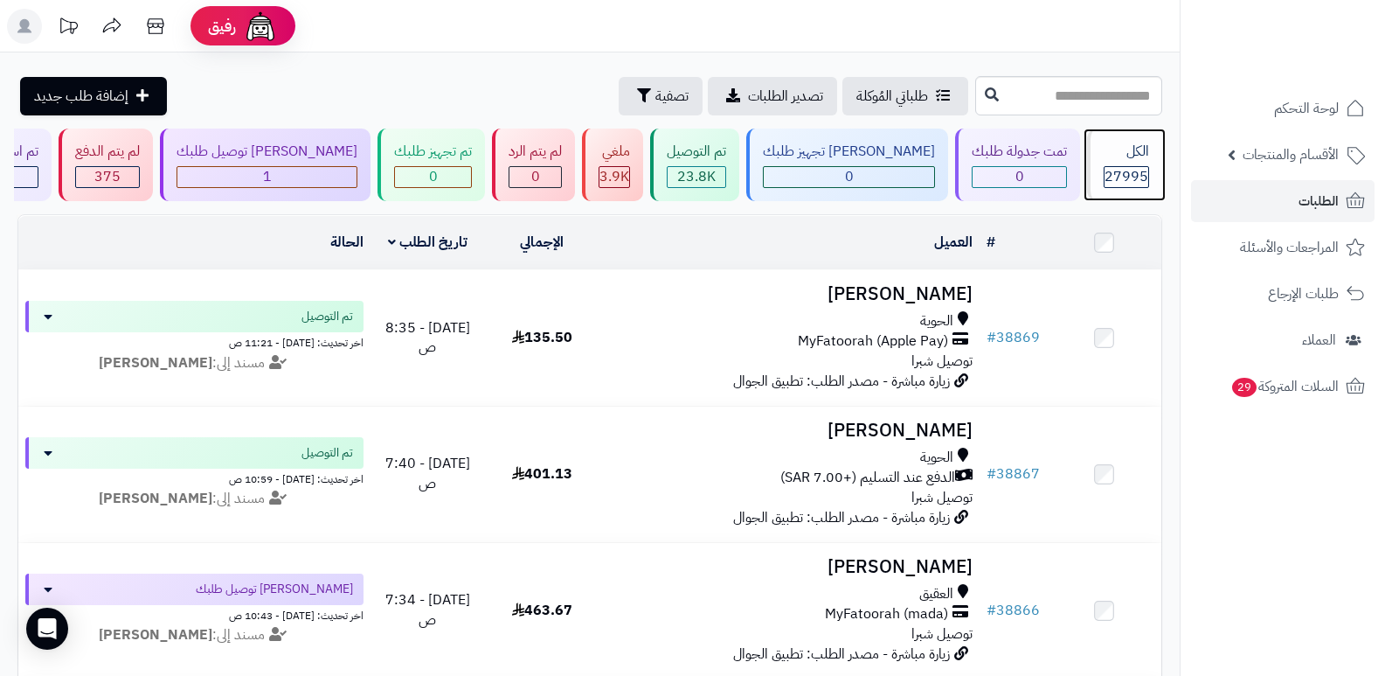
click at [1134, 137] on div "الكل 27995" at bounding box center [1124, 164] width 75 height 73
click at [1127, 152] on div "الكل" at bounding box center [1126, 152] width 45 height 20
click at [1126, 163] on div "الكل 27995" at bounding box center [1124, 164] width 75 height 73
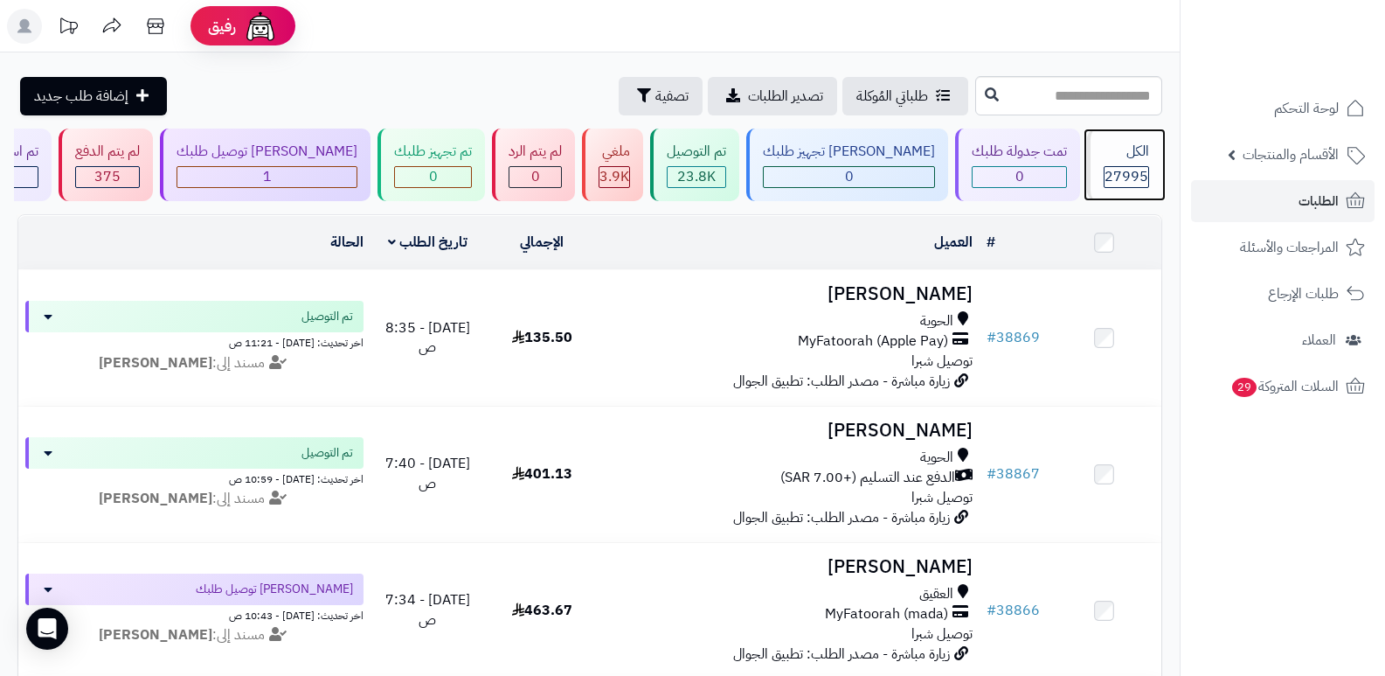
drag, startPoint x: 0, startPoint y: 0, endPoint x: 1123, endPoint y: 160, distance: 1134.5
click at [1123, 161] on div "الكل 27995" at bounding box center [1124, 164] width 75 height 73
click at [1112, 180] on span "27995" at bounding box center [1127, 176] width 44 height 21
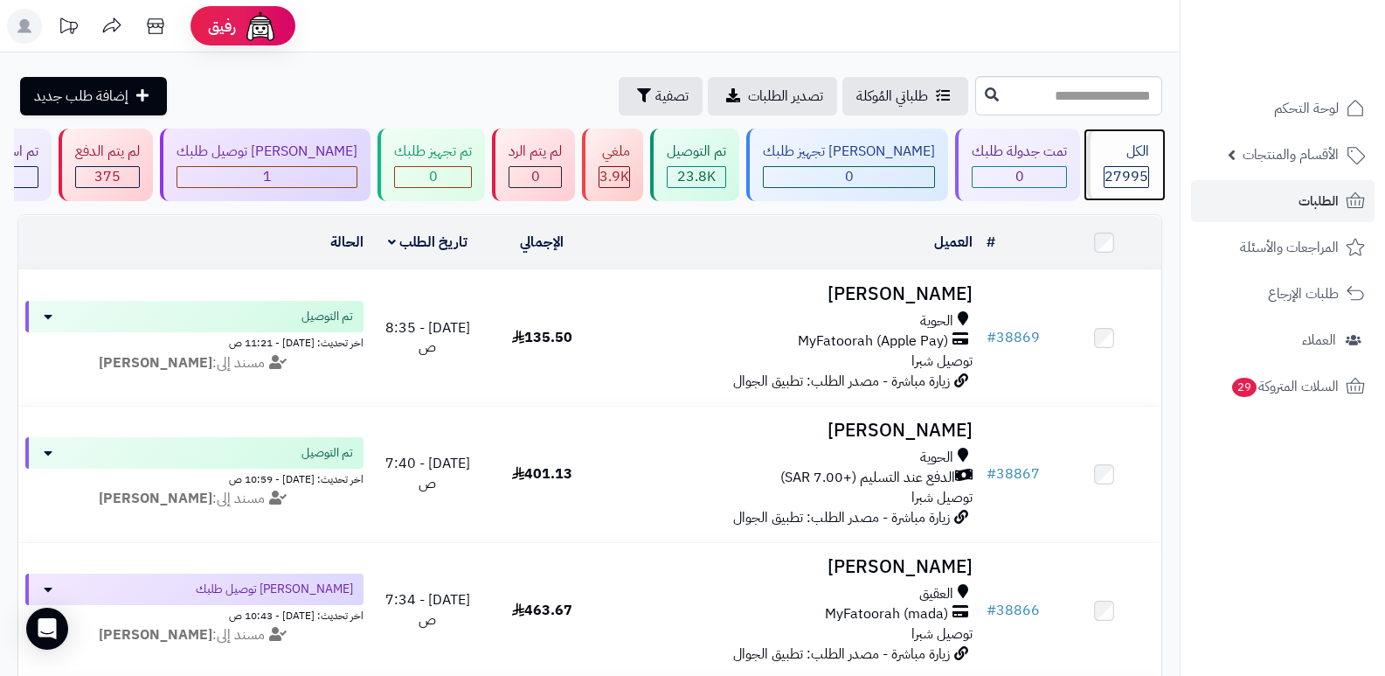
click at [1141, 156] on div "الكل" at bounding box center [1126, 152] width 45 height 20
click at [1132, 151] on div "الكل" at bounding box center [1126, 152] width 45 height 20
click at [1132, 150] on div "الكل" at bounding box center [1126, 152] width 45 height 20
drag, startPoint x: 0, startPoint y: 0, endPoint x: 1132, endPoint y: 149, distance: 1141.7
click at [1132, 149] on div "الكل" at bounding box center [1126, 152] width 45 height 20
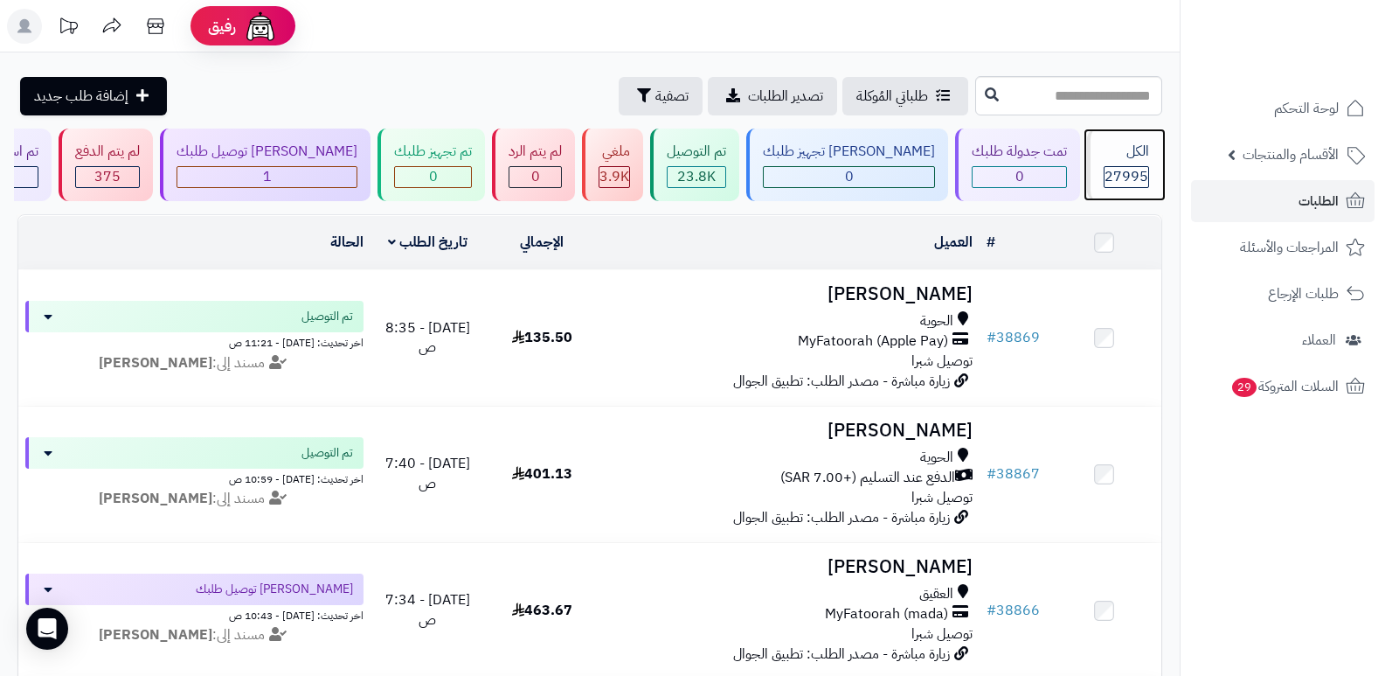
click at [1132, 149] on div "الكل" at bounding box center [1126, 152] width 45 height 20
click at [1142, 171] on span "27995" at bounding box center [1127, 176] width 44 height 21
click at [1140, 171] on span "27995" at bounding box center [1127, 176] width 44 height 21
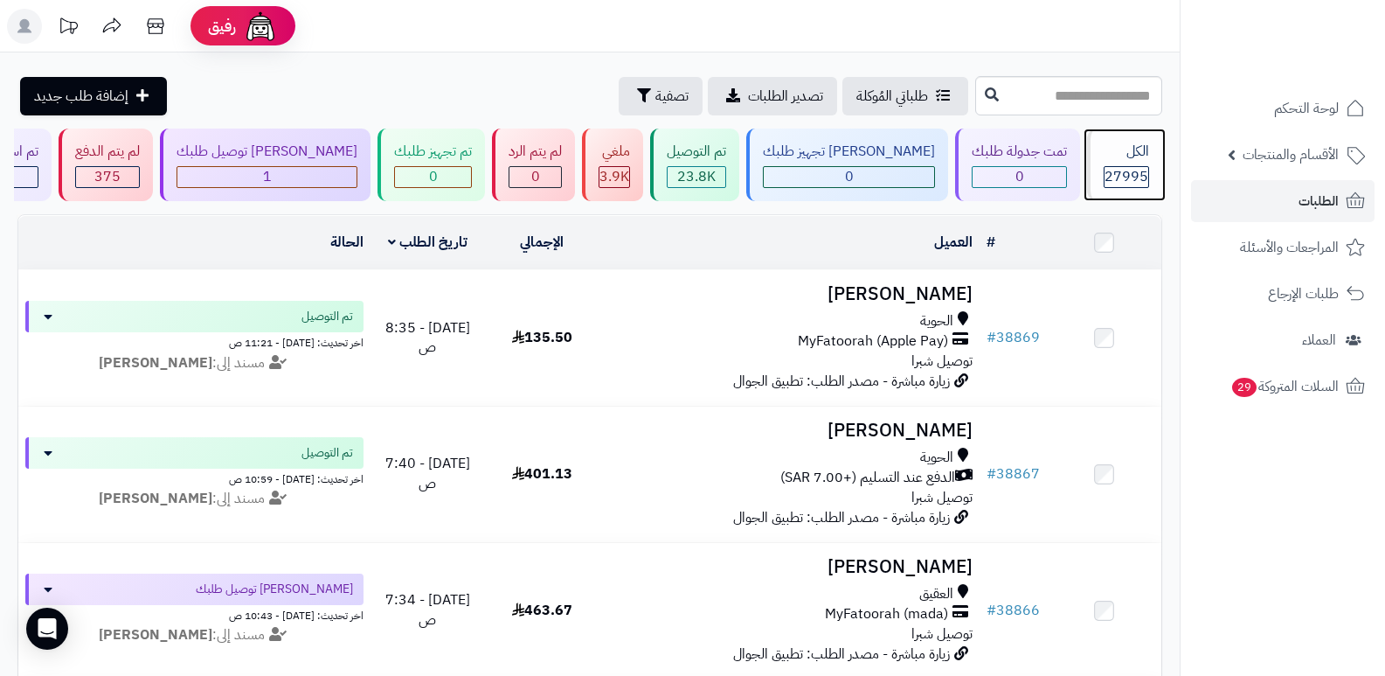
click at [1127, 176] on span "27995" at bounding box center [1127, 176] width 44 height 21
click at [1130, 166] on span "27995" at bounding box center [1127, 176] width 44 height 21
